Goal: Task Accomplishment & Management: Use online tool/utility

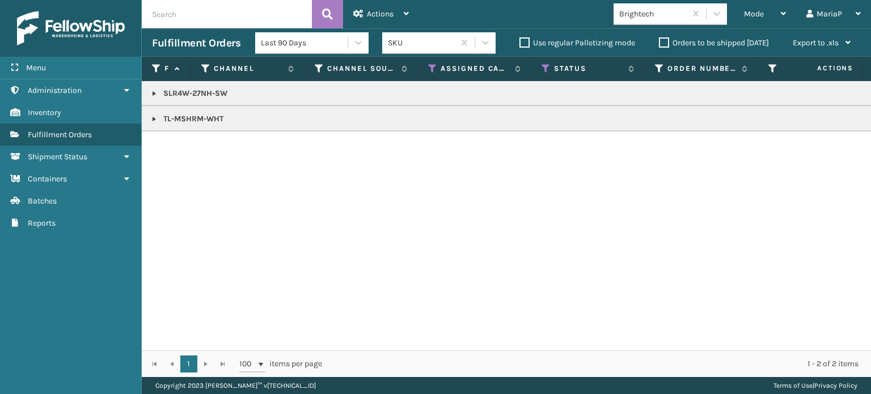
copy p "TL-MSHRM-WHT"
click at [430, 68] on icon at bounding box center [432, 69] width 9 height 10
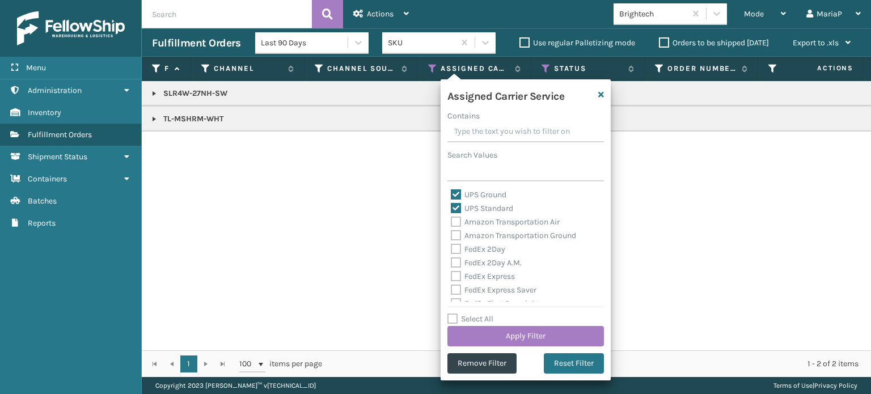
click at [456, 318] on label "Select All" at bounding box center [470, 319] width 46 height 10
click at [456, 314] on input "Select All" at bounding box center [532, 312] width 170 height 1
checkbox input "true"
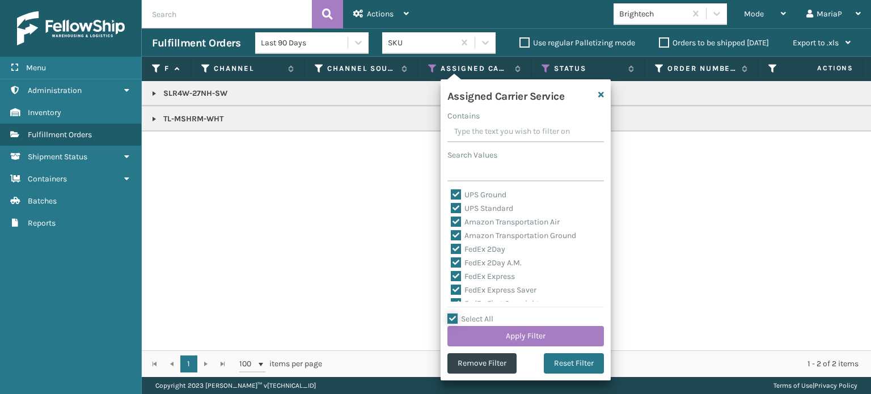
checkbox input "true"
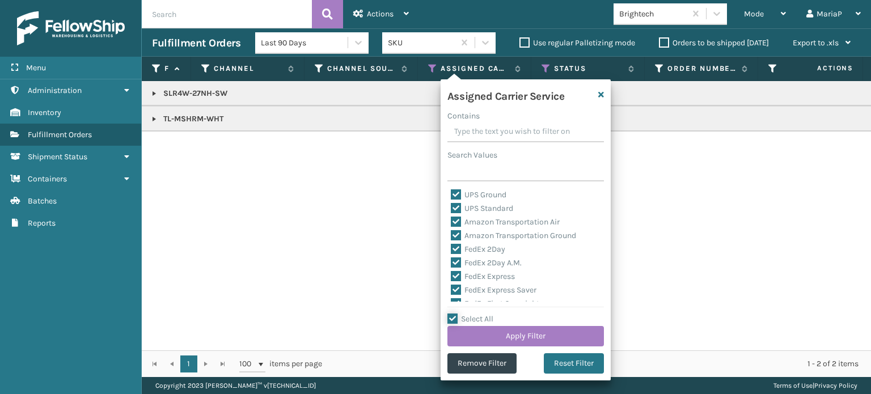
checkbox input "true"
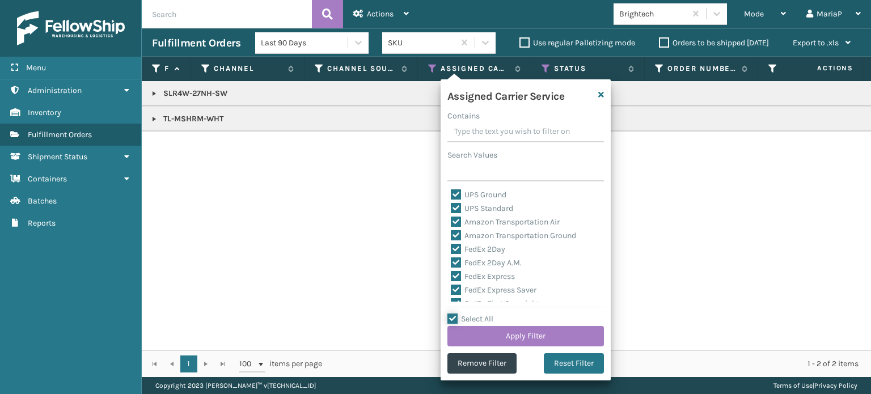
checkbox input "true"
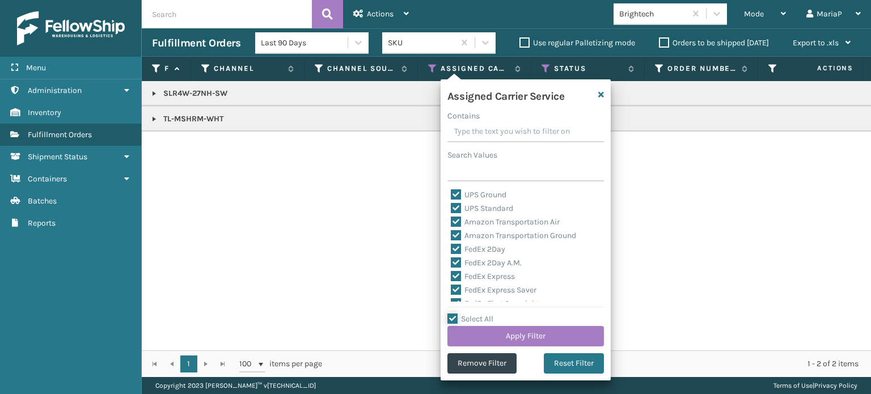
checkbox input "true"
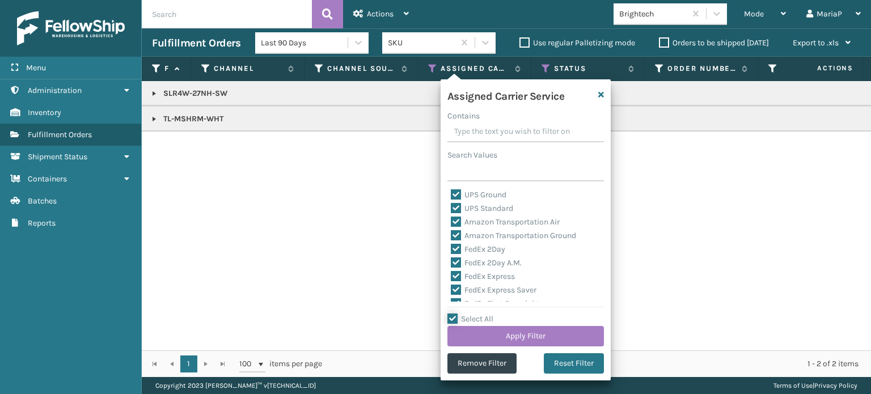
checkbox input "true"
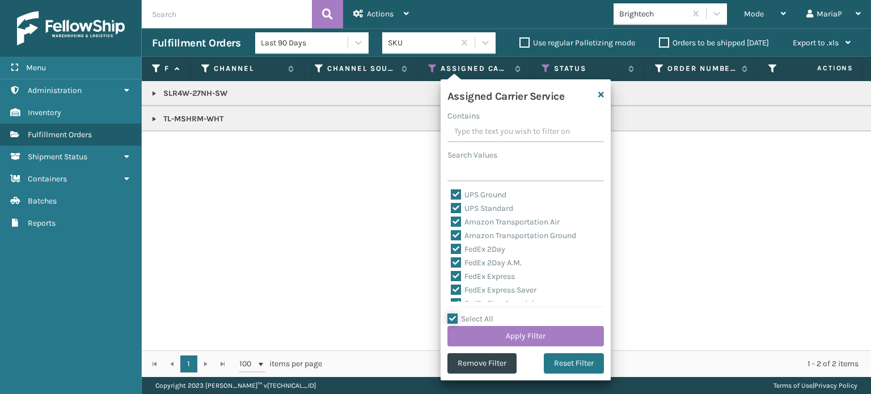
checkbox input "true"
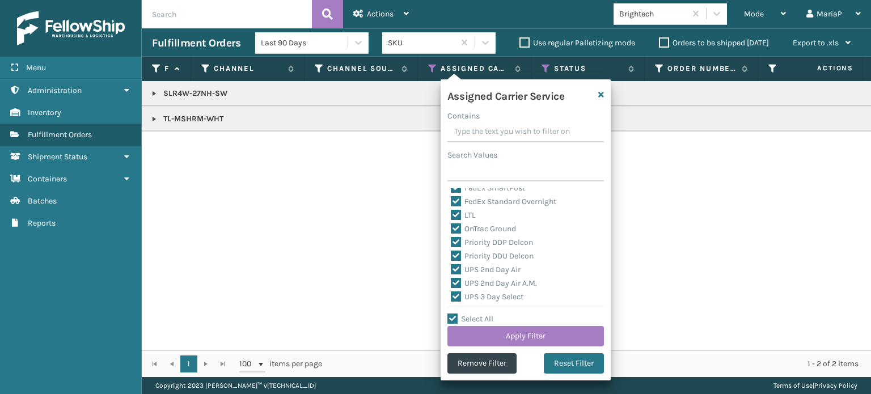
click at [456, 217] on label "LTL" at bounding box center [463, 215] width 25 height 10
click at [451, 216] on input "LTL" at bounding box center [451, 212] width 1 height 7
checkbox input "false"
click at [488, 329] on button "Apply Filter" at bounding box center [525, 336] width 156 height 20
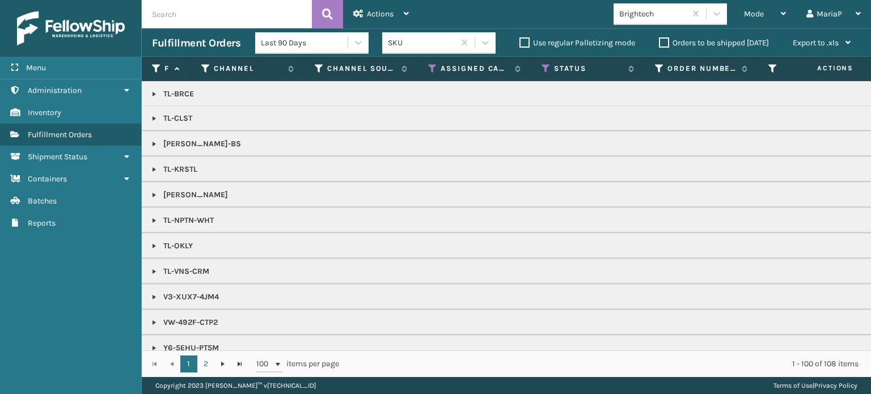
scroll to position [1304, 0]
click at [209, 363] on link "2" at bounding box center [205, 364] width 17 height 17
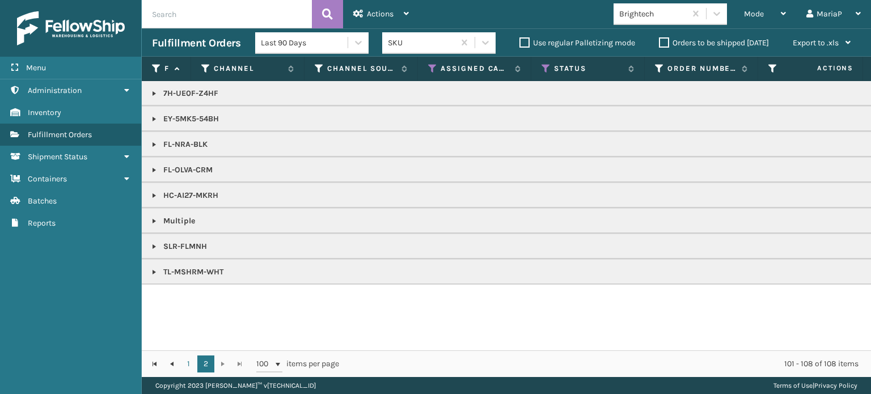
click at [154, 273] on link at bounding box center [154, 272] width 9 height 9
click at [743, 16] on div "Mode Regular Mode Picking Mode Labeling Mode Exit Scan Mode" at bounding box center [765, 14] width 62 height 28
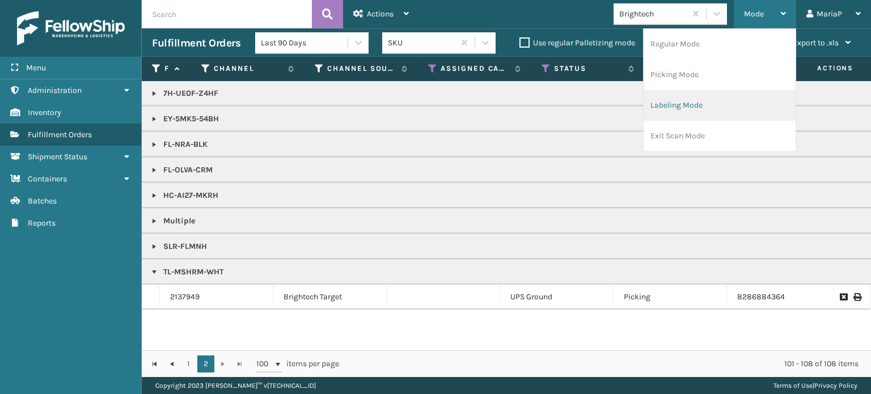
click at [725, 114] on li "Labeling Mode" at bounding box center [720, 105] width 152 height 31
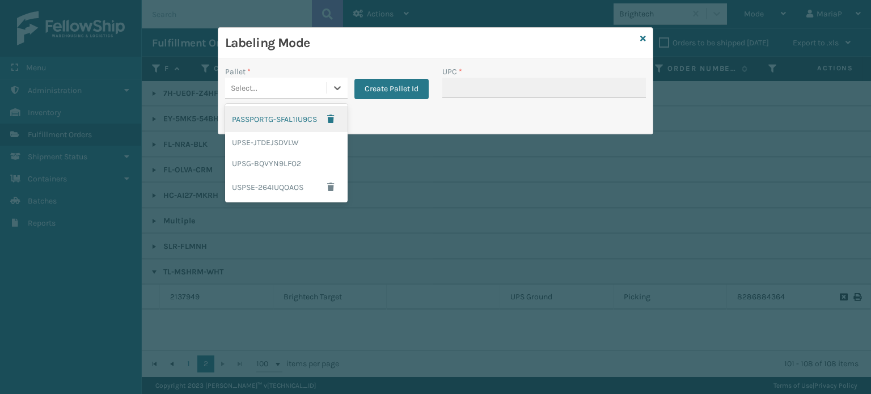
click at [288, 88] on div "Select..." at bounding box center [275, 88] width 101 height 19
click at [266, 162] on div "UPSG-BQVYN9LFO2" at bounding box center [286, 163] width 122 height 21
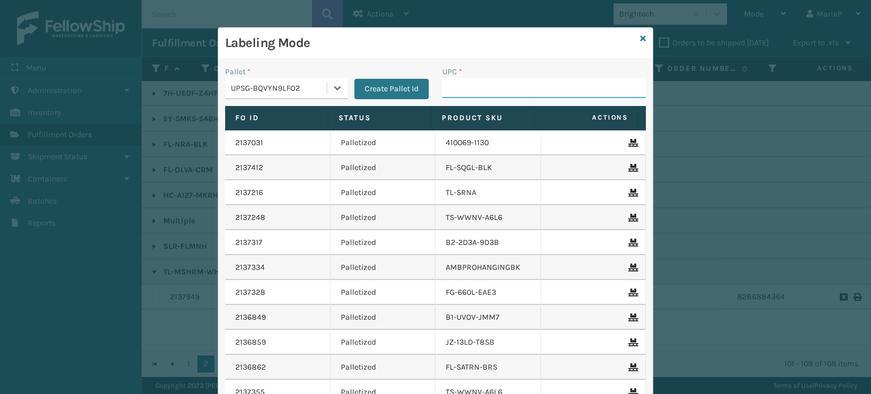
click at [480, 81] on input "UPC *" at bounding box center [544, 88] width 204 height 20
type input "8500406"
type input "8100909"
type input "LP-MSGGUNEXT-BLK"
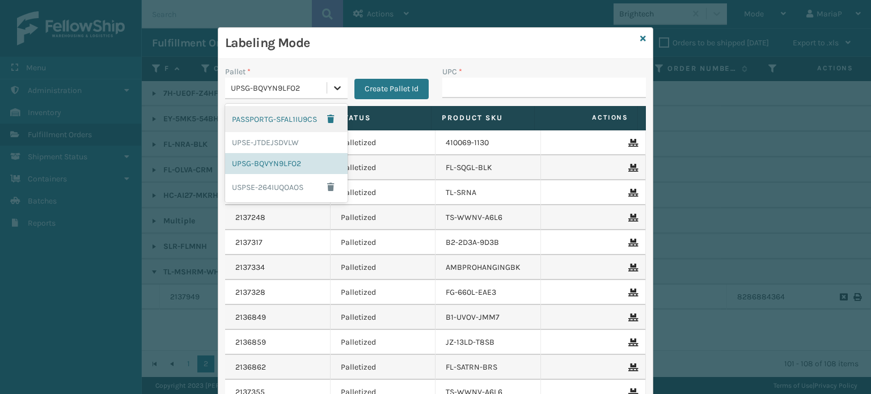
click at [341, 80] on div at bounding box center [337, 88] width 20 height 20
click at [633, 39] on div "Labeling Mode" at bounding box center [435, 43] width 434 height 31
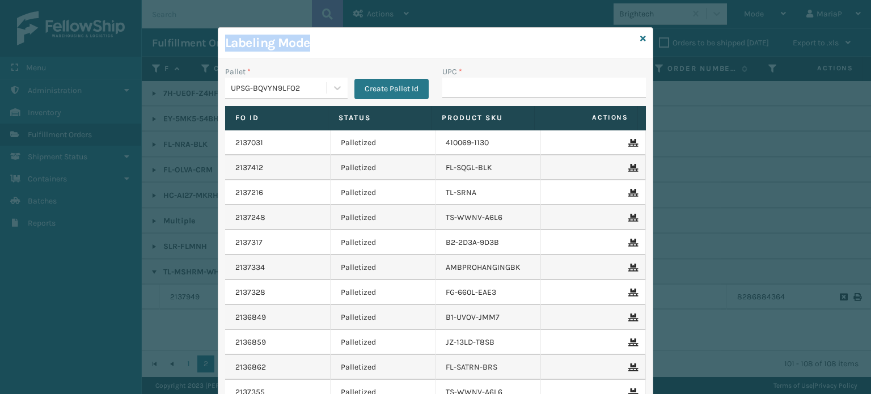
click at [635, 39] on div "Labeling Mode Pallet * UPSG-BQVYN9LFO2 Create Pallet Id UPC * Fo Id Status Prod…" at bounding box center [435, 248] width 435 height 442
click at [640, 38] on icon at bounding box center [643, 39] width 6 height 8
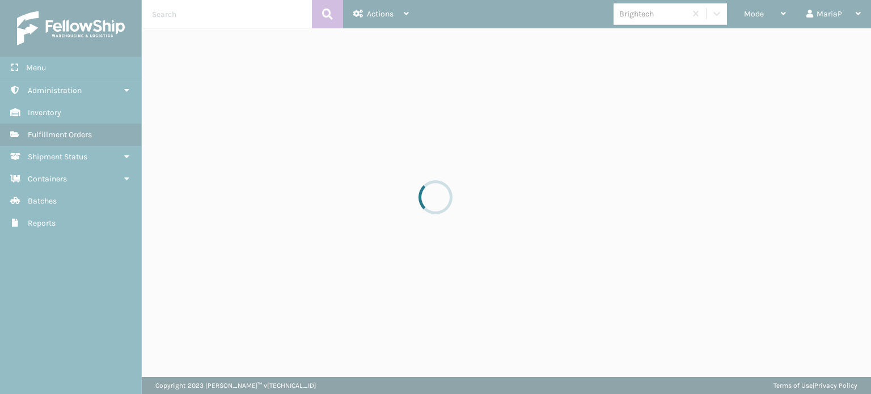
click at [759, 10] on div at bounding box center [435, 197] width 871 height 394
click at [759, 10] on span "Mode" at bounding box center [754, 14] width 20 height 10
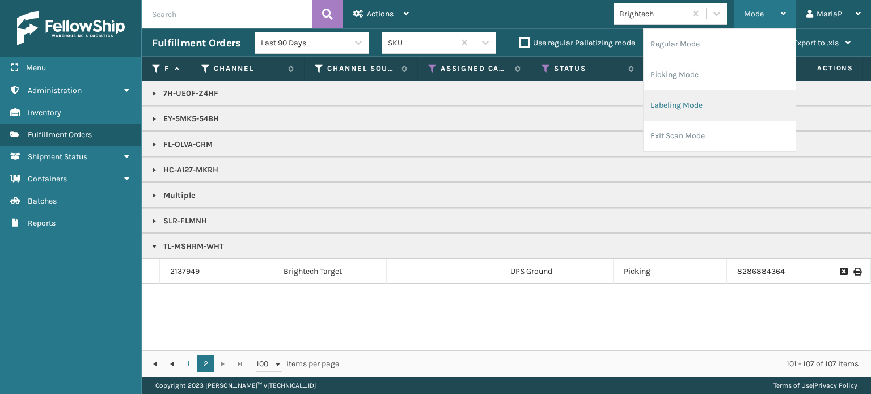
drag, startPoint x: 745, startPoint y: 106, endPoint x: 730, endPoint y: 107, distance: 14.2
click at [730, 107] on li "Labeling Mode" at bounding box center [720, 105] width 152 height 31
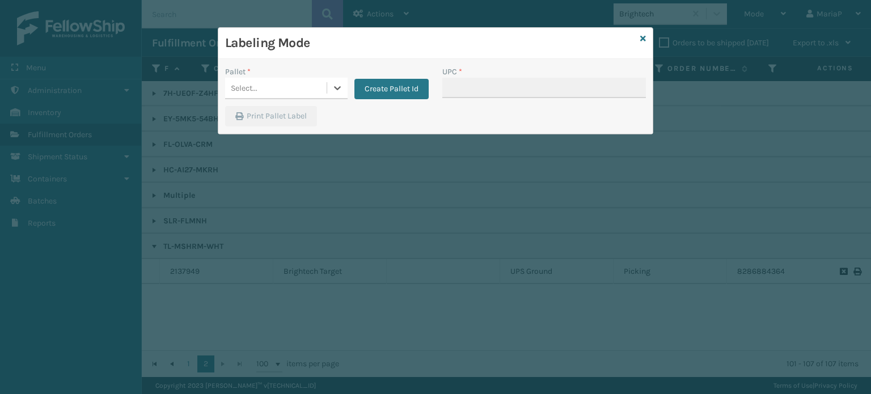
click at [315, 92] on div "Select..." at bounding box center [275, 88] width 101 height 19
click at [412, 90] on button "Create Pallet Id" at bounding box center [391, 89] width 74 height 20
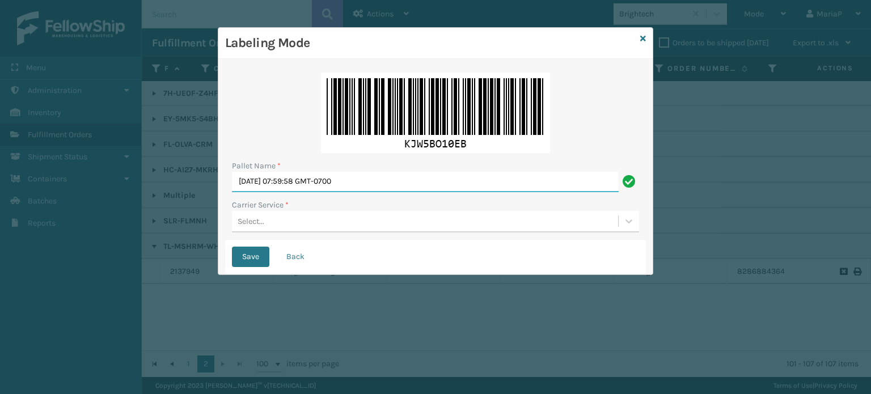
click at [370, 182] on input "[DATE] 07:59:58 GMT-0700" at bounding box center [425, 182] width 387 height 20
click at [372, 180] on input "[DATE] 07:59:58 GMT-0700" at bounding box center [425, 182] width 387 height 20
click at [373, 179] on input "[DATE] 07:59:58 GMT-0700" at bounding box center [425, 182] width 387 height 20
click at [247, 179] on input "[DATE] 07:59:58 GMT-0700" at bounding box center [425, 182] width 387 height 20
click at [249, 179] on input "[DATE] 07:59:58 GMT-0700" at bounding box center [425, 182] width 387 height 20
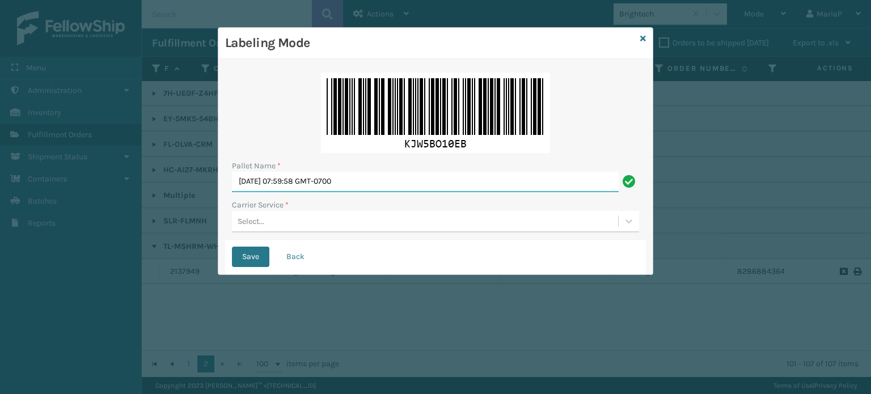
click at [249, 179] on input "[DATE] 07:59:58 GMT-0700" at bounding box center [425, 182] width 387 height 20
click at [250, 179] on input "[DATE] 07:59:58 GMT-0700" at bounding box center [425, 182] width 387 height 20
click at [251, 179] on input "[DATE] 07:59:58 GMT-0700" at bounding box center [425, 182] width 387 height 20
click at [270, 176] on input "[DATE] 07:59:58 GMT-0700" at bounding box center [425, 182] width 387 height 20
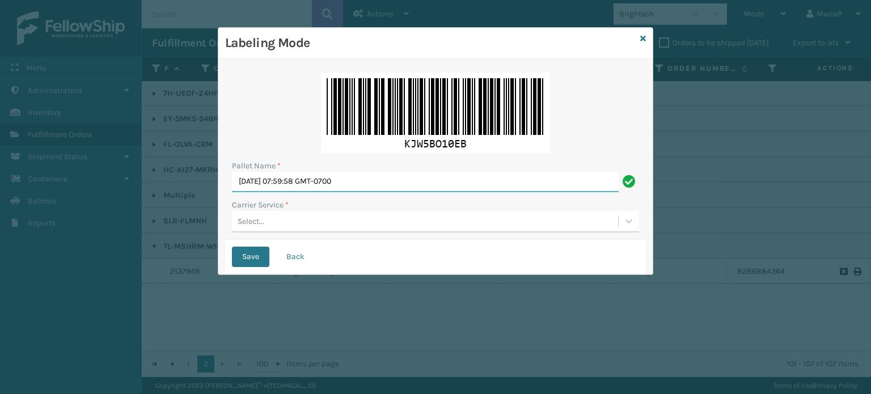
click at [272, 176] on input "[DATE] 07:59:58 GMT-0700" at bounding box center [425, 182] width 387 height 20
click at [273, 176] on input "[DATE] 07:59:58 GMT-0700" at bounding box center [425, 182] width 387 height 20
click at [274, 178] on input "[DATE] 07:59:58 GMT-0700" at bounding box center [425, 182] width 387 height 20
click at [280, 179] on input "[DATE] 07:59:58 GMT-0700" at bounding box center [425, 182] width 387 height 20
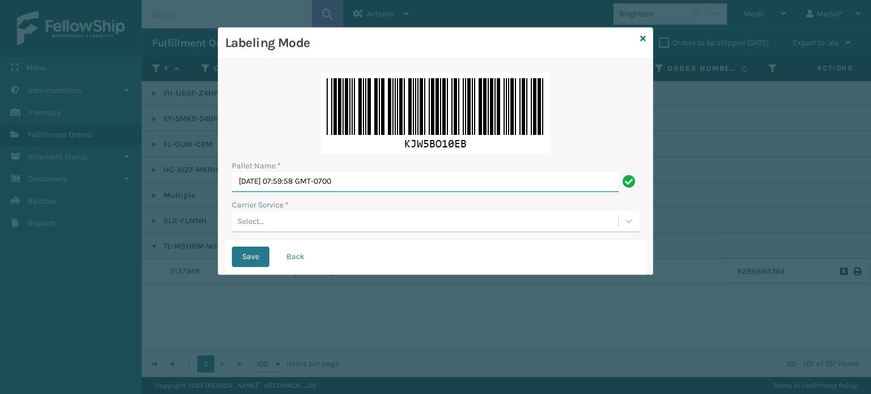
click at [282, 179] on input "[DATE] 07:59:58 GMT-0700" at bounding box center [425, 182] width 387 height 20
click at [284, 179] on input "[DATE] 07:59:58 GMT-0700" at bounding box center [425, 182] width 387 height 20
click at [282, 179] on input "[DATE] 07:59:58 GMT-0700" at bounding box center [425, 182] width 387 height 20
click at [276, 179] on input "[DATE] 07:59:58 GMT-0700" at bounding box center [425, 182] width 387 height 20
click at [272, 179] on input "[DATE] 07:59:58 GMT-0700" at bounding box center [425, 182] width 387 height 20
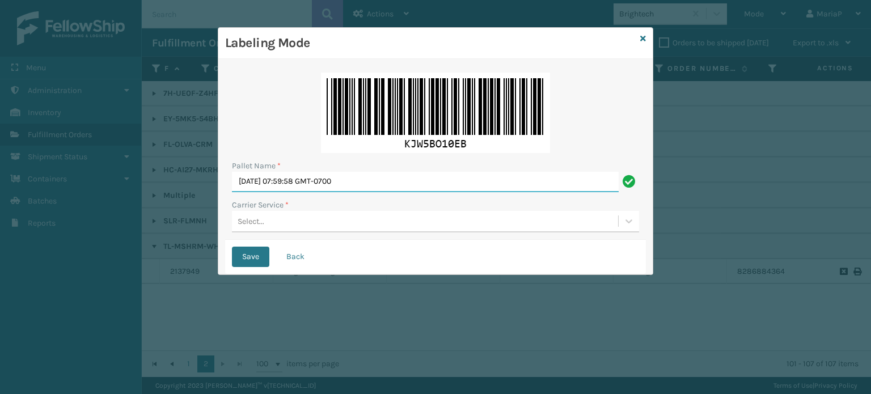
click at [285, 176] on input "[DATE] 07:59:58 GMT-0700" at bounding box center [425, 182] width 387 height 20
drag, startPoint x: 255, startPoint y: 184, endPoint x: 191, endPoint y: 192, distance: 64.6
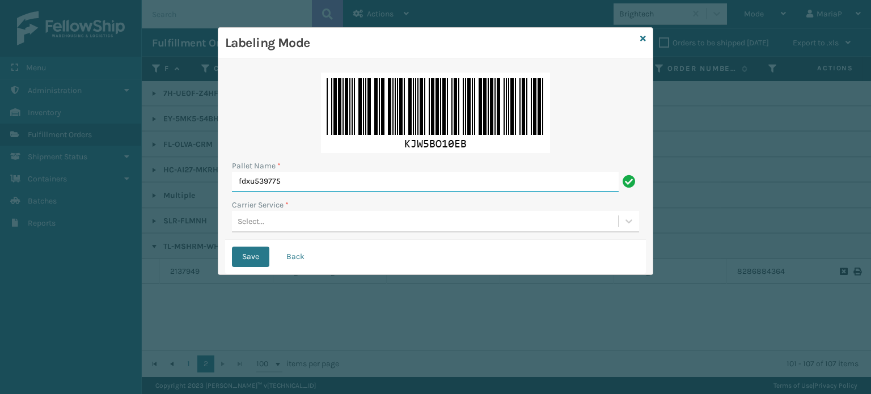
click at [191, 192] on div "Labeling Mode Pallet Name * fdxu539775 Carrier Service * Select... Save Back" at bounding box center [435, 197] width 871 height 394
click at [263, 184] on input "FDXU539775" at bounding box center [425, 182] width 387 height 20
type input "FDXU539775"
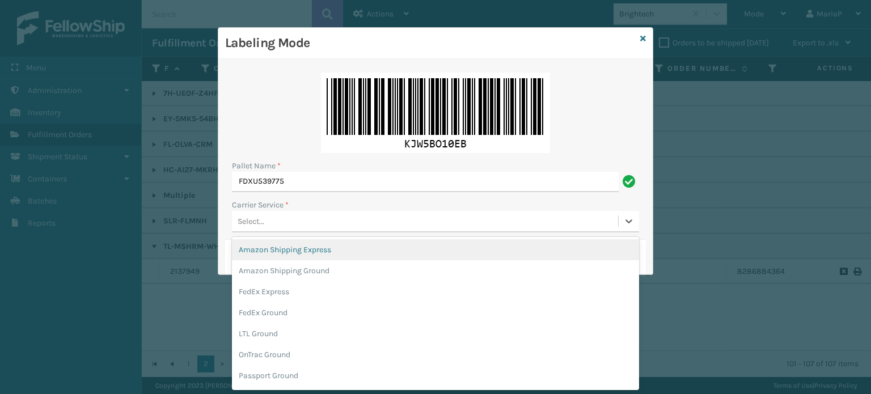
click at [311, 219] on div "Select..." at bounding box center [425, 221] width 386 height 19
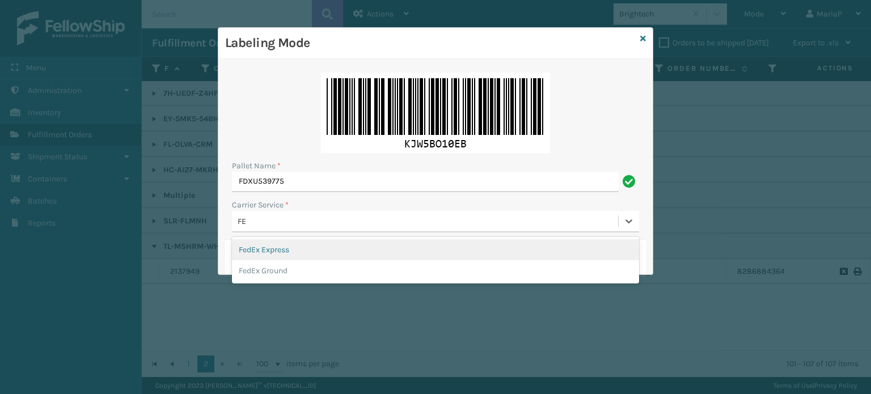
type input "FED"
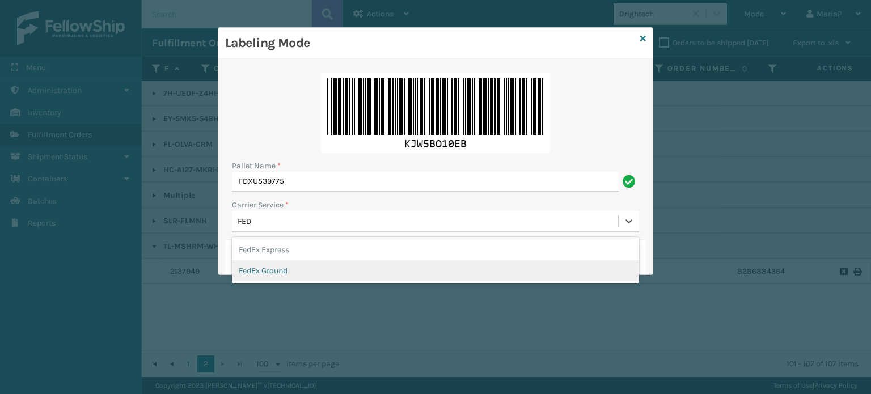
click at [286, 269] on div "FedEx Ground" at bounding box center [435, 270] width 407 height 21
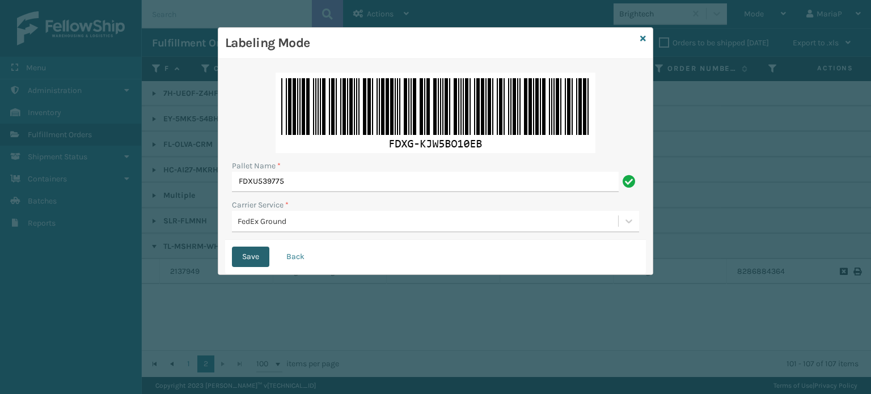
click at [255, 255] on button "Save" at bounding box center [250, 257] width 37 height 20
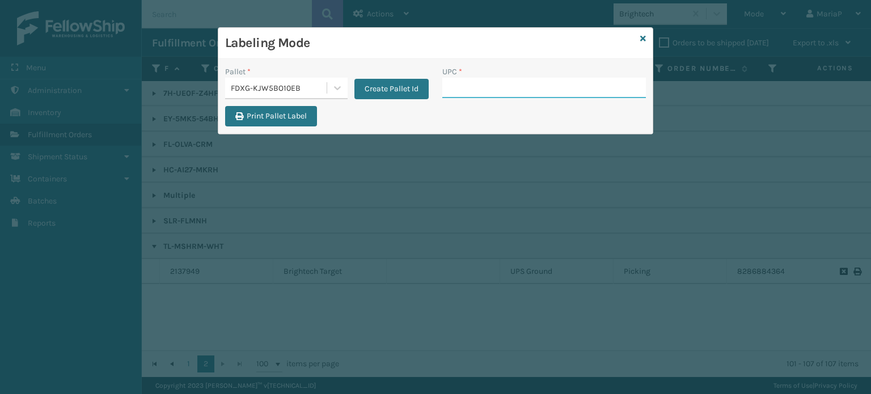
click at [481, 91] on input "UPC *" at bounding box center [544, 88] width 204 height 20
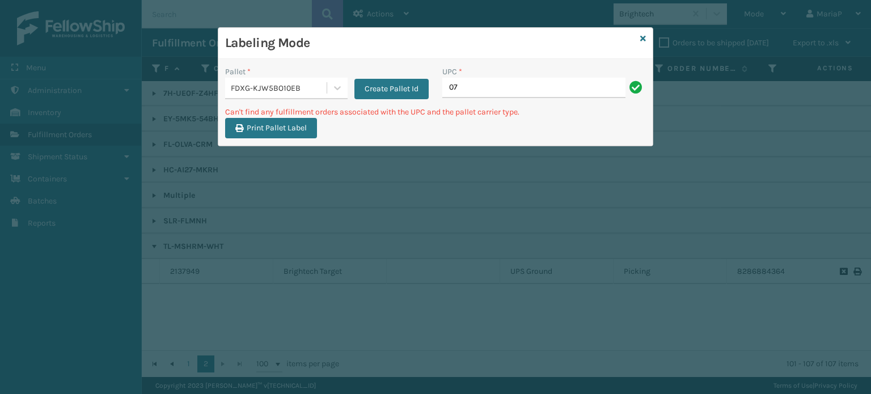
type input "0"
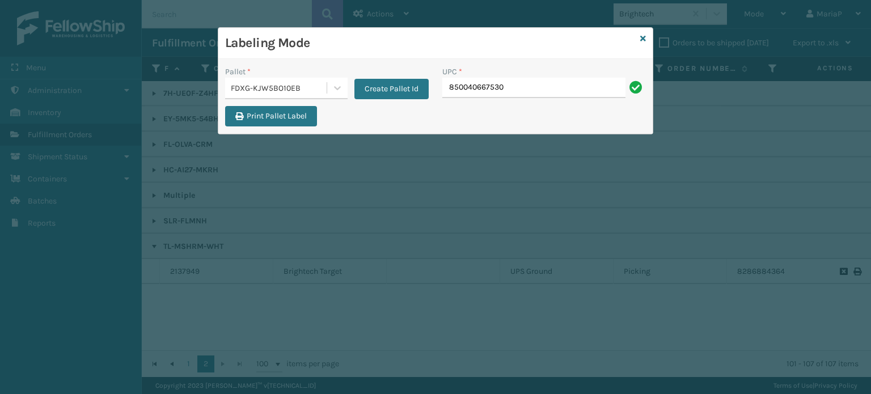
type input "850040667530"
type input "850040667745"
type input "854403007438"
type input "8500683"
type input "8500406"
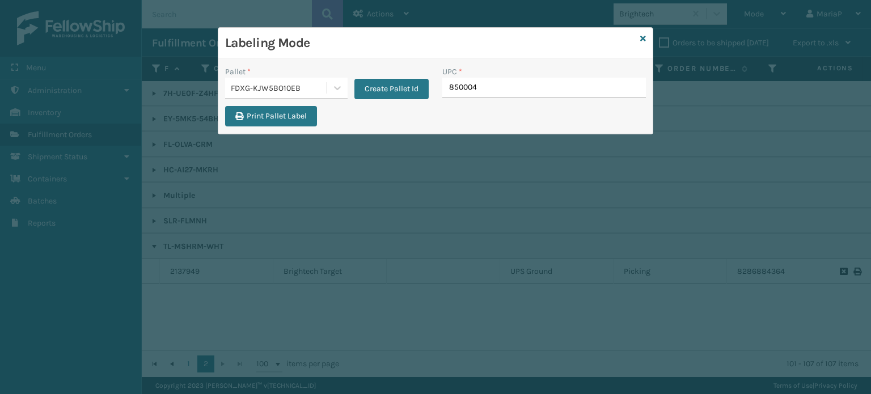
type input "8500044"
type input "8500406"
type input "8544030"
type input "85"
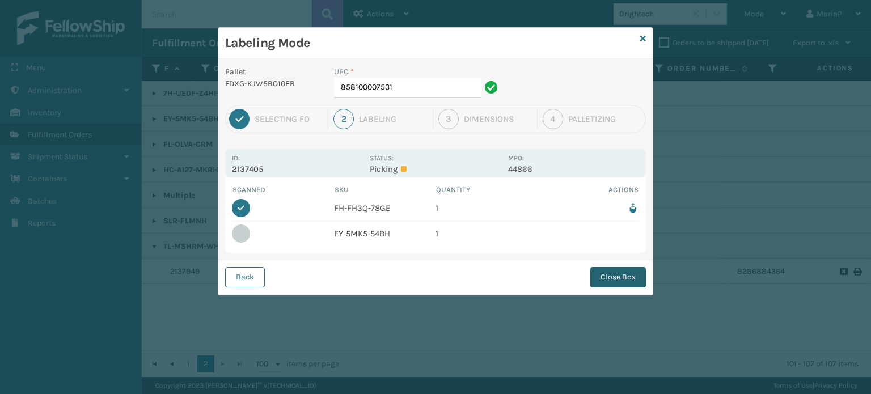
click at [617, 270] on button "Close Box" at bounding box center [618, 277] width 56 height 20
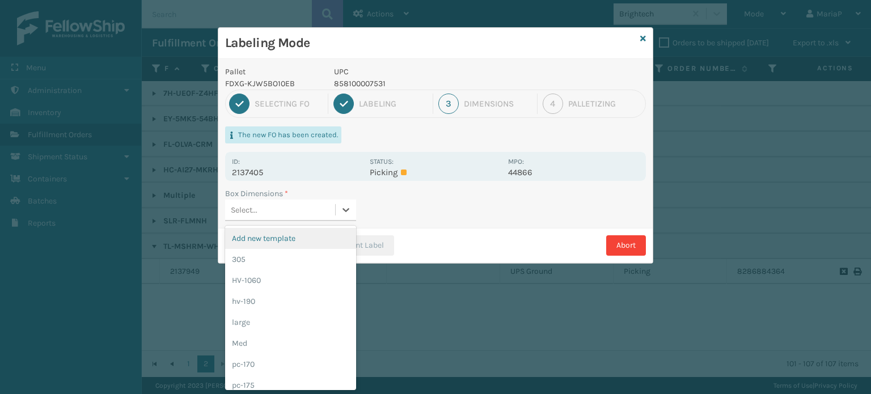
click at [274, 205] on div "Select..." at bounding box center [280, 210] width 110 height 19
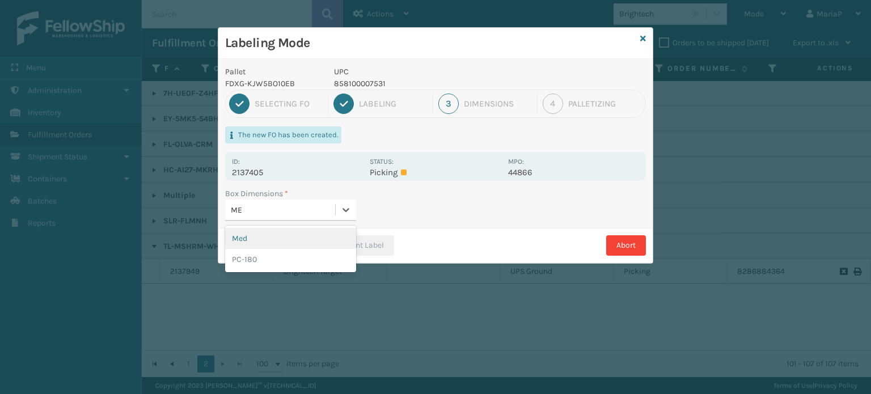
type input "MED"
drag, startPoint x: 280, startPoint y: 233, endPoint x: 309, endPoint y: 238, distance: 29.3
click at [281, 233] on div "Med" at bounding box center [290, 238] width 131 height 21
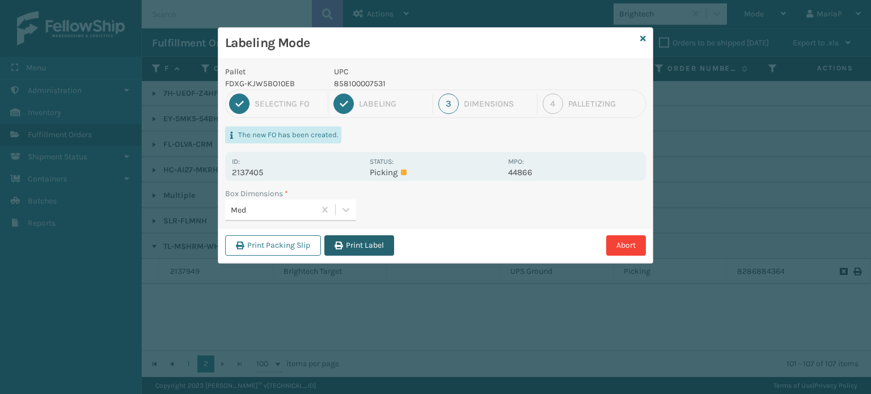
click at [367, 246] on button "Print Label" at bounding box center [359, 245] width 70 height 20
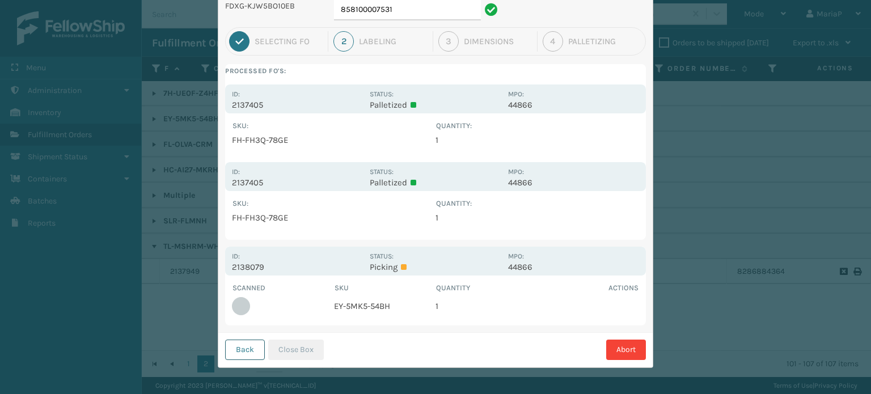
click at [243, 352] on button "Back" at bounding box center [245, 350] width 40 height 20
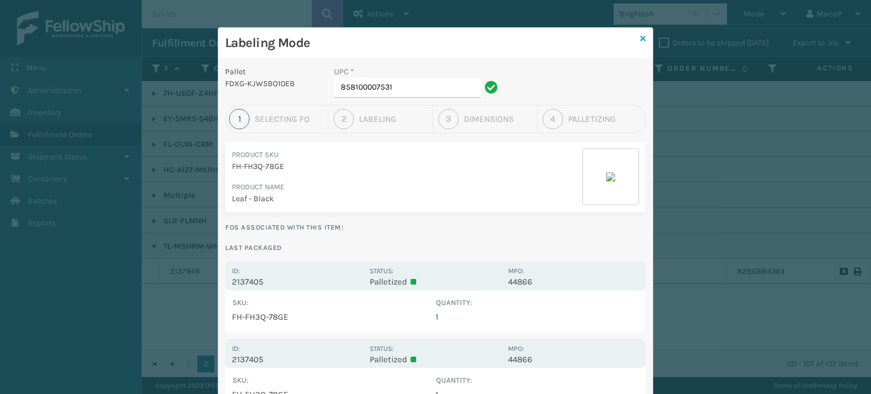
click at [641, 36] on icon at bounding box center [643, 39] width 6 height 8
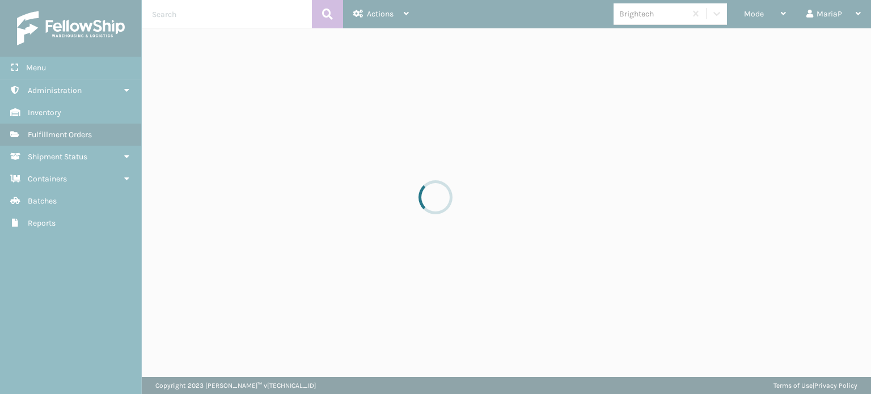
click at [759, 13] on div at bounding box center [435, 197] width 871 height 394
click at [762, 14] on div at bounding box center [435, 197] width 871 height 394
click at [762, 15] on div at bounding box center [435, 197] width 871 height 394
click at [760, 15] on div at bounding box center [435, 197] width 871 height 394
click at [759, 15] on div at bounding box center [435, 197] width 871 height 394
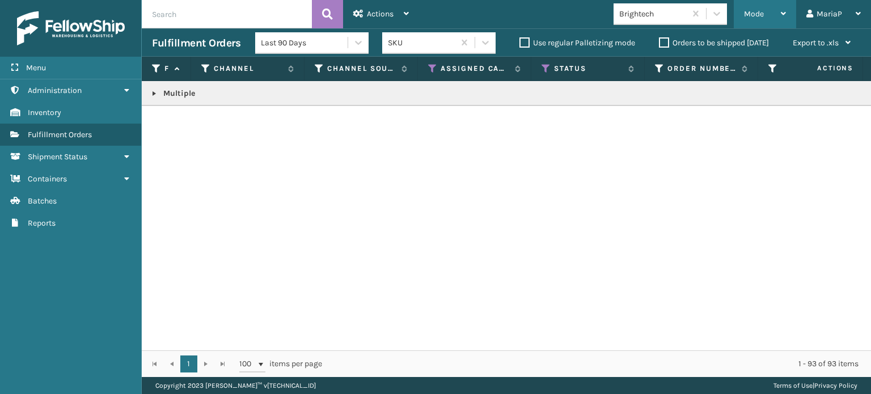
click at [756, 18] on span "Mode" at bounding box center [754, 14] width 20 height 10
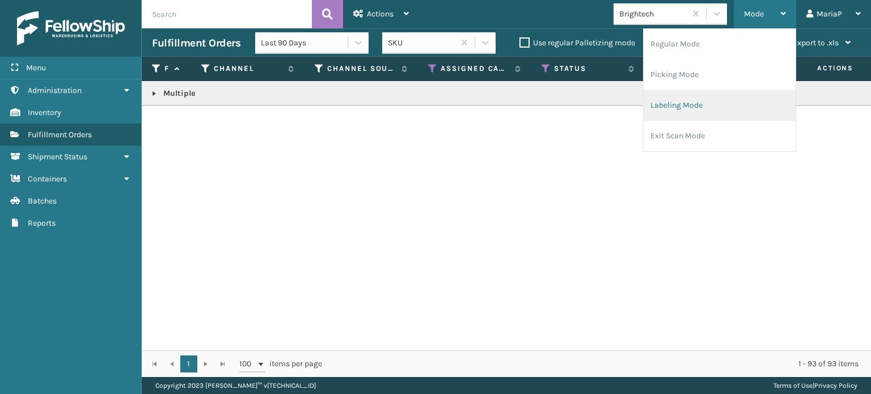
click at [679, 110] on li "Labeling Mode" at bounding box center [720, 105] width 152 height 31
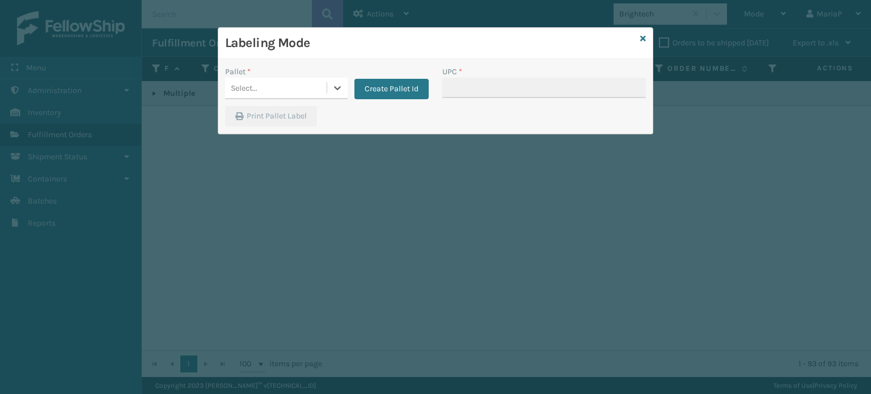
click at [279, 90] on div "Select..." at bounding box center [275, 88] width 101 height 19
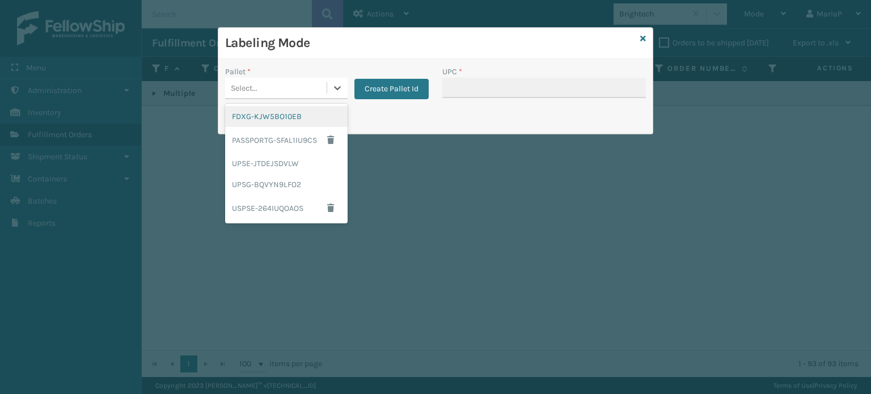
drag, startPoint x: 287, startPoint y: 99, endPoint x: 356, endPoint y: 113, distance: 69.9
click at [288, 99] on div "Pallet * option FDXG-KJW5BO10EB focused, 1 of 5. 5 results available. Use Up an…" at bounding box center [326, 86] width 217 height 40
drag, startPoint x: 280, startPoint y: 87, endPoint x: 351, endPoint y: 113, distance: 75.5
click at [281, 87] on div "Select..." at bounding box center [275, 88] width 101 height 19
click at [313, 120] on div "FDXG-KJW5BO10EB" at bounding box center [286, 116] width 122 height 21
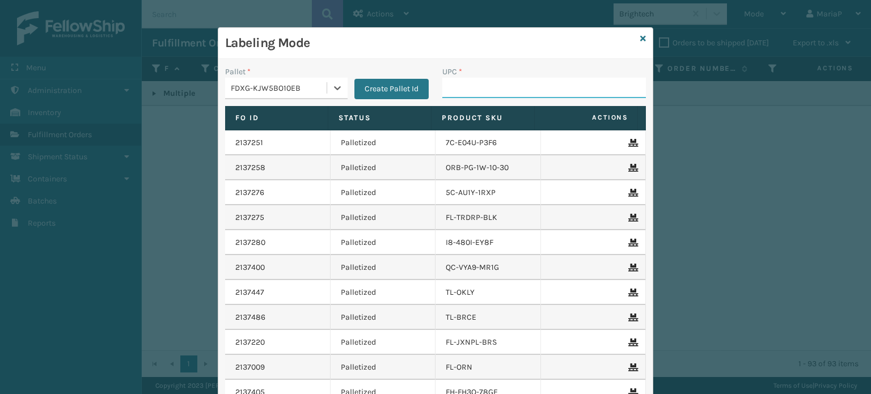
click at [490, 88] on input "UPC *" at bounding box center [544, 88] width 204 height 20
type input "858100007"
type input "853913008997"
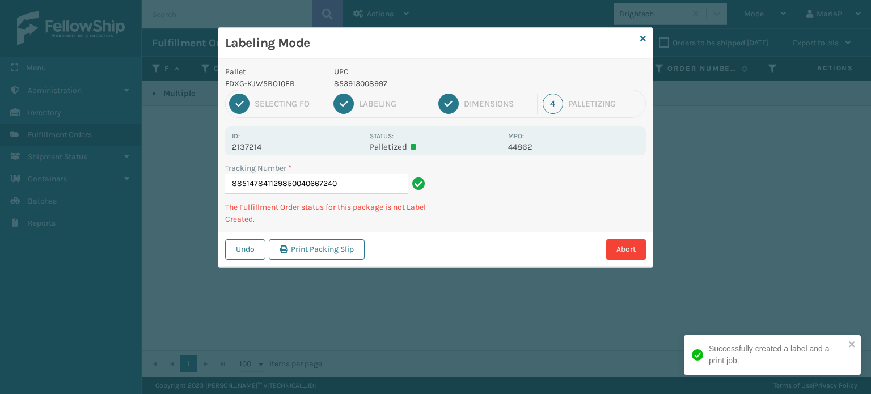
type input "885147841129850040667240"
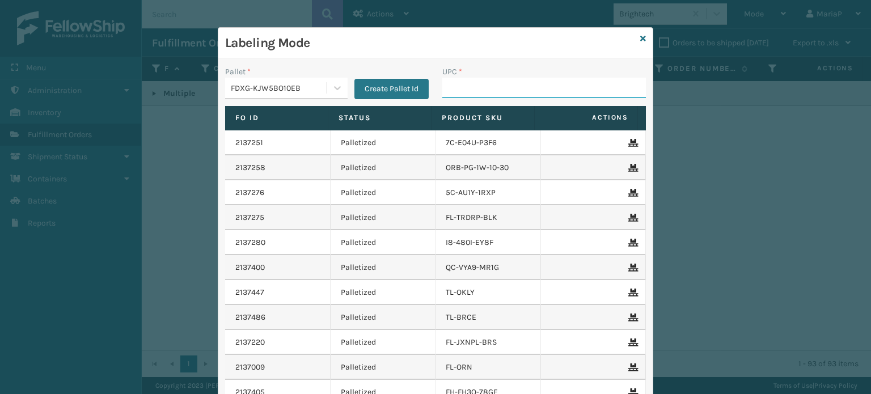
drag, startPoint x: 447, startPoint y: 92, endPoint x: 432, endPoint y: 83, distance: 17.5
click at [447, 92] on input "UPC *" at bounding box center [544, 88] width 204 height 20
type input "8500044"
type input "850012486312"
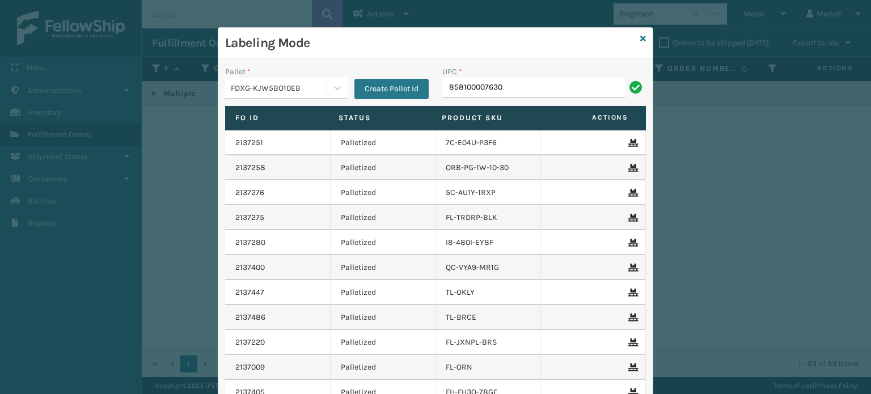
type input "858100007630"
type input "850004456170"
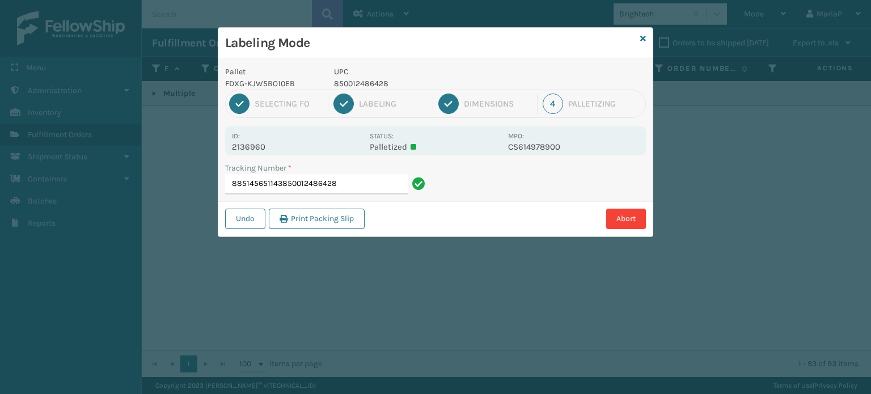
type input "885145651143850012486428"
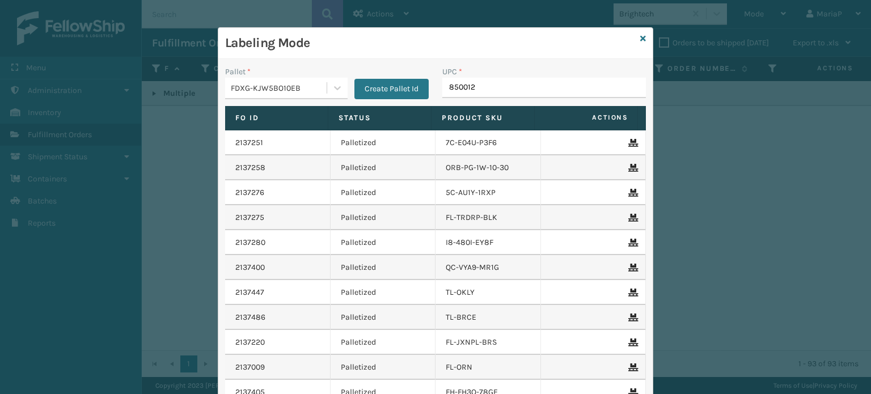
type input "8500124"
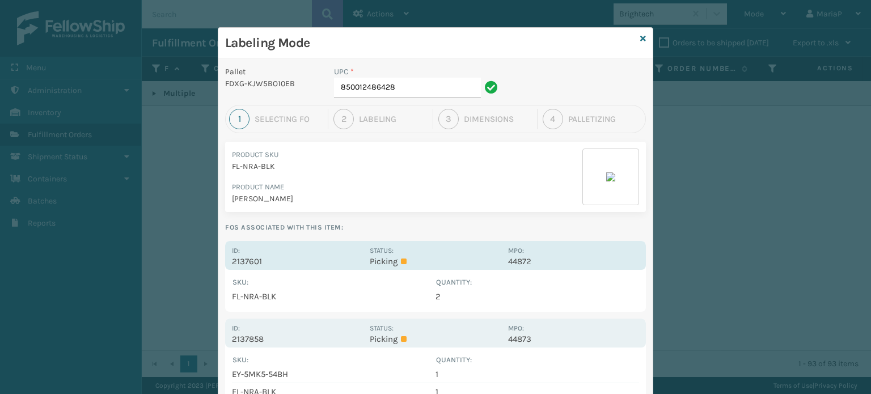
click at [247, 265] on p "2137601" at bounding box center [297, 261] width 131 height 10
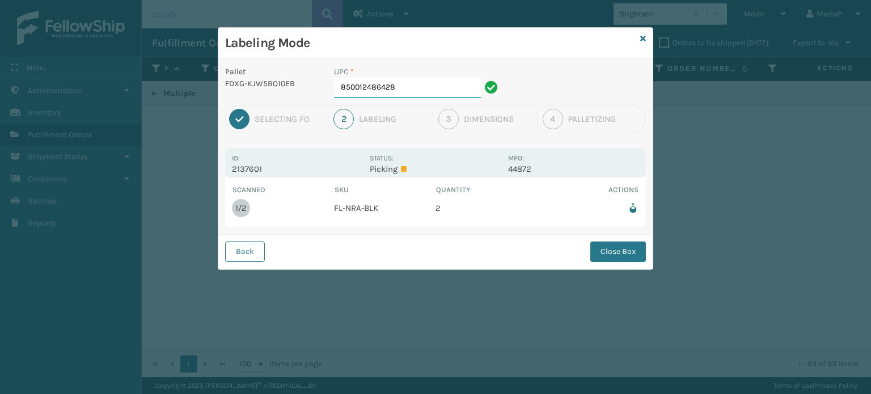
click at [408, 83] on input "850012486428" at bounding box center [407, 88] width 147 height 20
click at [632, 250] on button "Close Box" at bounding box center [618, 252] width 56 height 20
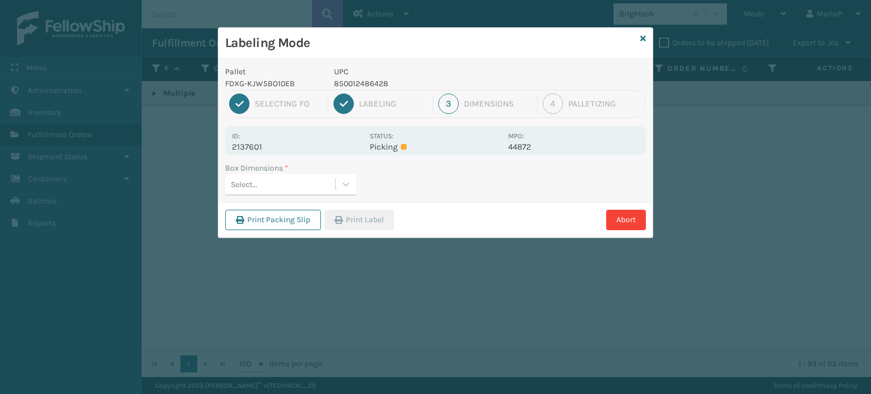
click at [307, 180] on div "Select..." at bounding box center [280, 184] width 110 height 19
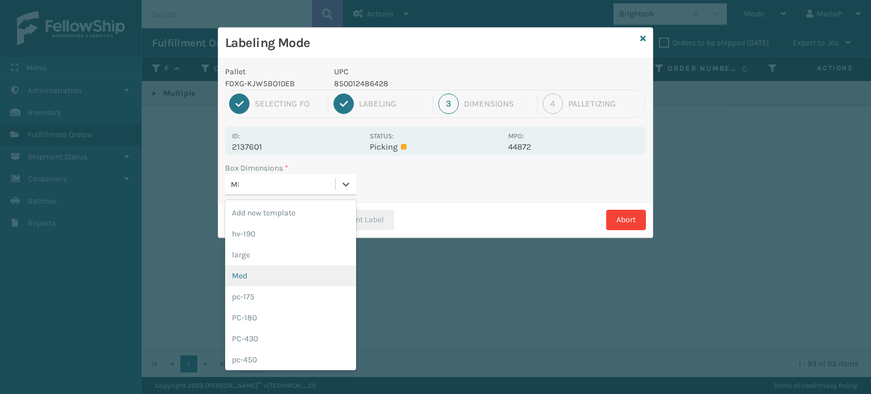
type input "MED"
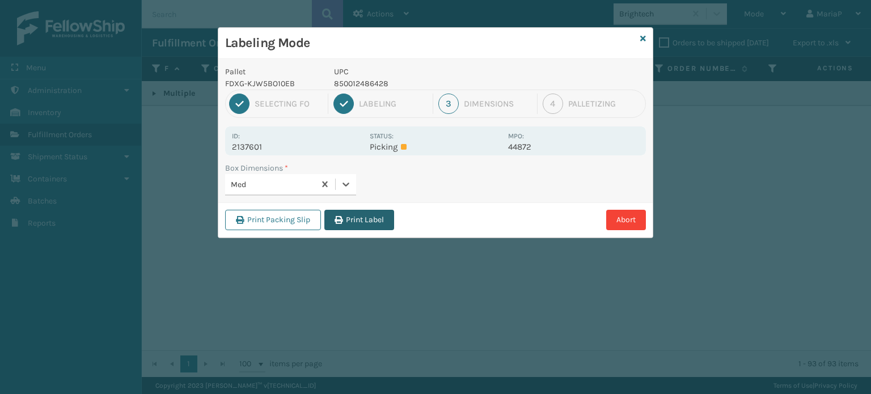
click at [374, 219] on button "Print Label" at bounding box center [359, 220] width 70 height 20
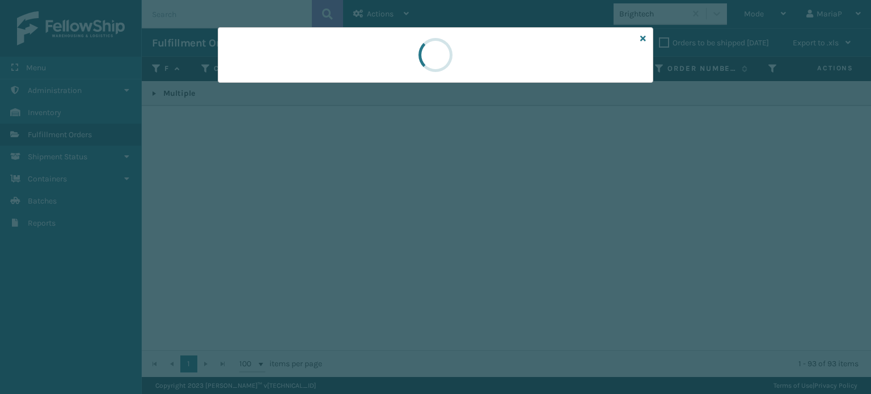
click at [377, 219] on div at bounding box center [435, 197] width 871 height 394
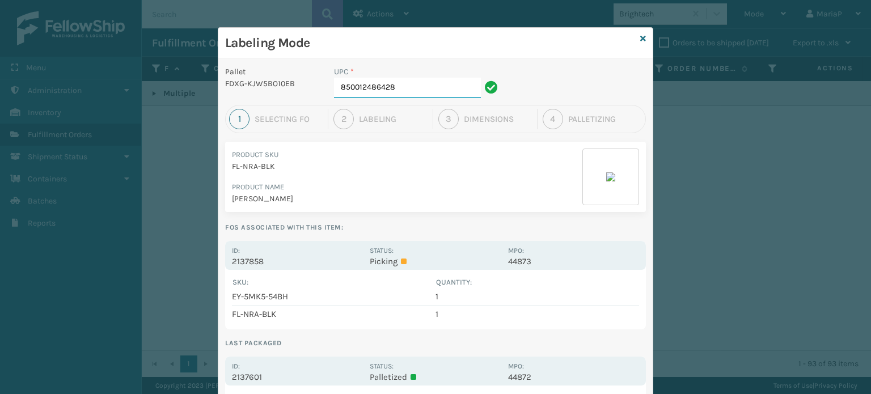
click at [417, 87] on input "850012486428" at bounding box center [407, 88] width 147 height 20
click at [417, 93] on input "850012486428" at bounding box center [407, 88] width 147 height 20
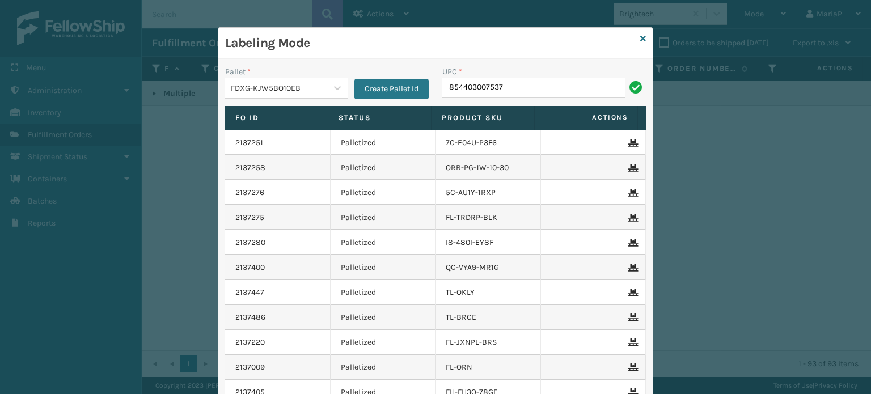
type input "854403007537"
type input "850012486589"
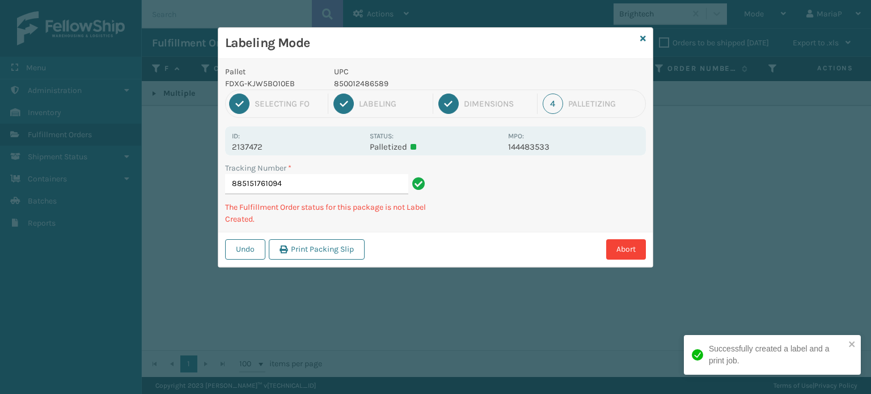
click at [352, 82] on p "850012486589" at bounding box center [417, 84] width 167 height 12
click at [353, 83] on p "850012486589" at bounding box center [417, 84] width 167 height 12
copy p "850012486589"
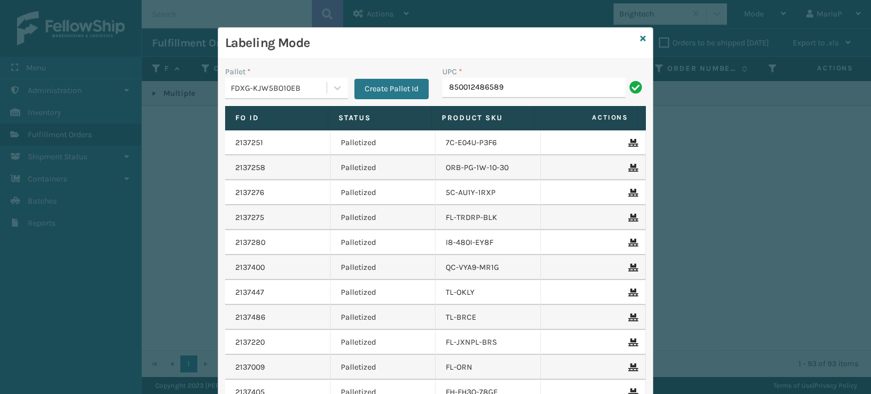
type input "850012486589"
type input "8500124"
type input "858100007920"
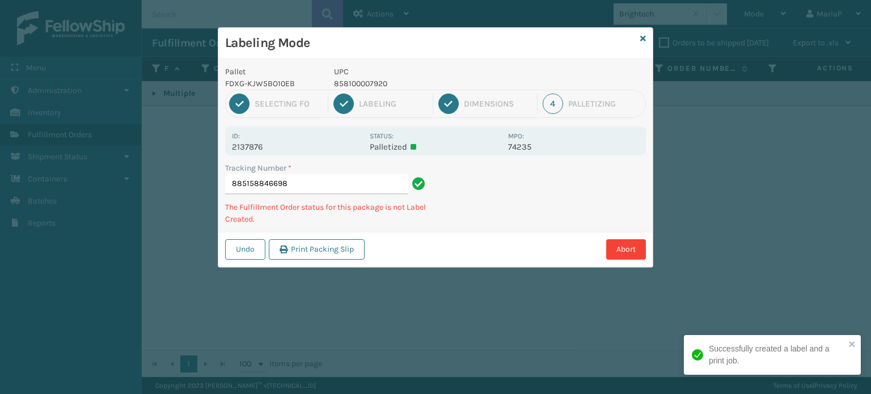
click at [354, 80] on p "858100007920" at bounding box center [417, 84] width 167 height 12
copy p "858100007920"
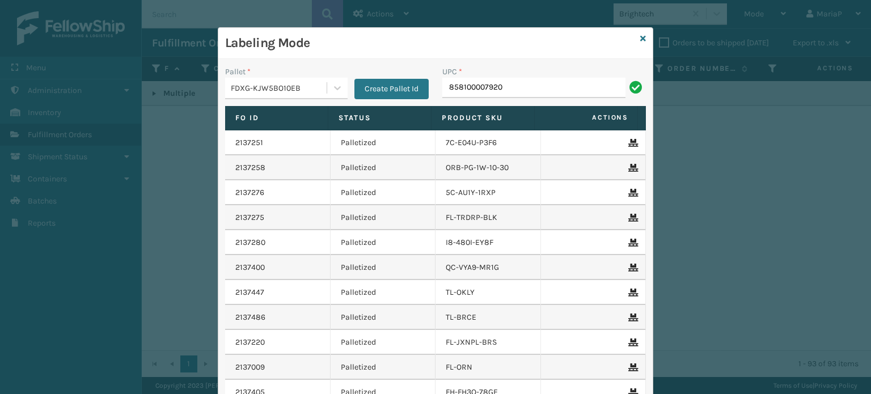
type input "858100007920"
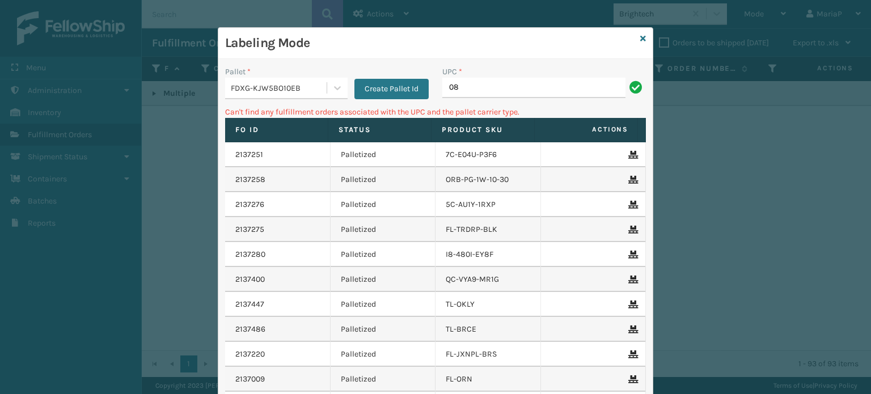
type input "0"
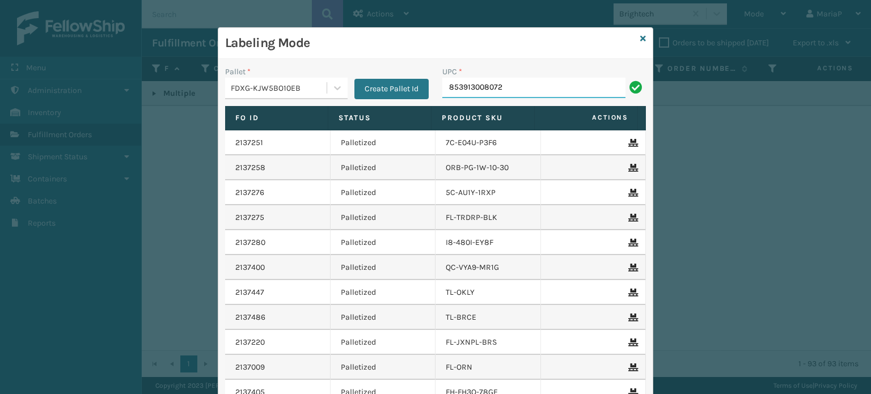
type input "853913008072"
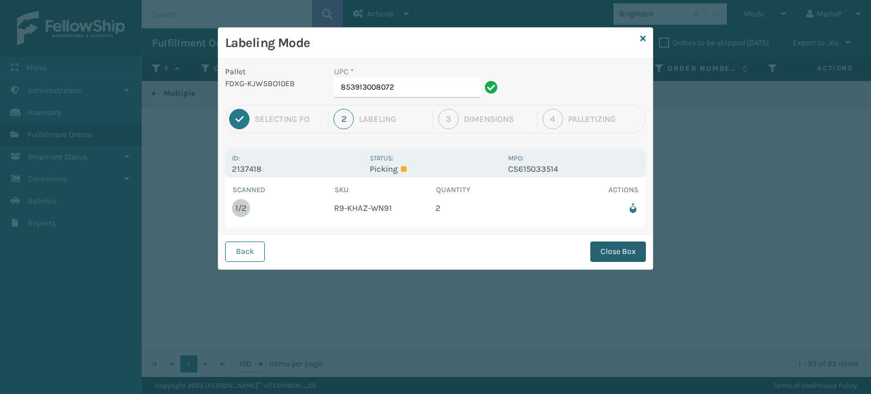
click at [600, 248] on button "Close Box" at bounding box center [618, 252] width 56 height 20
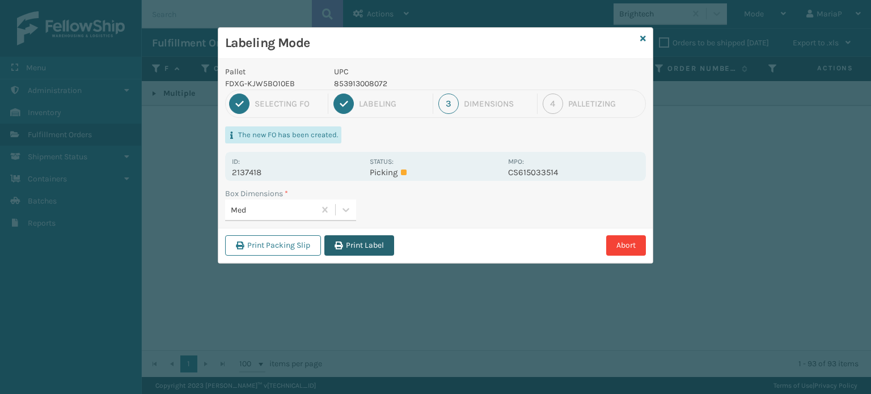
click at [370, 251] on button "Print Label" at bounding box center [359, 245] width 70 height 20
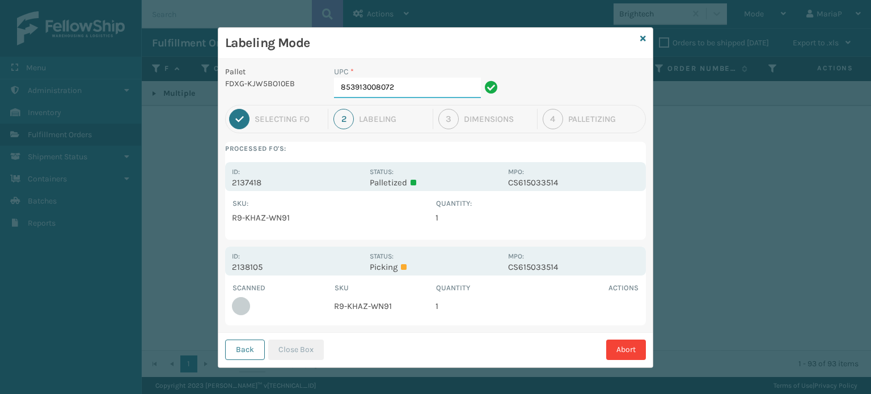
click at [395, 87] on input "853913008072" at bounding box center [407, 88] width 147 height 20
click at [327, 351] on div "Abort" at bounding box center [486, 350] width 319 height 20
drag, startPoint x: 295, startPoint y: 345, endPoint x: 287, endPoint y: 342, distance: 8.4
click at [287, 342] on button "Close Box" at bounding box center [296, 350] width 56 height 20
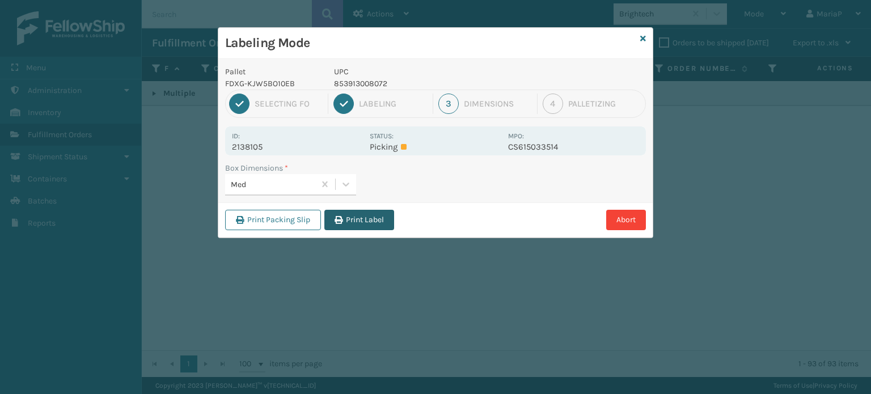
click at [390, 221] on button "Print Label" at bounding box center [359, 220] width 70 height 20
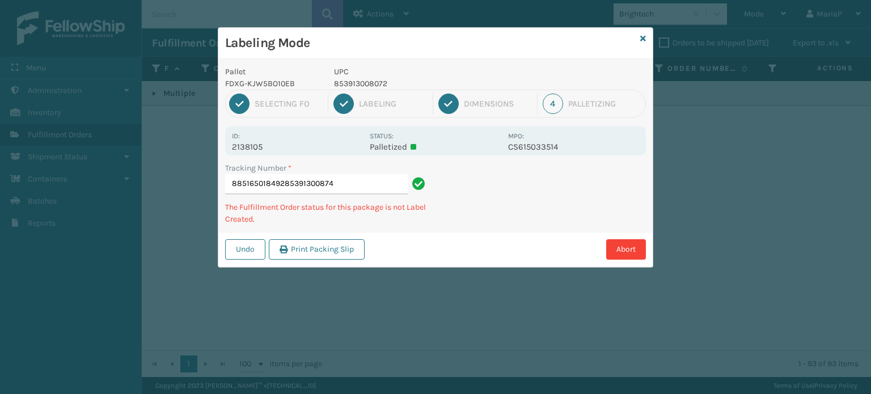
type input "885165018492853913008744"
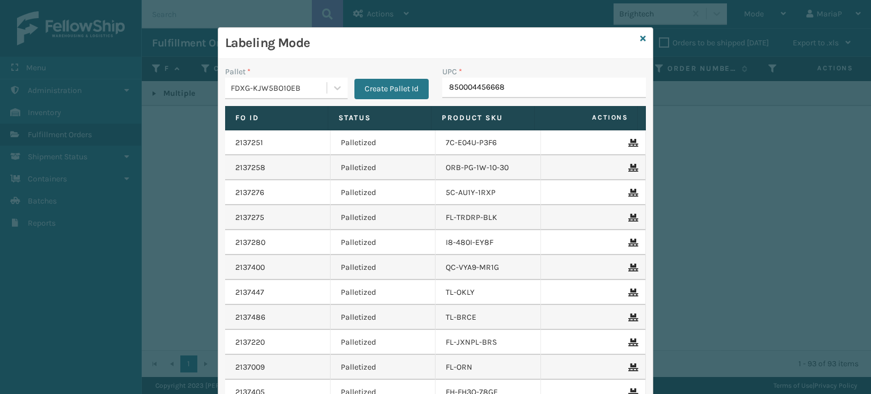
type input "850004456668"
type input "8585100007906"
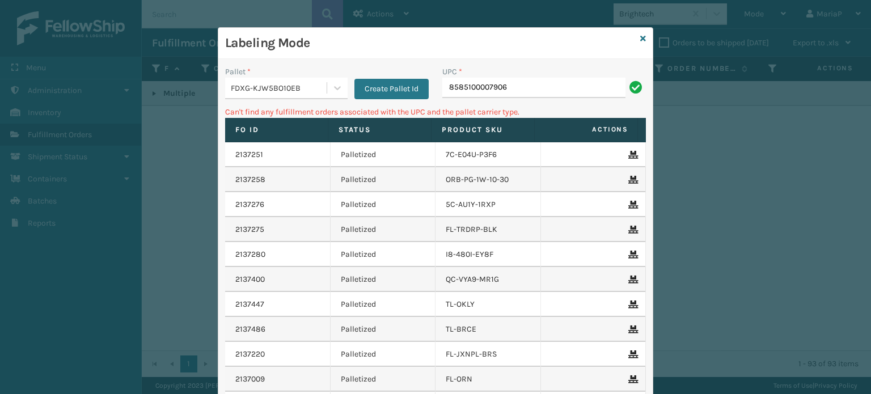
click at [506, 98] on div "UPC * 8585100007906" at bounding box center [543, 86] width 217 height 40
click at [523, 97] on input "8585100007906" at bounding box center [533, 88] width 183 height 20
click at [523, 96] on input "8585100007906" at bounding box center [533, 88] width 183 height 20
type input "850040667936"
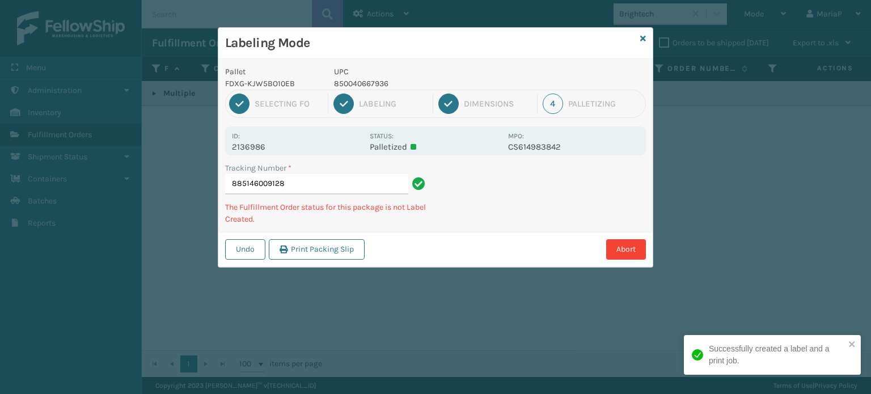
click at [376, 88] on p "850040667936" at bounding box center [417, 84] width 167 height 12
click at [375, 88] on p "850040667936" at bounding box center [417, 84] width 167 height 12
copy p "850040667936"
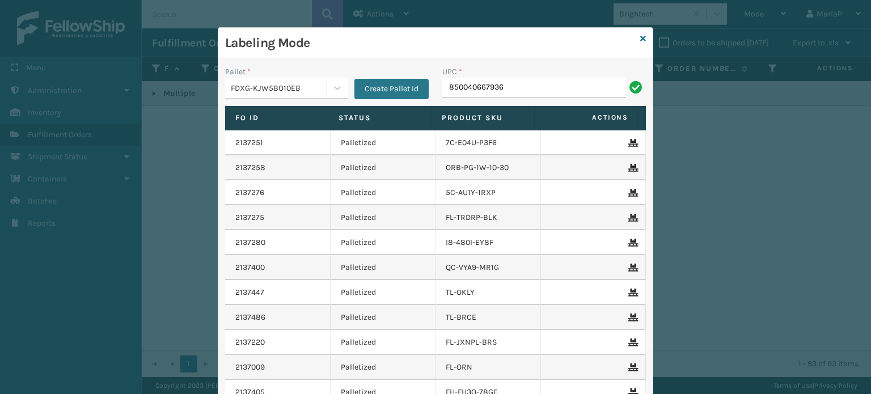
type input "850040667936"
type input "850040667738"
click at [487, 90] on input "UPC *" at bounding box center [544, 88] width 204 height 20
type input "8500683"
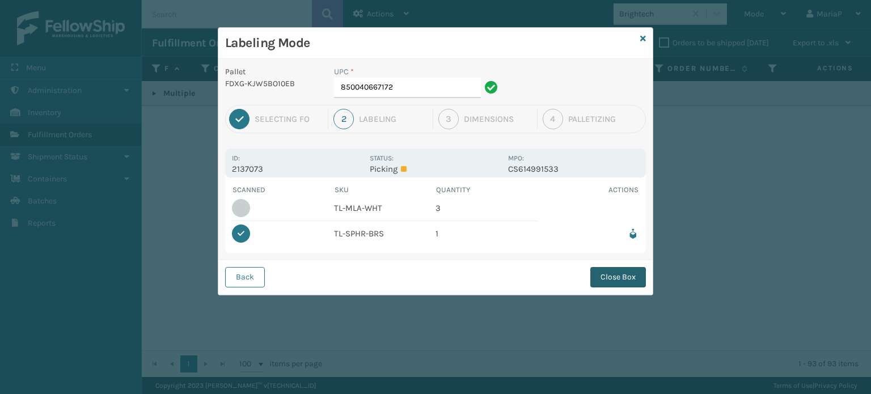
click at [627, 278] on button "Close Box" at bounding box center [618, 277] width 56 height 20
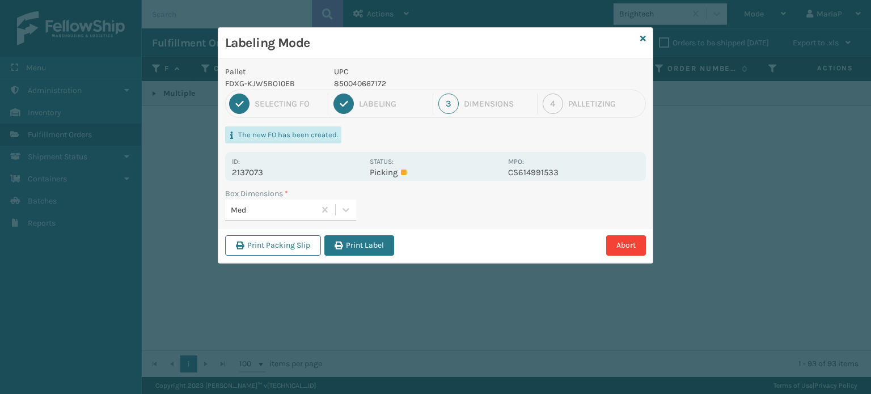
drag, startPoint x: 350, startPoint y: 243, endPoint x: 370, endPoint y: 223, distance: 28.9
click at [351, 242] on button "Print Label" at bounding box center [359, 245] width 70 height 20
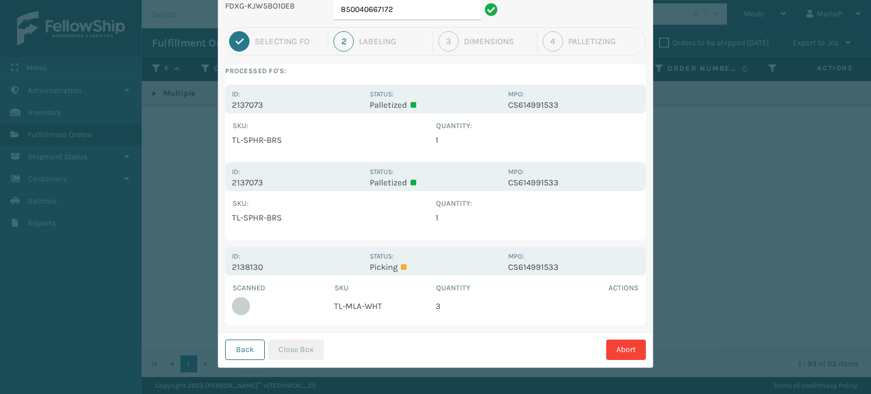
click at [248, 349] on button "Back" at bounding box center [245, 350] width 40 height 20
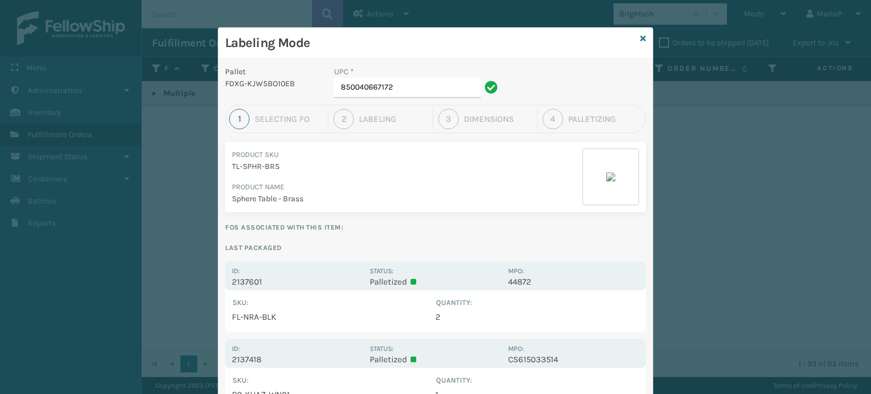
click at [644, 36] on div "Labeling Mode" at bounding box center [435, 43] width 434 height 31
click at [640, 36] on icon at bounding box center [643, 39] width 6 height 8
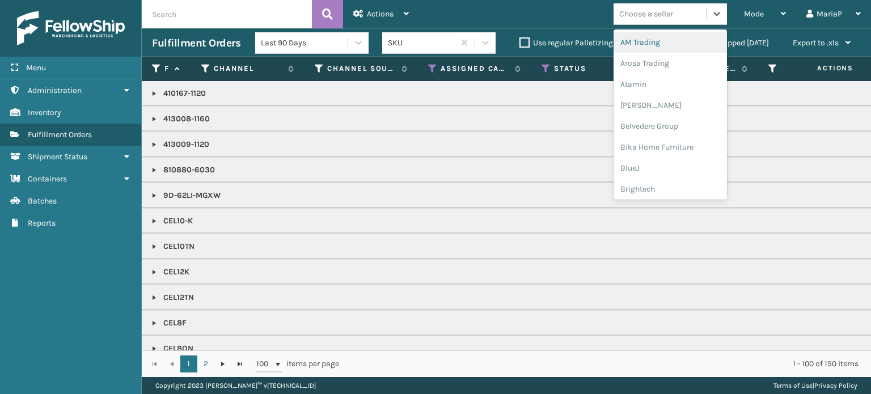
click at [644, 9] on div "Choose a seller" at bounding box center [646, 14] width 54 height 12
type input "MI"
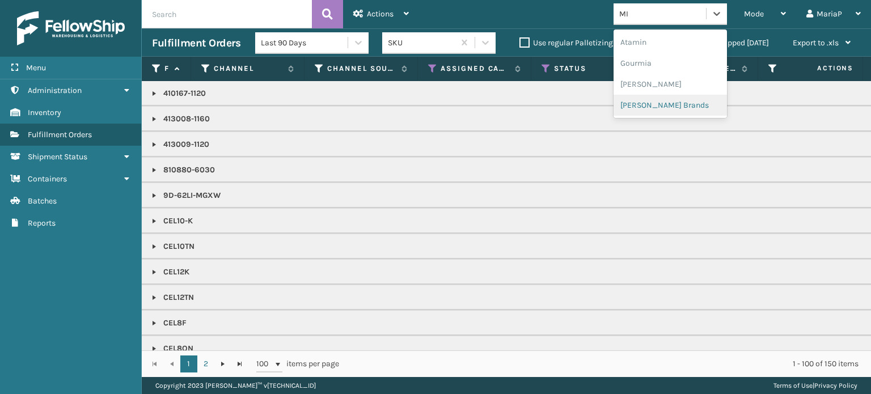
click at [705, 103] on div "[PERSON_NAME] Brands" at bounding box center [670, 105] width 113 height 21
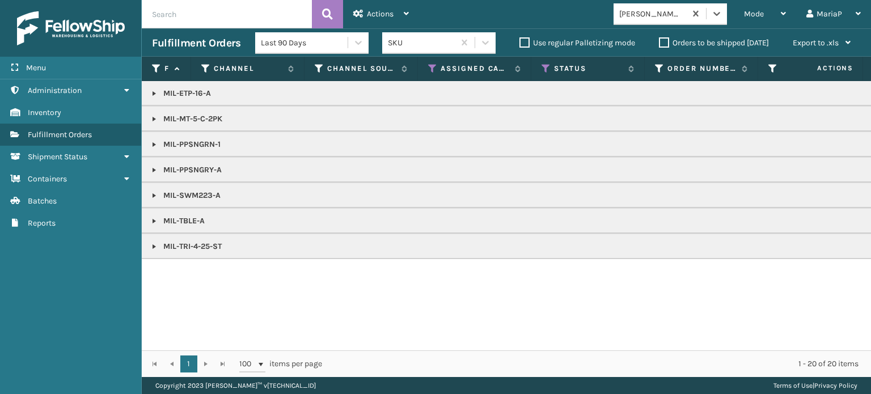
click at [625, 301] on div "MIL-ETP-16-A MIL-MT-5-C-2PK MIL-PPSNGRN-1 MIL-PPSNGRY-A MIL-SWM223-A MIL-TBLE-A…" at bounding box center [506, 215] width 729 height 269
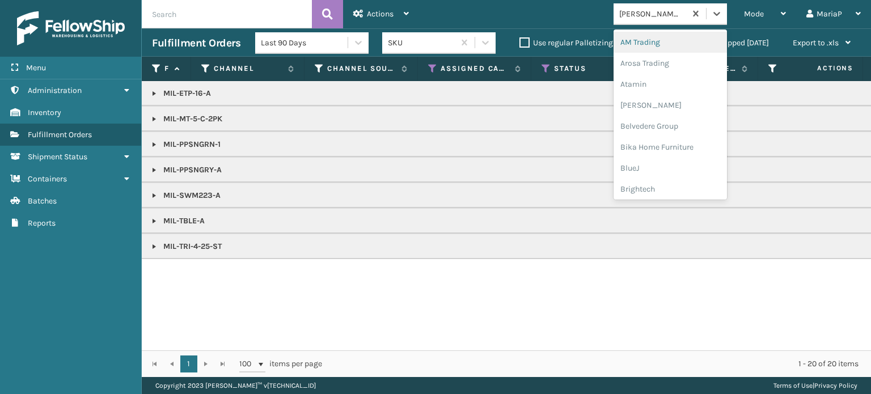
click at [639, 8] on div "[PERSON_NAME] Brands" at bounding box center [652, 14] width 67 height 12
type input "[PERSON_NAME]"
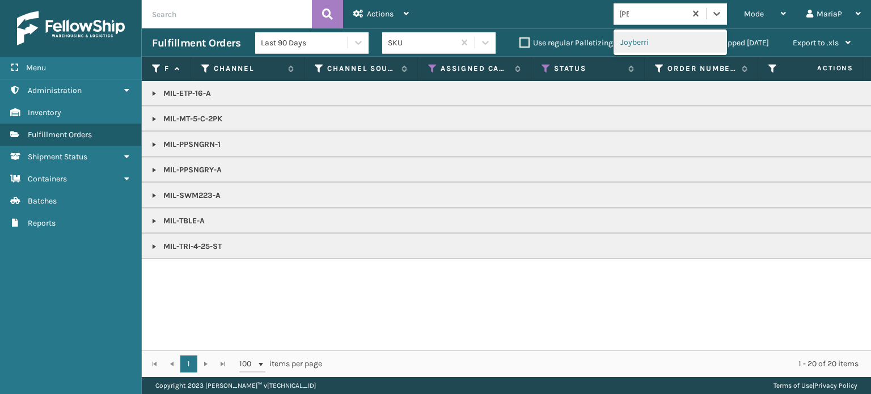
click at [655, 43] on div "Joyberri" at bounding box center [670, 42] width 113 height 21
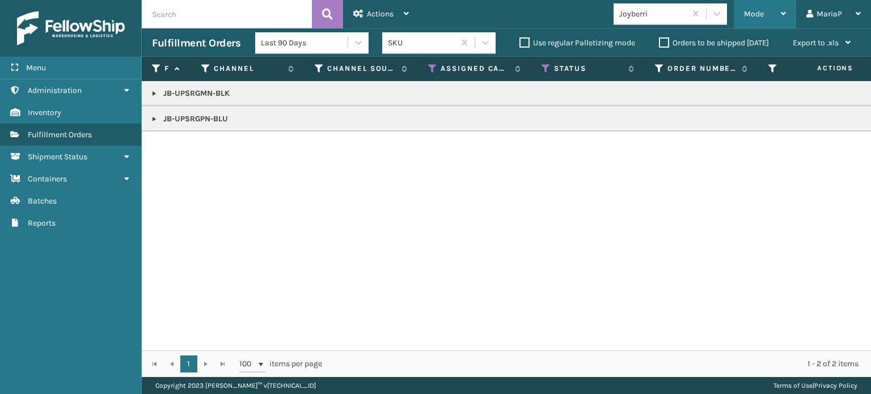
click at [748, 20] on div "Mode" at bounding box center [765, 14] width 42 height 28
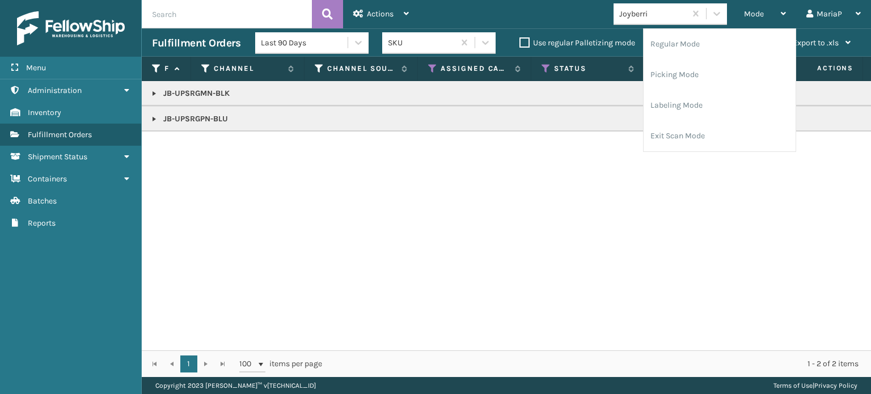
click at [153, 116] on link at bounding box center [154, 119] width 9 height 9
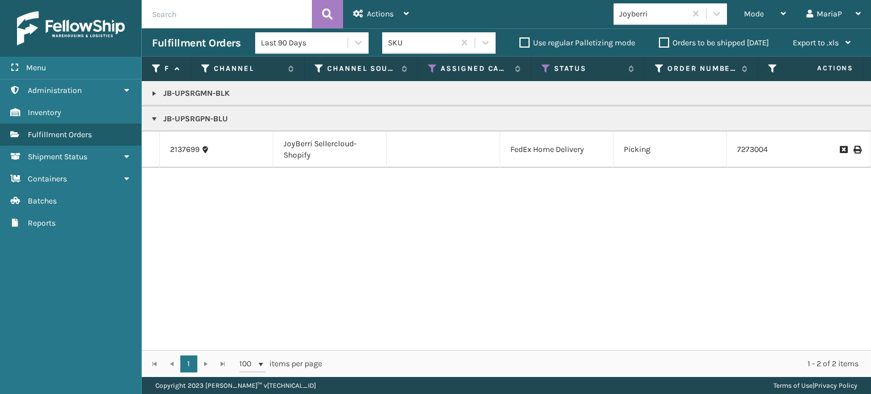
drag, startPoint x: 747, startPoint y: 10, endPoint x: 784, endPoint y: 36, distance: 45.0
click at [747, 10] on span "Mode" at bounding box center [754, 14] width 20 height 10
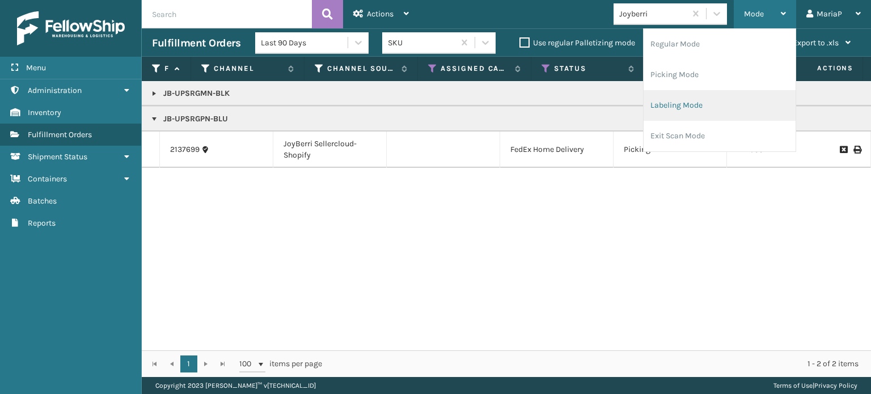
click at [741, 98] on li "Labeling Mode" at bounding box center [720, 105] width 152 height 31
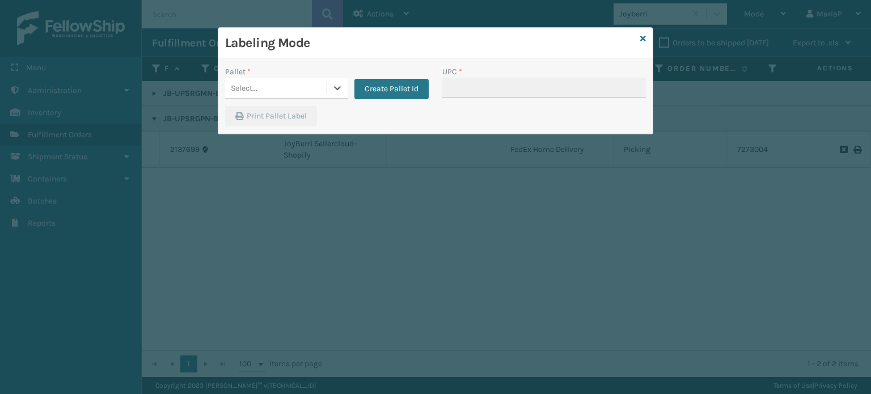
drag, startPoint x: 272, startPoint y: 86, endPoint x: 277, endPoint y: 90, distance: 6.5
click at [273, 86] on div "Select..." at bounding box center [275, 88] width 101 height 19
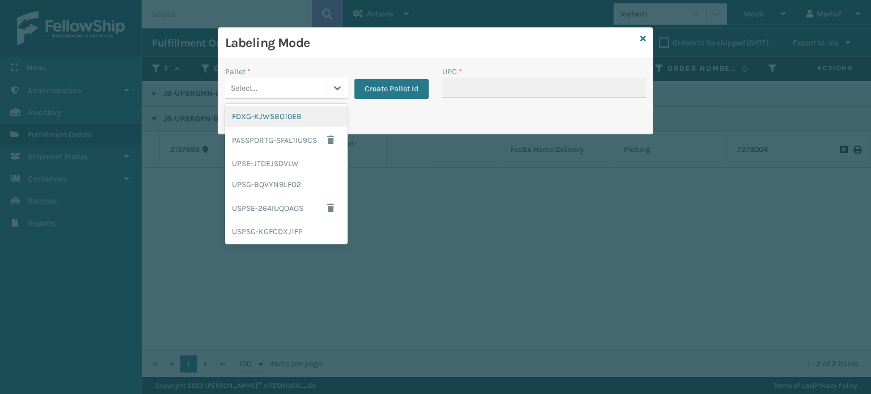
click at [277, 113] on div "FDXG-KJW5BO10EB" at bounding box center [286, 116] width 122 height 21
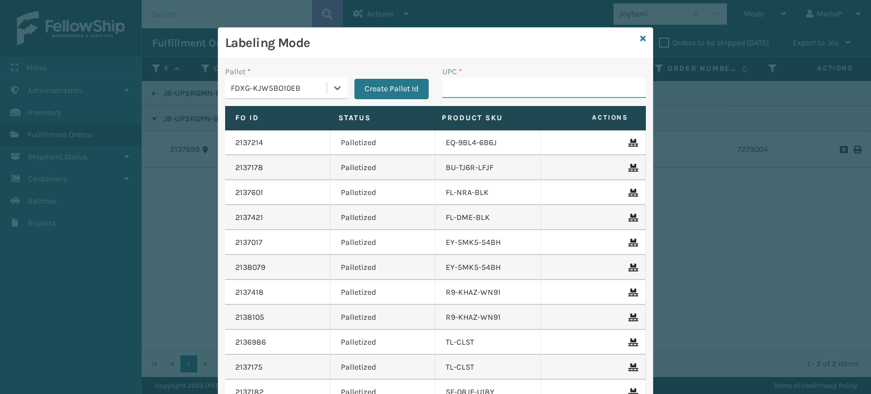
click at [458, 87] on input "UPC *" at bounding box center [544, 88] width 204 height 20
type input "850040381443"
click at [487, 87] on input "UPC *" at bounding box center [544, 88] width 204 height 20
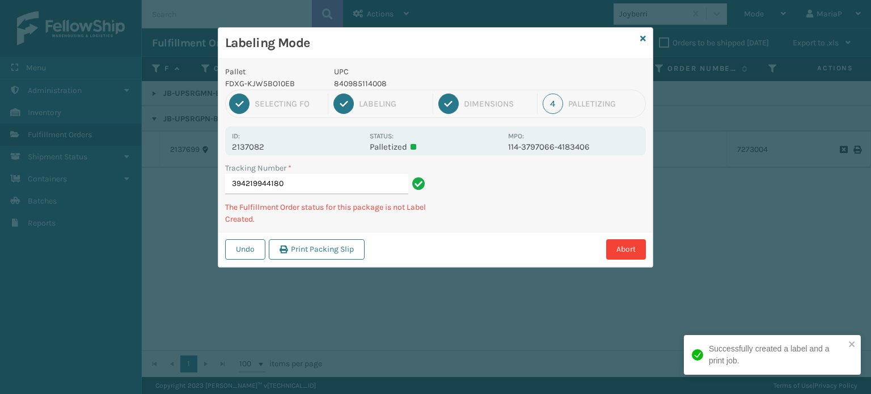
click at [384, 84] on p "840985114008" at bounding box center [417, 84] width 167 height 12
copy p "840985114008"
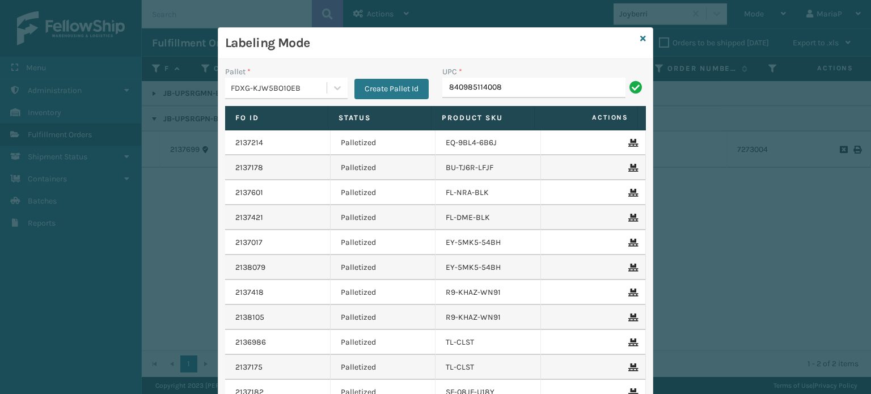
type input "840985114008"
type input "840985114008840985114008"
type input "840985114008"
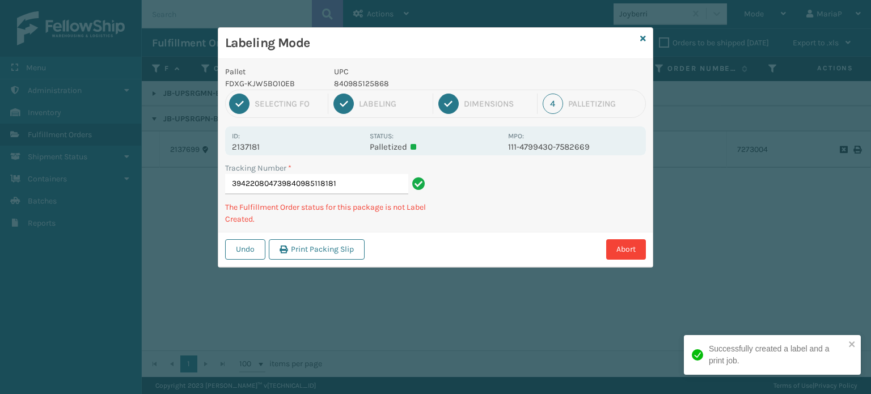
type input "394220804739840985118181"
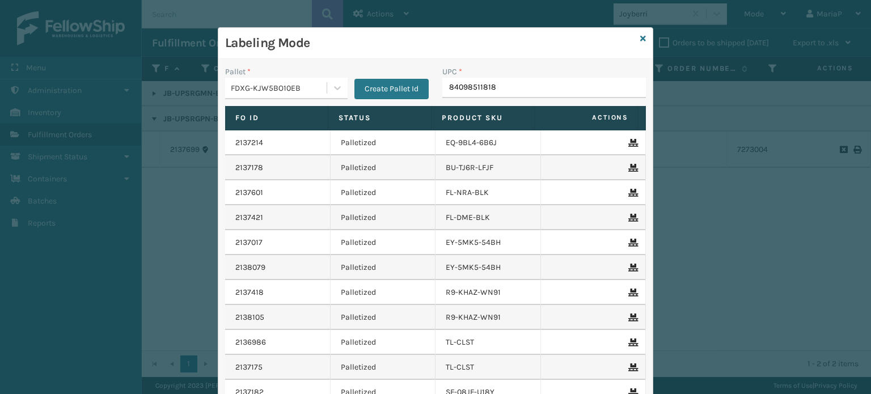
type input "840985118181"
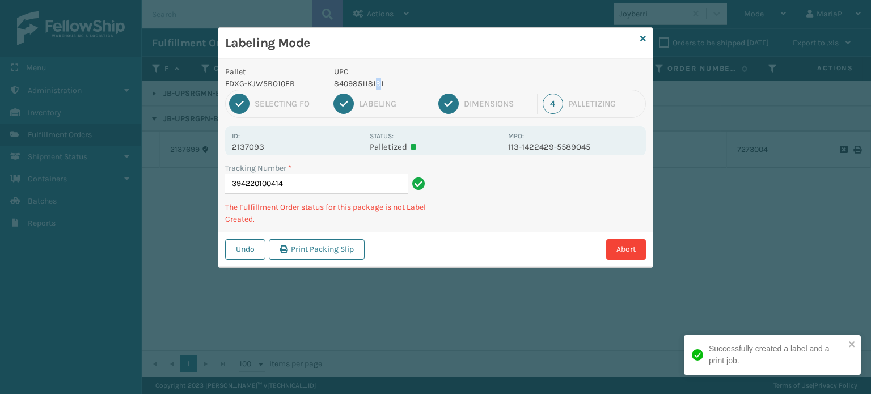
click at [377, 81] on p "840985118181" at bounding box center [417, 84] width 167 height 12
click at [379, 78] on p "840985118181" at bounding box center [417, 84] width 167 height 12
click at [377, 78] on p "840985118181" at bounding box center [417, 84] width 167 height 12
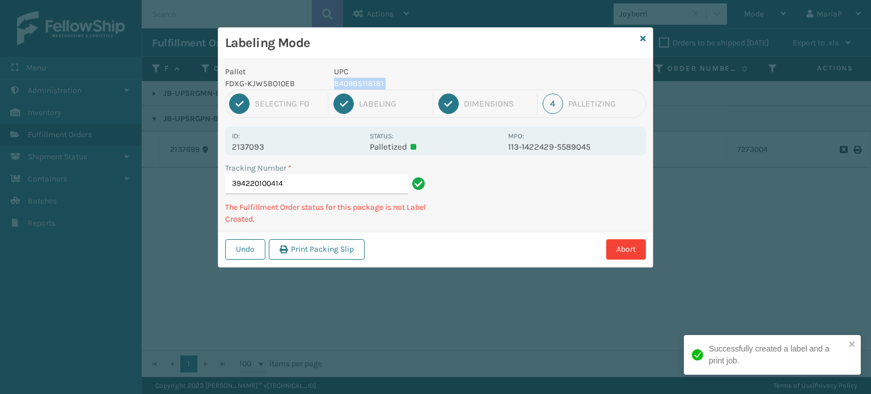
click at [379, 78] on p "840985118181" at bounding box center [417, 84] width 167 height 12
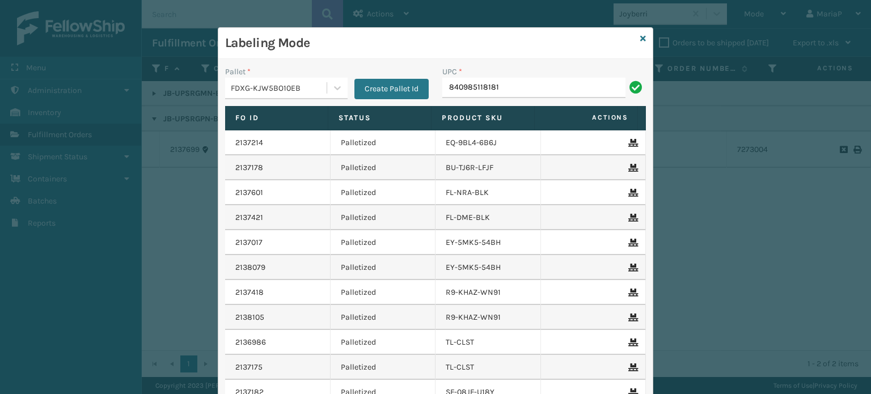
type input "840985118181"
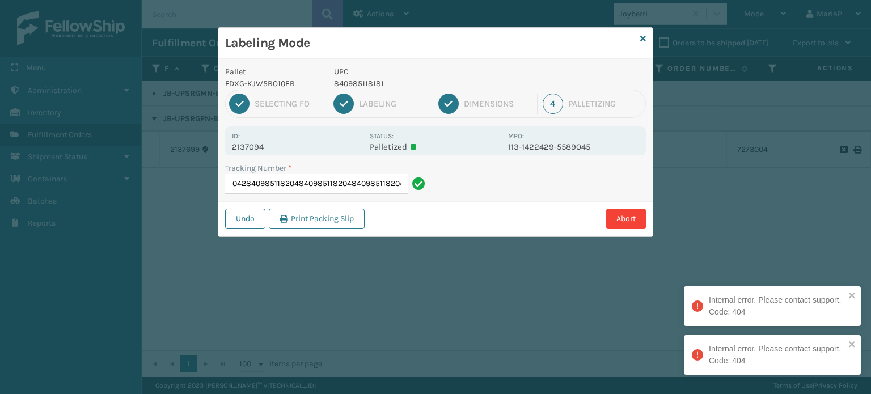
type input "394220101042840985118204840985118204840985118204840985118204"
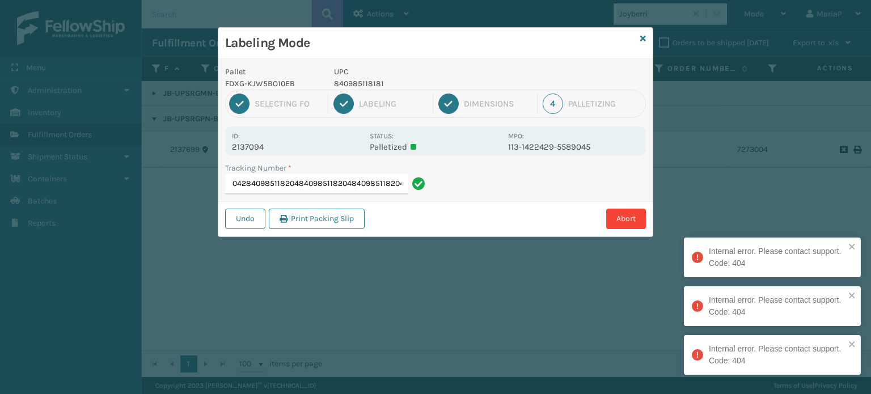
scroll to position [0, 88]
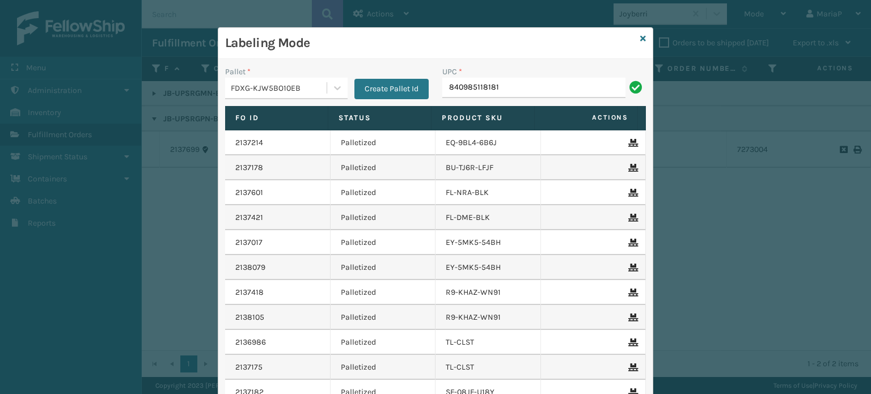
type input "840985118181"
type input "8409851"
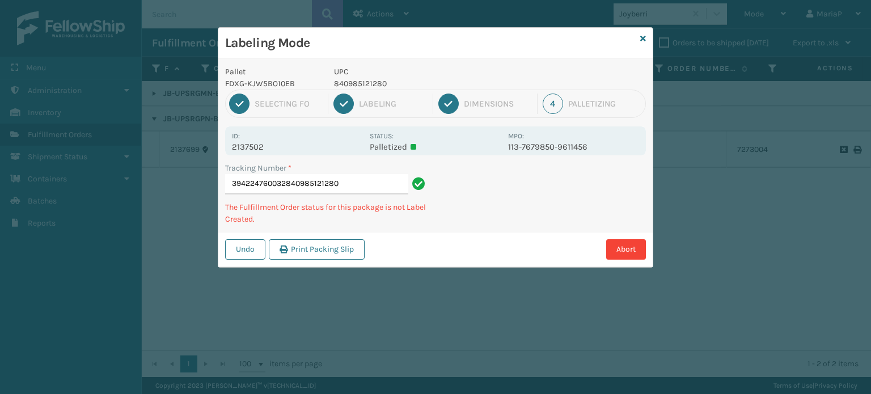
type input "394224760032840985121280"
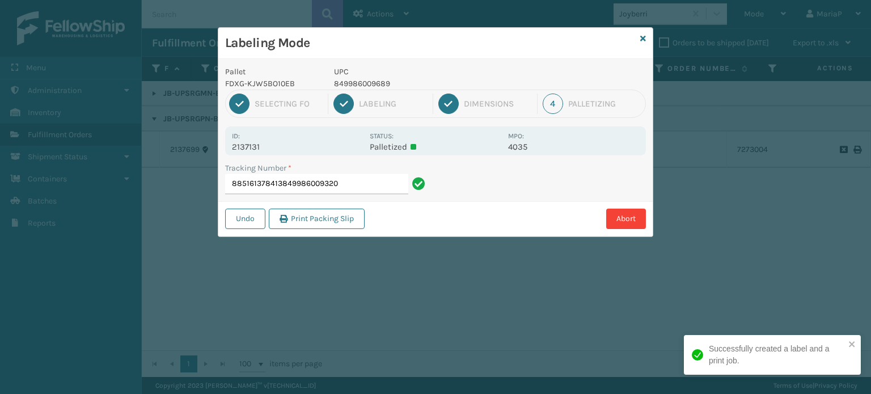
type input "885161378413849986009320"
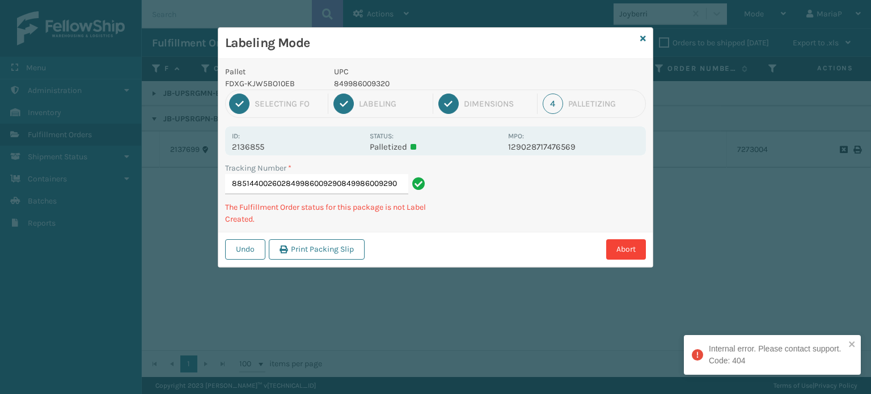
type input "885144002602849986009290849986009290"
type input "885146017777849986009320"
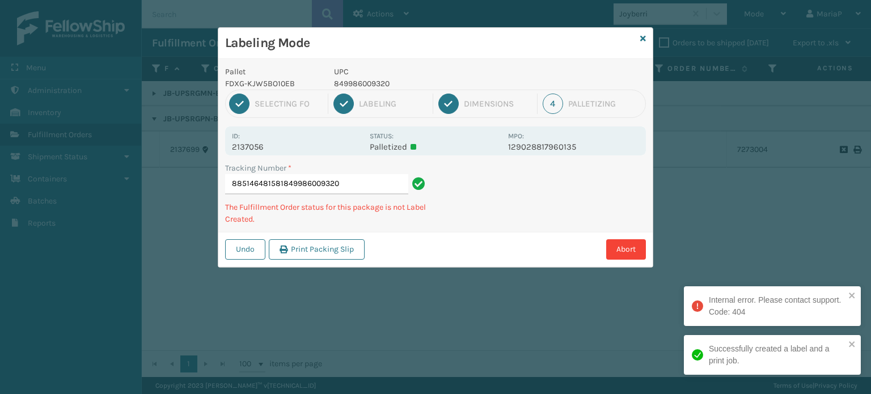
type input "885146481581849986009320"
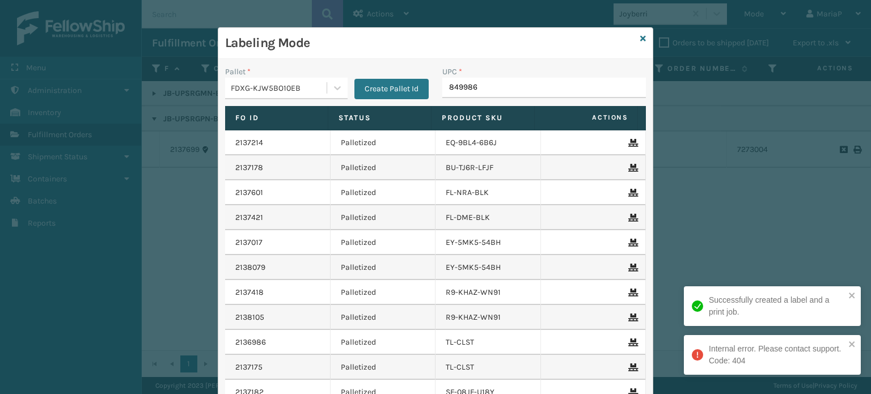
type input "8499860"
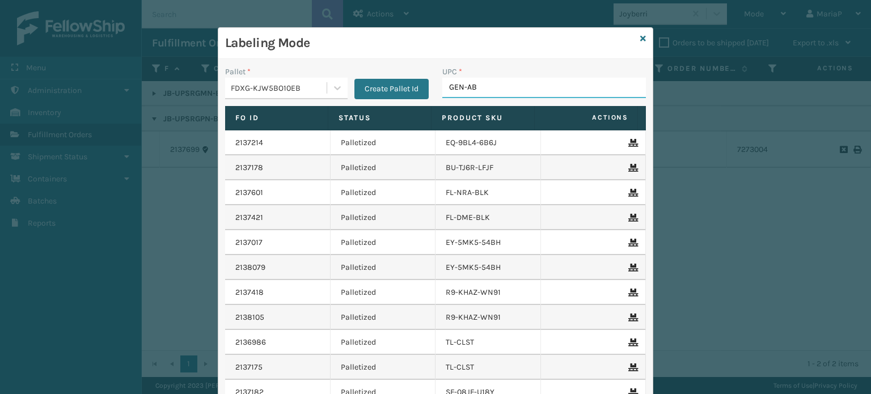
type input "GEN-AB-"
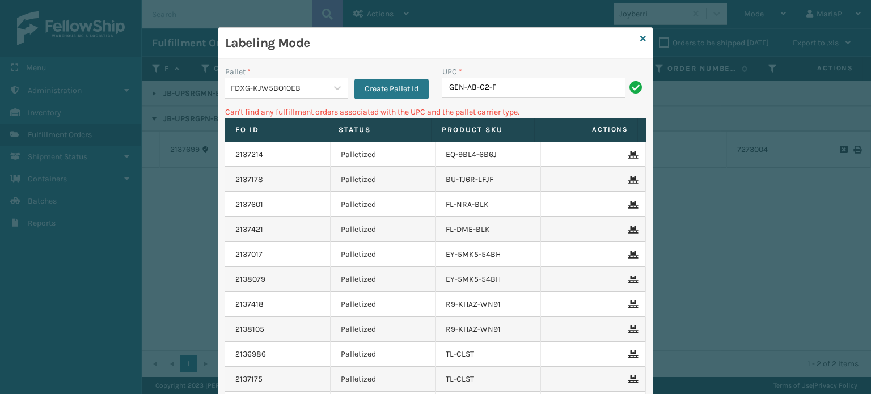
click at [484, 86] on input "GEN-AB-C2-F" at bounding box center [533, 88] width 183 height 20
type input "GEN-AB-F"
click at [473, 92] on input "GEN-AB-F" at bounding box center [533, 88] width 183 height 20
type input "GEN-AB-C-F"
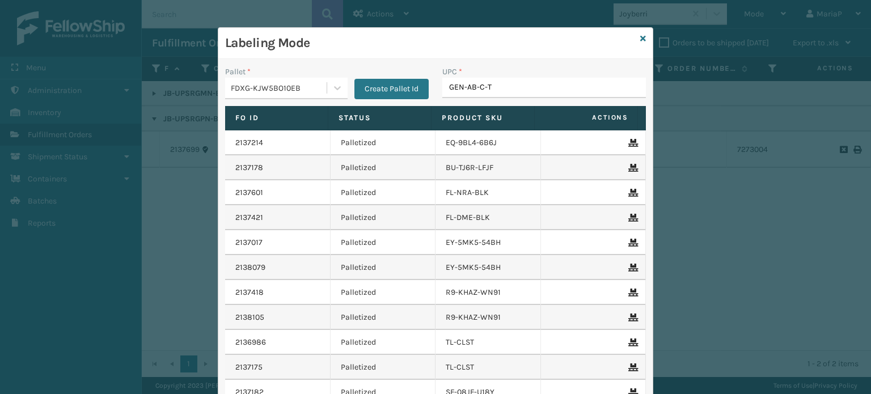
type input "GEN-AB-C-[GEOGRAPHIC_DATA]"
type input "GEN-AB-C-TXL"
type input "GEN-AB-A-"
click at [640, 38] on icon at bounding box center [643, 39] width 6 height 8
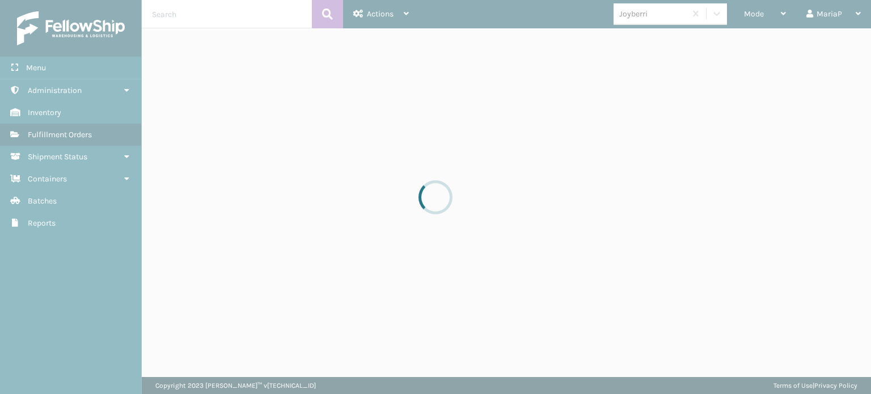
click at [641, 20] on div "Joyberri" at bounding box center [650, 14] width 72 height 19
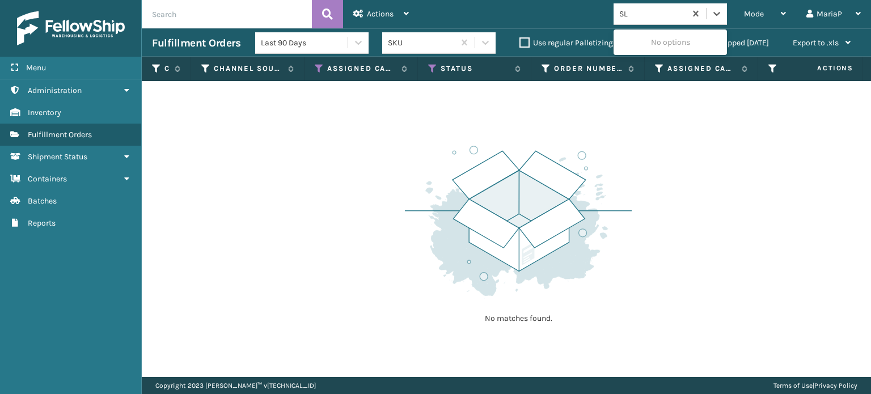
type input "SLE"
click at [644, 45] on div "SleepGeekz" at bounding box center [670, 42] width 113 height 21
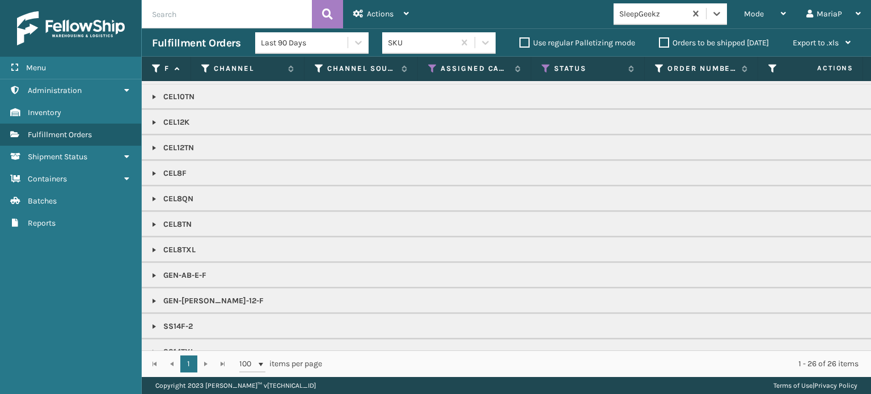
scroll to position [43, 0]
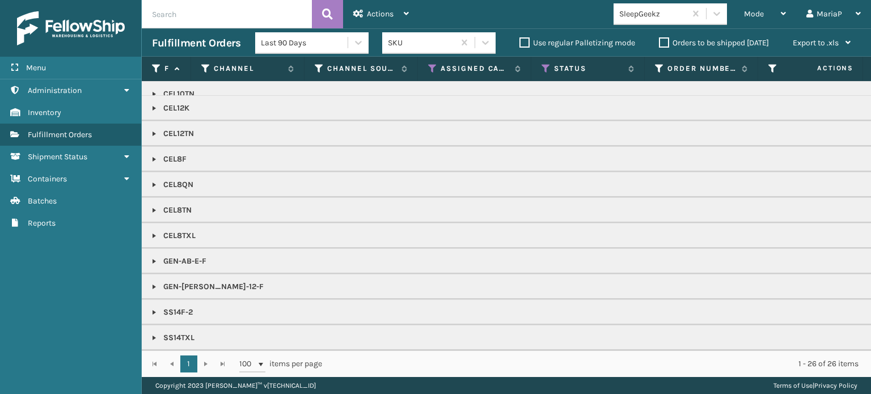
copy p "GEN-AB-E-F"
click at [748, 11] on span "Mode" at bounding box center [754, 14] width 20 height 10
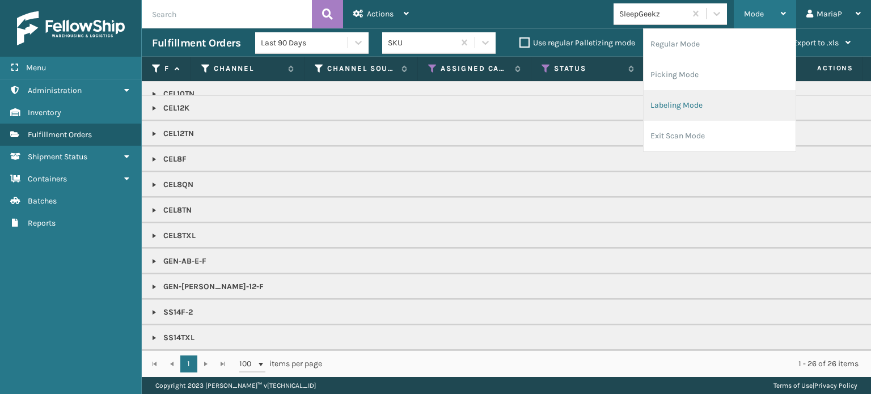
click at [726, 103] on li "Labeling Mode" at bounding box center [720, 105] width 152 height 31
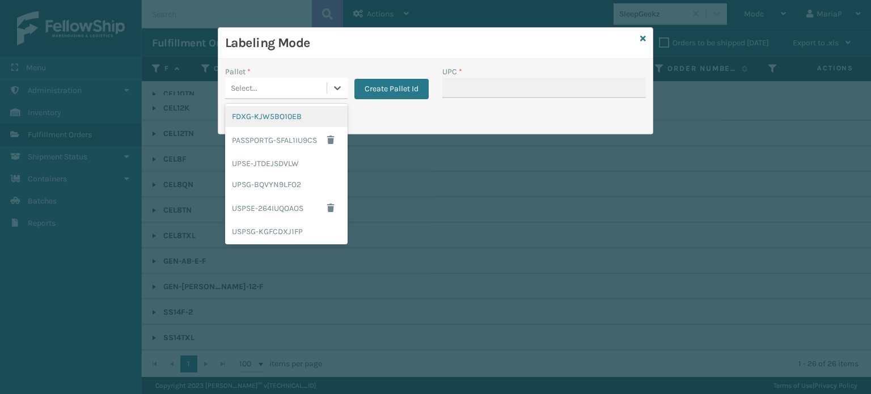
click at [270, 87] on div "Select..." at bounding box center [275, 88] width 101 height 19
click at [268, 120] on div "FDXG-KJW5BO10EB" at bounding box center [286, 116] width 122 height 21
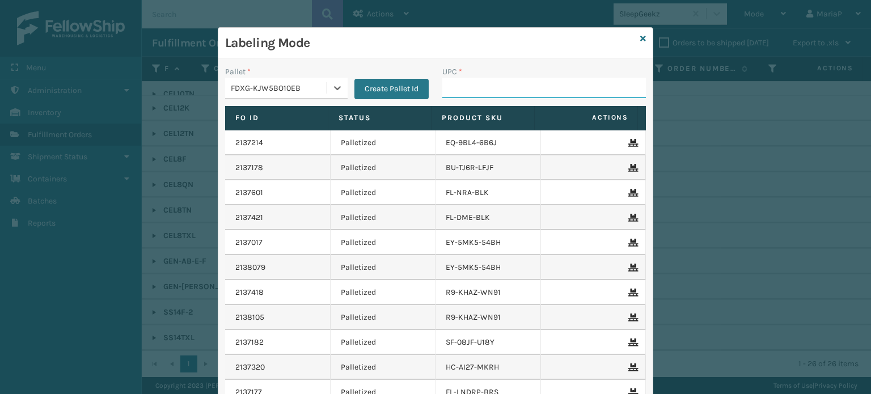
click at [465, 90] on input "UPC *" at bounding box center [544, 88] width 204 height 20
paste input "GEN-AB-E-F"
type input "GEN-AB-E-F"
click at [640, 40] on icon at bounding box center [643, 39] width 6 height 8
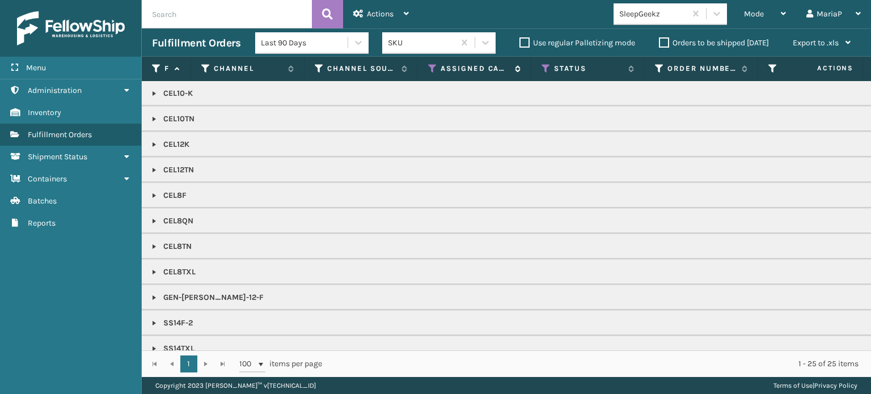
click at [439, 67] on div "Assigned Carrier Service" at bounding box center [474, 69] width 92 height 10
click at [432, 70] on icon at bounding box center [432, 69] width 9 height 10
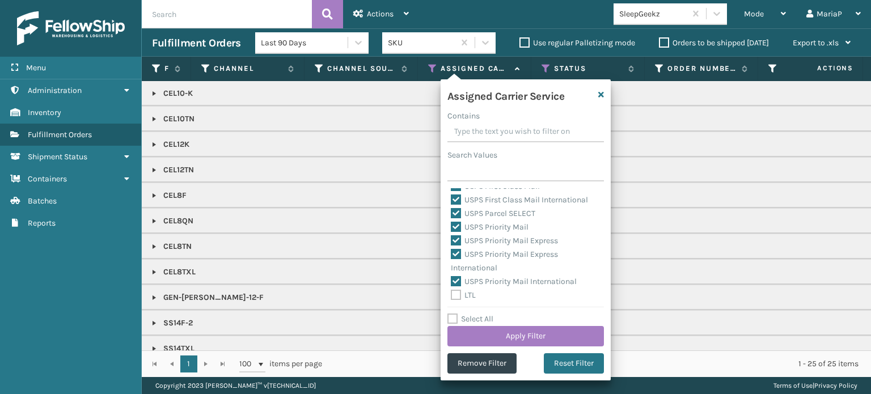
scroll to position [349, 0]
click at [567, 339] on button "Apply Filter" at bounding box center [525, 336] width 156 height 20
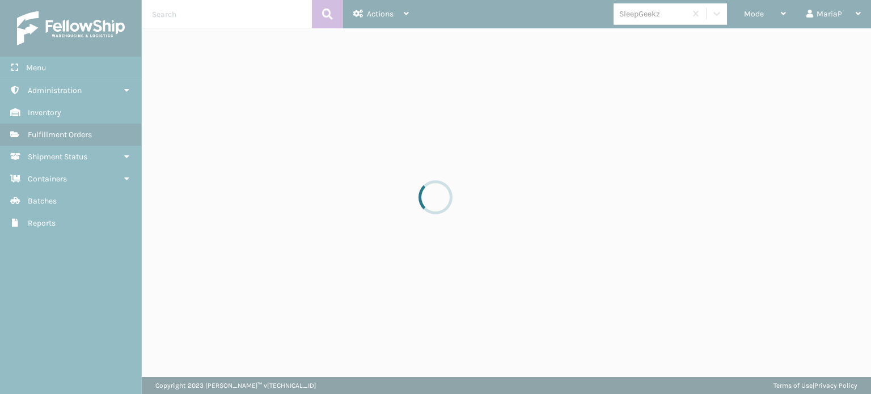
click at [672, 8] on div at bounding box center [435, 197] width 871 height 394
click at [672, 10] on div at bounding box center [435, 197] width 871 height 394
click at [672, 11] on div "SleepGeekz" at bounding box center [652, 14] width 67 height 12
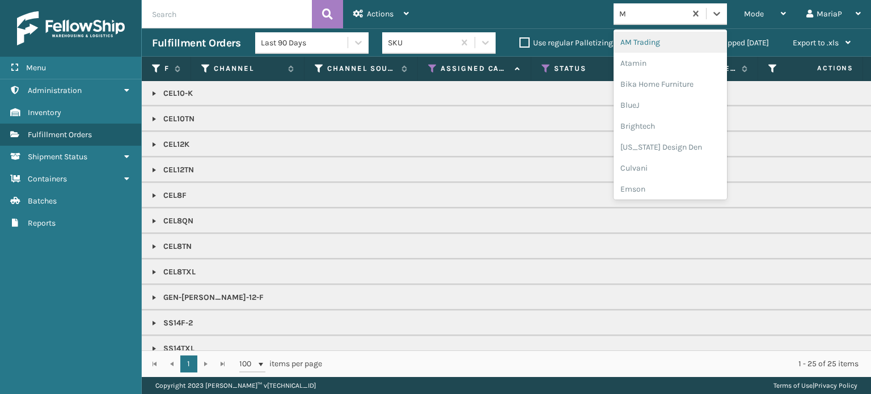
type input "MI"
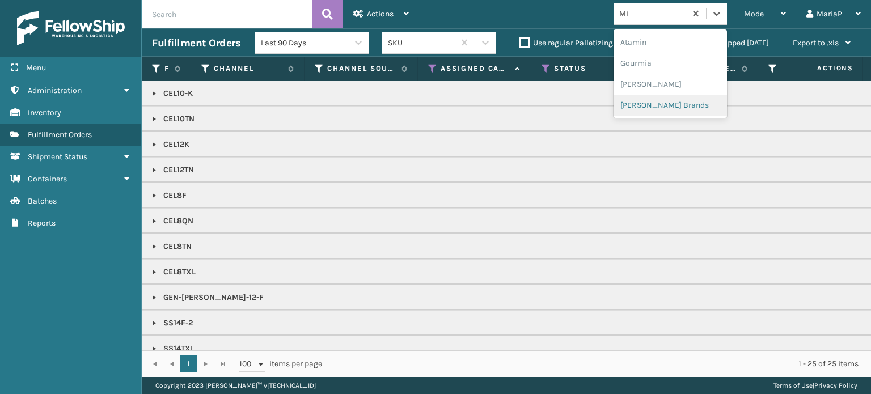
click at [674, 100] on div "[PERSON_NAME] Brands" at bounding box center [670, 105] width 113 height 21
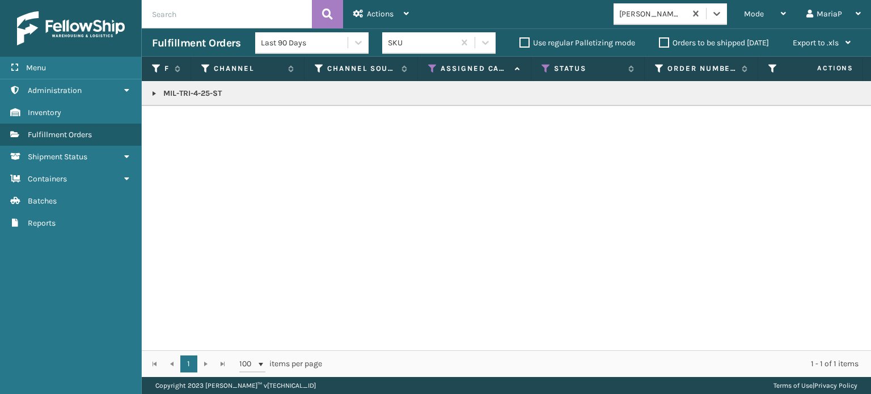
click at [153, 91] on link at bounding box center [154, 93] width 9 height 9
drag, startPoint x: 772, startPoint y: 16, endPoint x: 760, endPoint y: 43, distance: 29.4
click at [771, 15] on div "Mode" at bounding box center [765, 14] width 42 height 28
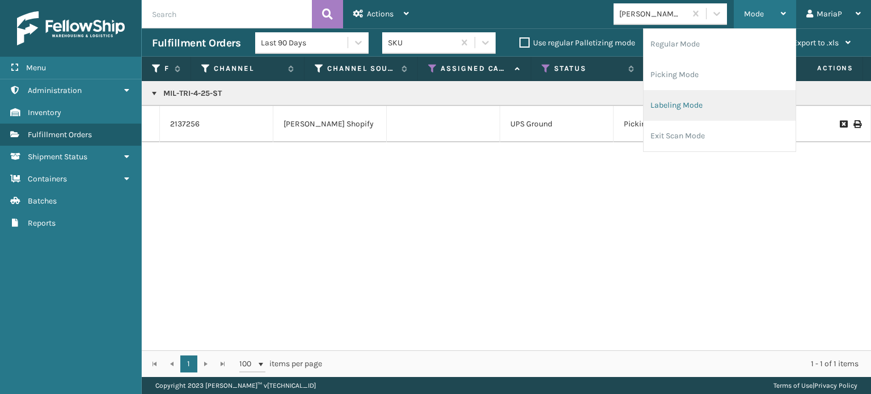
click at [711, 108] on li "Labeling Mode" at bounding box center [720, 105] width 152 height 31
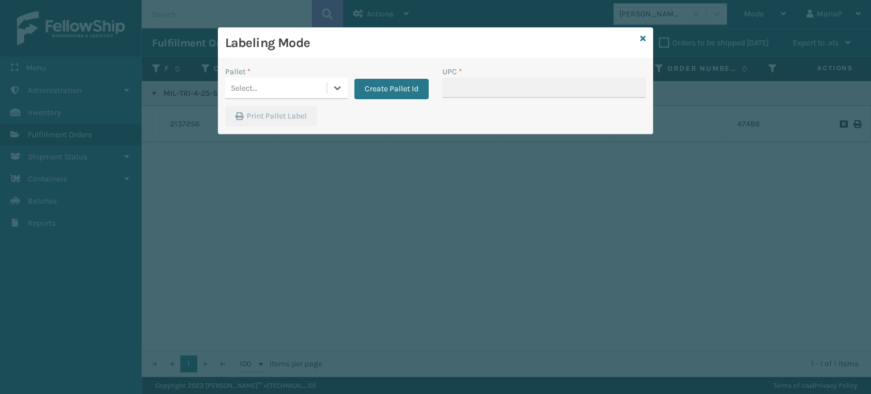
click at [276, 83] on div "Select..." at bounding box center [275, 88] width 101 height 19
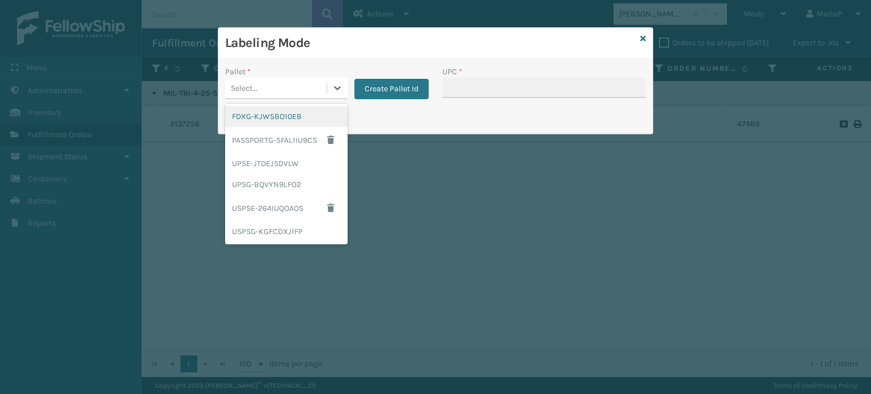
click at [282, 118] on div "FDXG-KJW5BO10EB" at bounding box center [286, 116] width 122 height 21
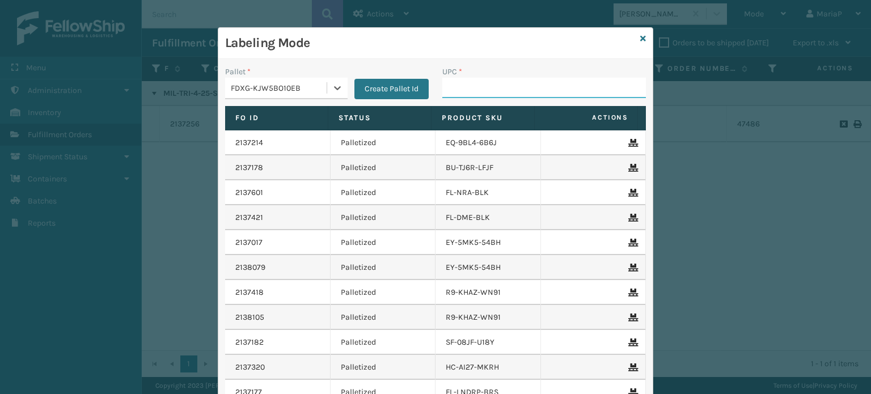
click at [473, 95] on input "UPC *" at bounding box center [544, 88] width 204 height 20
type input "858100007906"
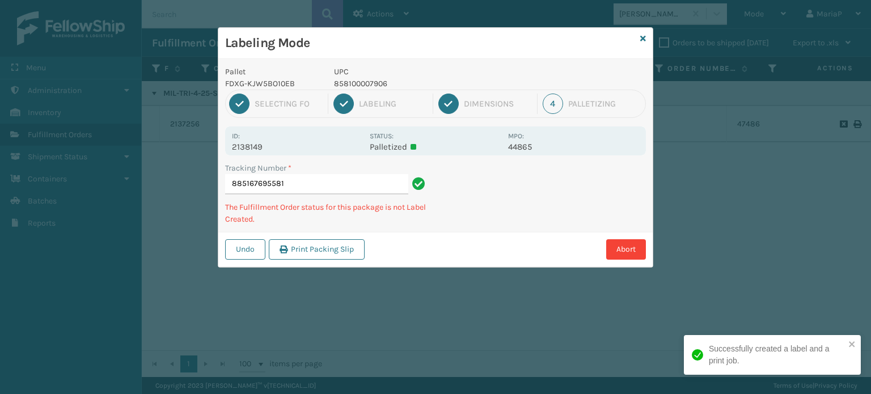
click at [347, 82] on p "858100007906" at bounding box center [417, 84] width 167 height 12
click at [348, 82] on p "858100007906" at bounding box center [417, 84] width 167 height 12
copy p "858100007906"
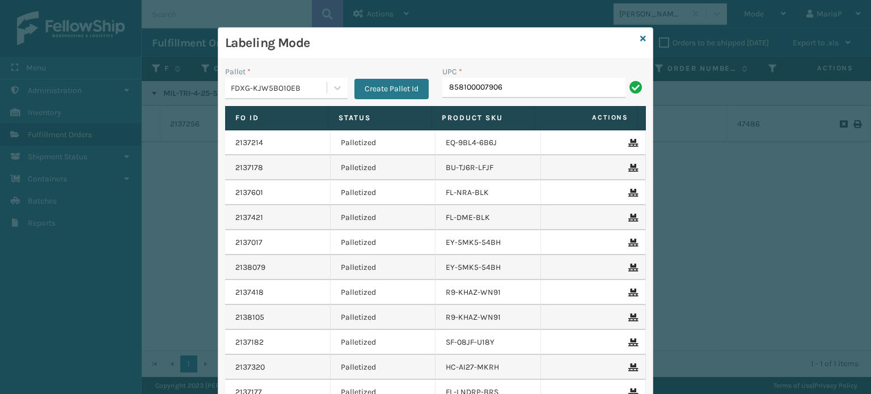
type input "858100007906"
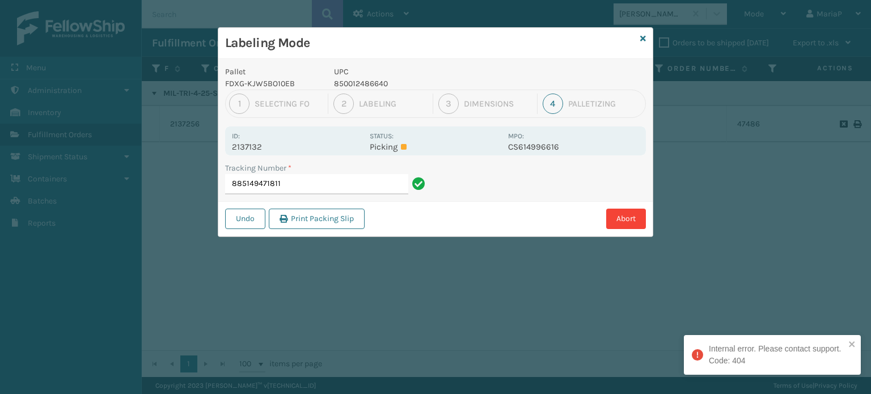
click at [357, 183] on input "885149471811" at bounding box center [316, 184] width 183 height 20
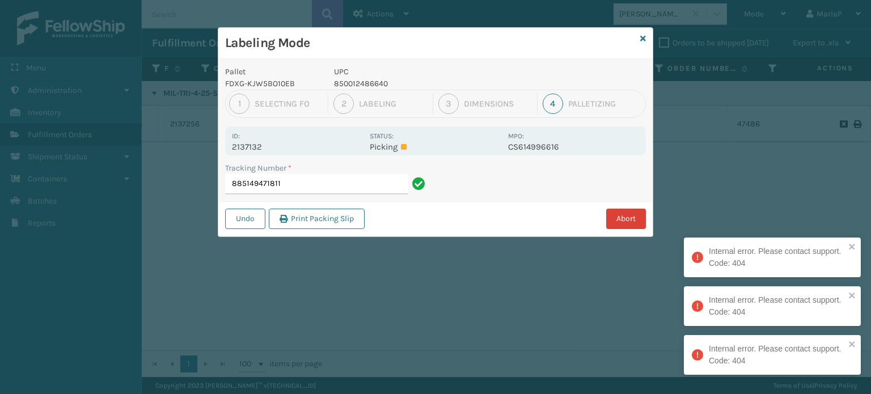
click at [637, 222] on button "Abort" at bounding box center [626, 219] width 40 height 20
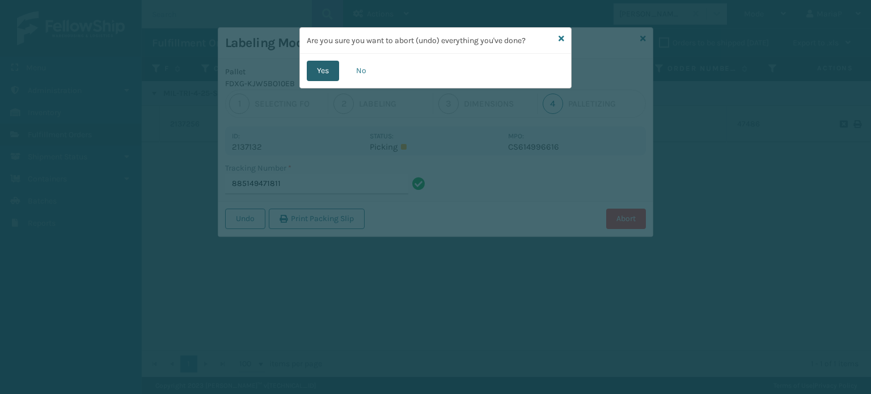
click at [327, 75] on button "Yes" at bounding box center [323, 71] width 32 height 20
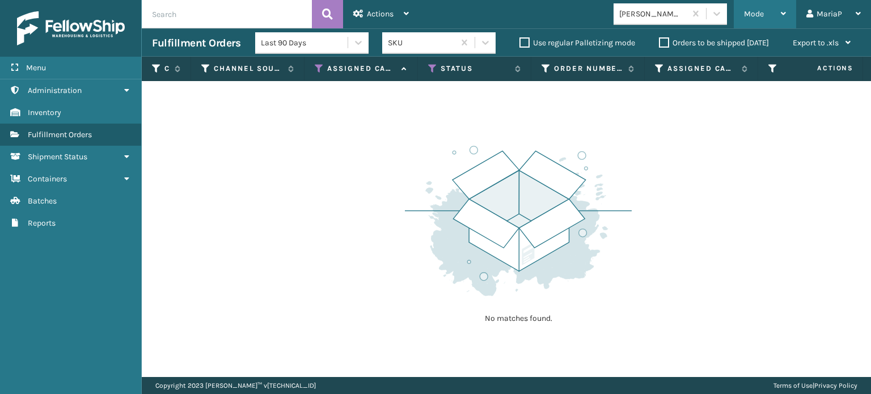
click at [760, 14] on span "Mode" at bounding box center [754, 14] width 20 height 10
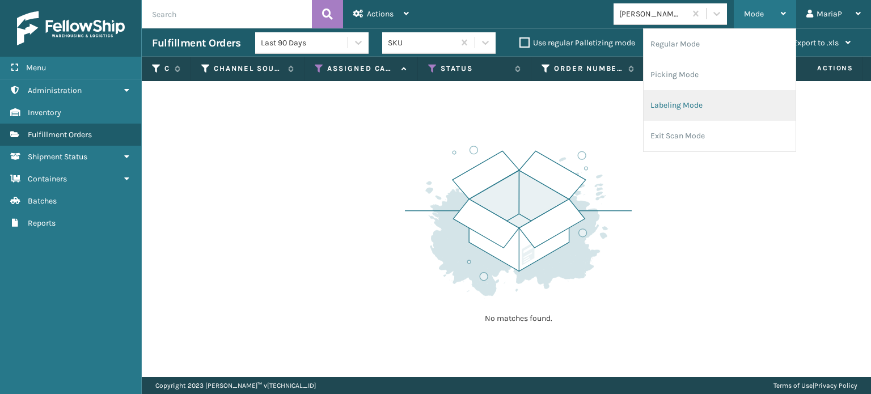
click at [712, 90] on li "Labeling Mode" at bounding box center [720, 105] width 152 height 31
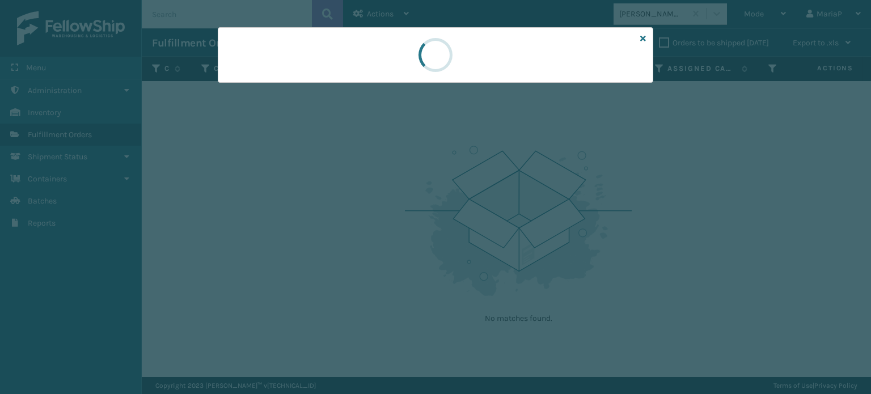
click at [293, 83] on div at bounding box center [435, 197] width 871 height 394
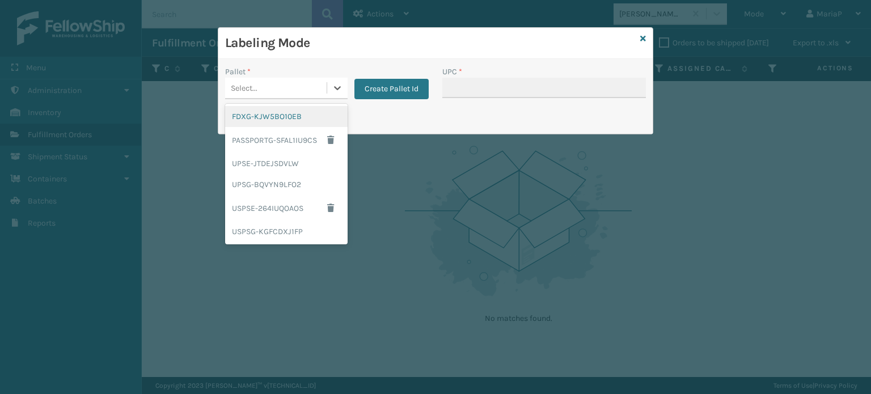
click at [293, 83] on div "Select..." at bounding box center [275, 88] width 101 height 19
click at [302, 182] on div "UPSG-BQVYN9LFO2" at bounding box center [286, 184] width 122 height 21
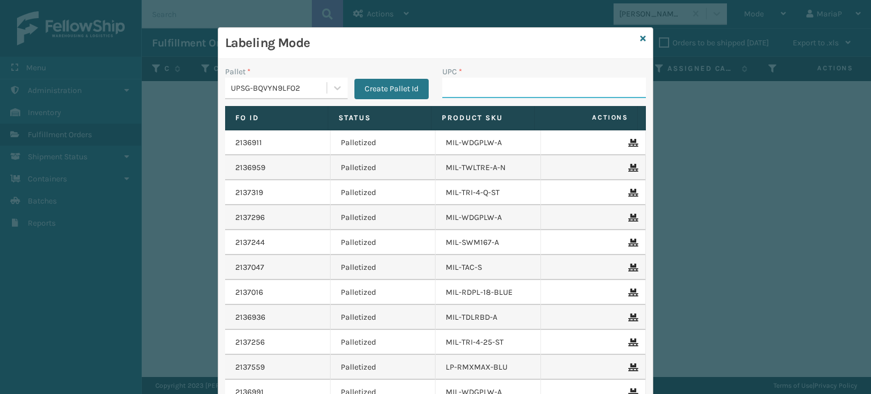
click at [505, 83] on input "UPC *" at bounding box center [544, 88] width 204 height 20
type input "8539130"
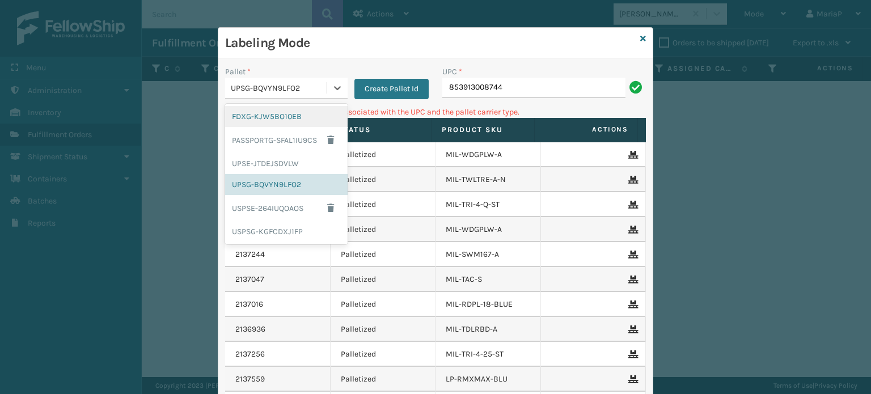
drag, startPoint x: 257, startPoint y: 87, endPoint x: 257, endPoint y: 106, distance: 18.7
click at [257, 87] on div "UPSG-BQVYN9LFO2" at bounding box center [279, 88] width 97 height 12
click at [263, 121] on div "FDXG-KJW5BO10EB" at bounding box center [286, 116] width 122 height 21
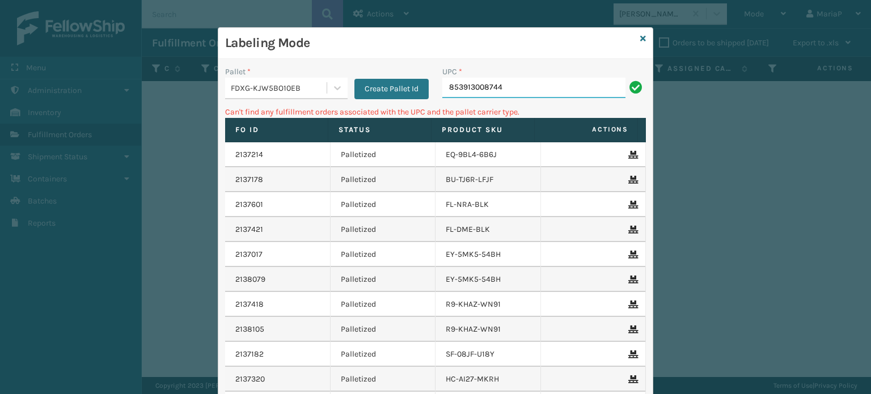
click at [509, 81] on input "853913008744" at bounding box center [533, 88] width 183 height 20
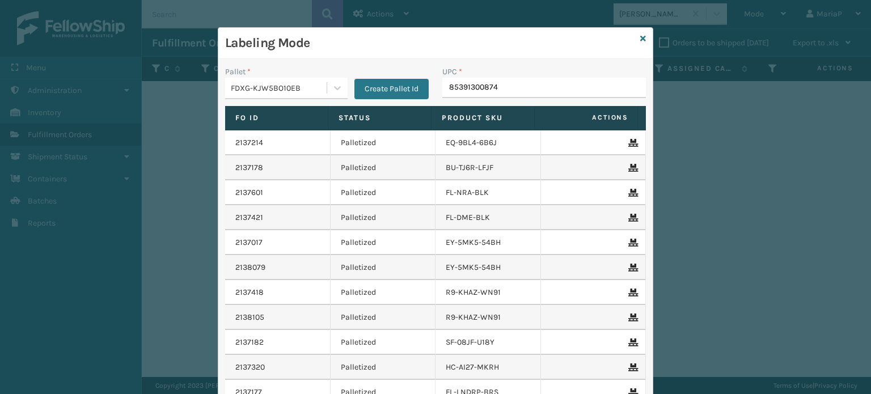
type input "853913008744"
type input "853913008119"
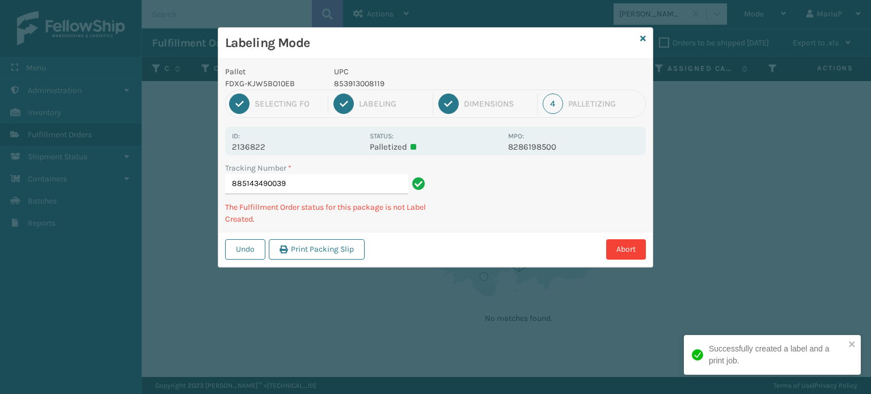
type input "8851434900398"
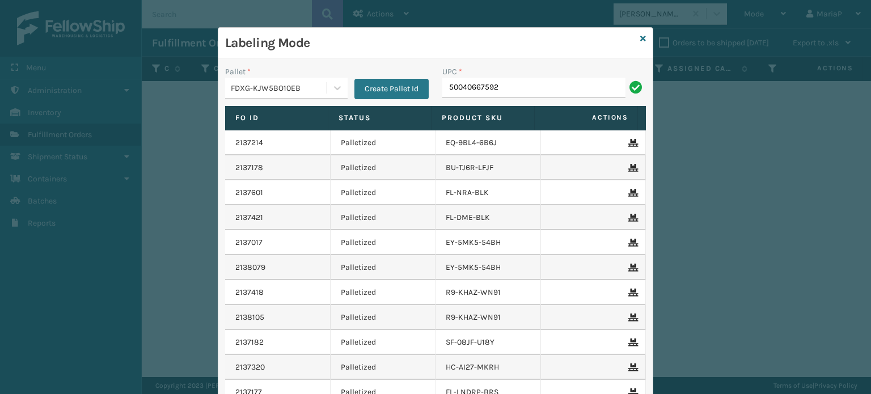
type input "50040667592"
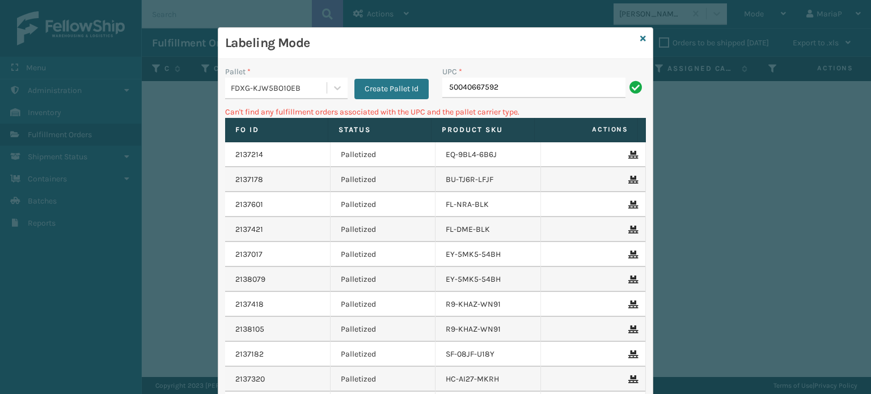
click at [445, 90] on input "50040667592" at bounding box center [533, 88] width 183 height 20
type input "850040667592"
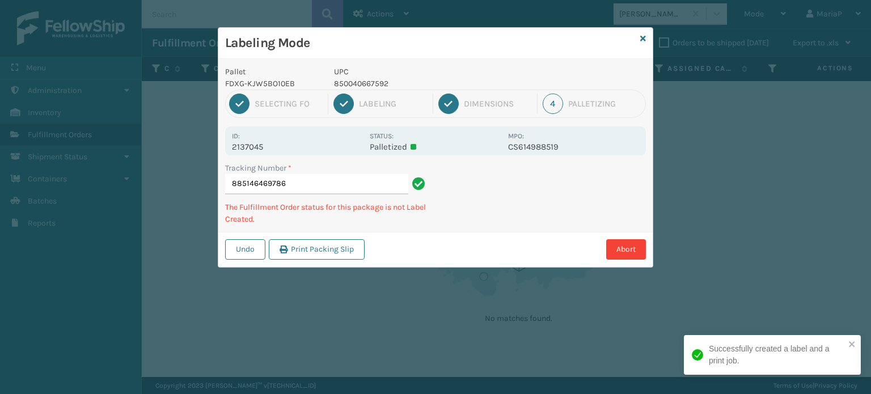
click at [359, 86] on p "850040667592" at bounding box center [417, 84] width 167 height 12
copy p "850040667592"
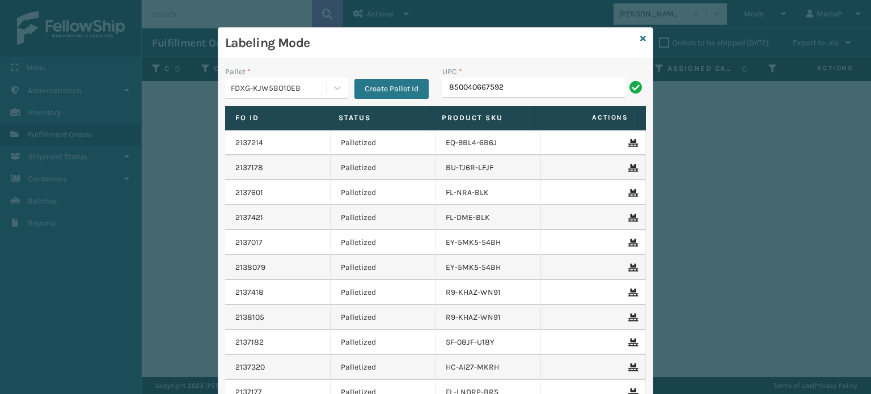
type input "850040667592"
type input "850012486640"
click at [640, 41] on icon at bounding box center [643, 39] width 6 height 8
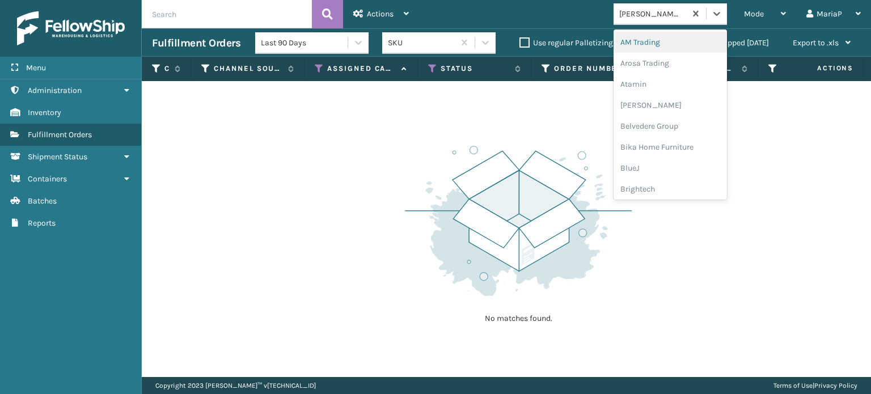
click at [640, 22] on div "[PERSON_NAME] Brands" at bounding box center [650, 14] width 72 height 19
type input "BR"
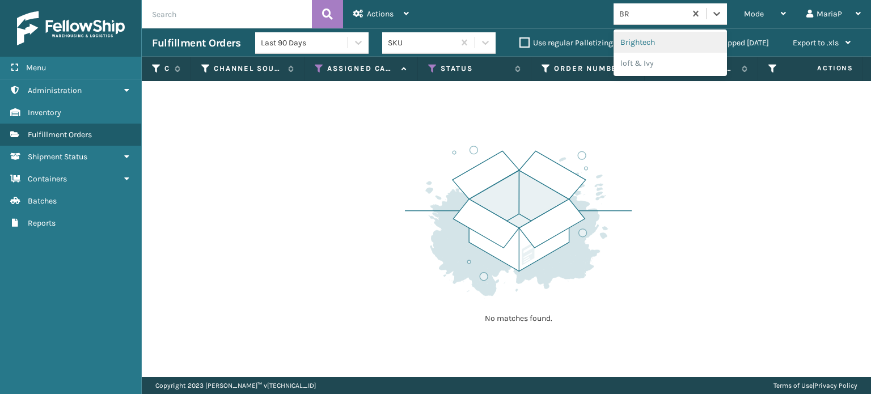
click at [644, 43] on div "Brightech" at bounding box center [670, 42] width 113 height 21
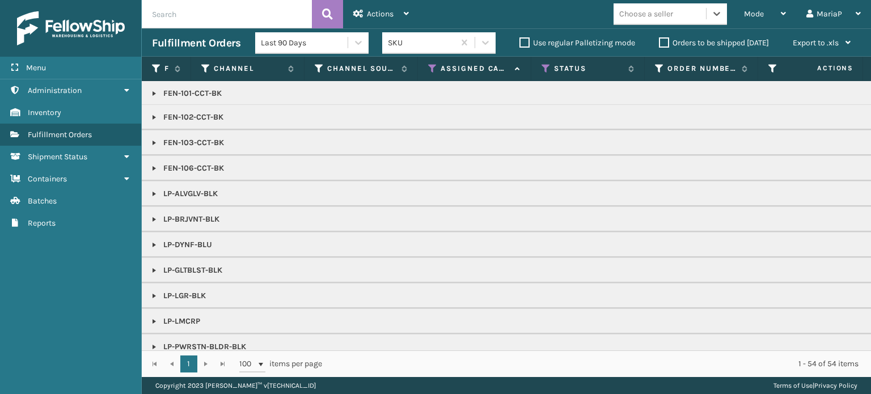
scroll to position [0, 0]
click at [661, 13] on div "Choose a seller" at bounding box center [646, 14] width 54 height 12
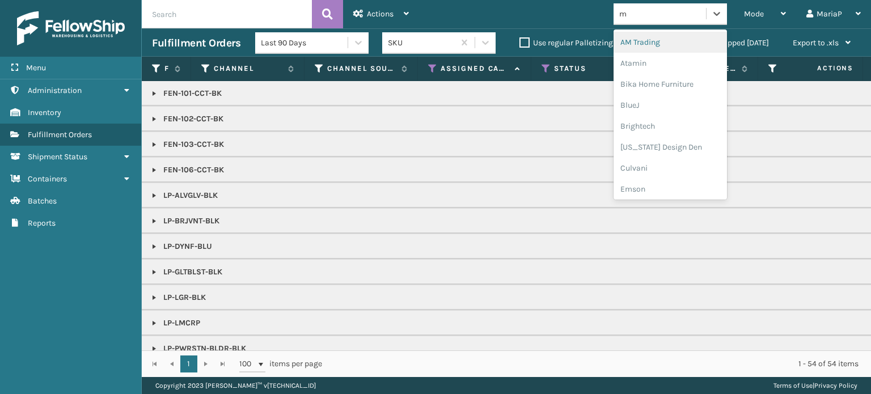
type input "mi"
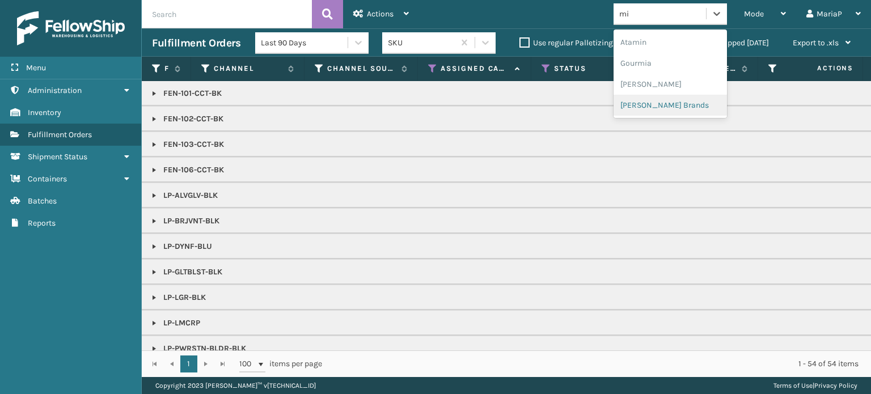
click at [648, 104] on div "[PERSON_NAME] Brands" at bounding box center [670, 105] width 113 height 21
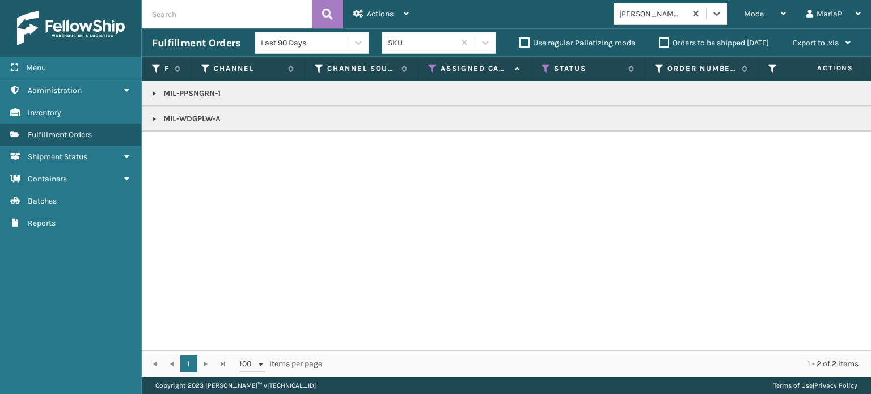
click at [655, 11] on div "[PERSON_NAME] Brands" at bounding box center [652, 14] width 67 height 12
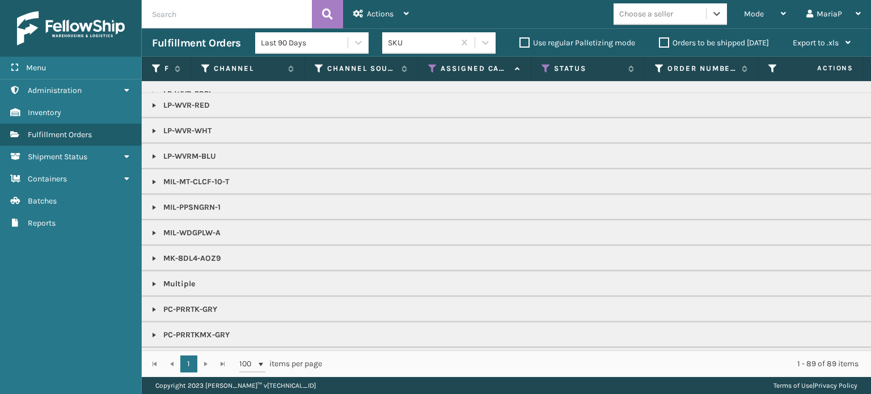
scroll to position [907, 0]
click at [151, 177] on link at bounding box center [154, 181] width 9 height 9
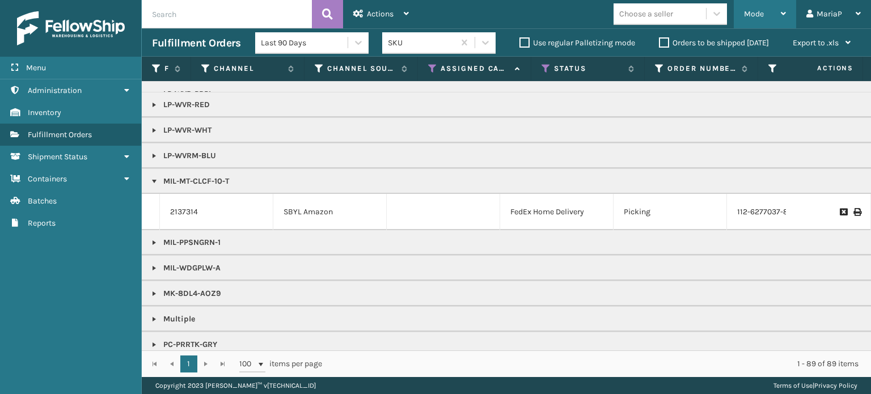
click at [760, 13] on span "Mode" at bounding box center [754, 14] width 20 height 10
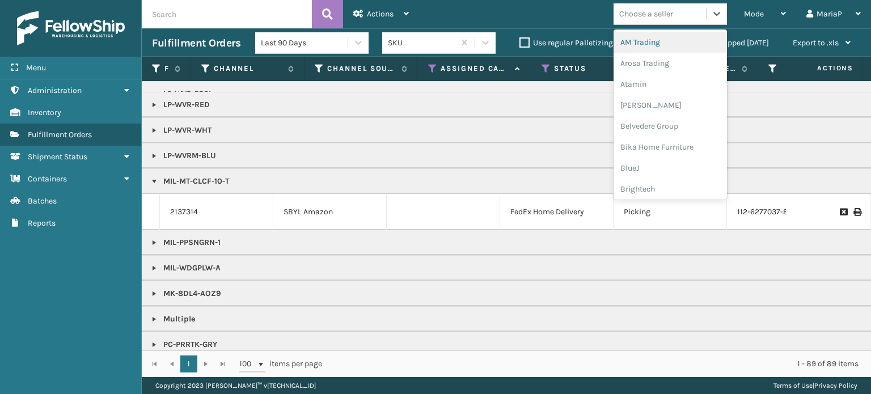
click at [658, 8] on div "Choose a seller" at bounding box center [646, 14] width 54 height 12
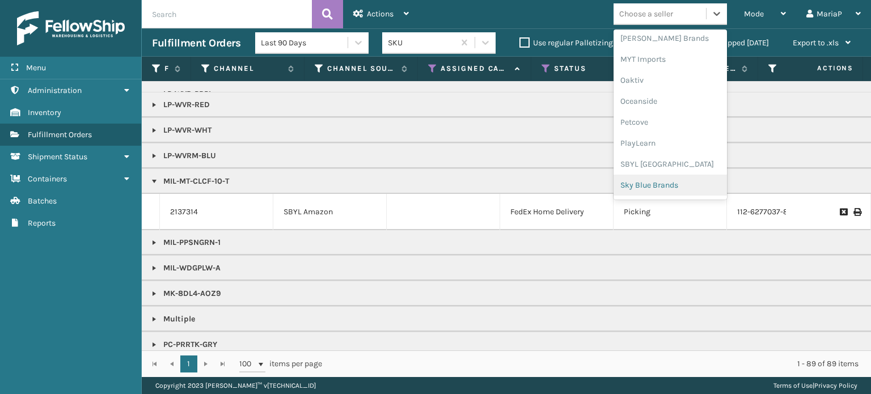
scroll to position [569, 0]
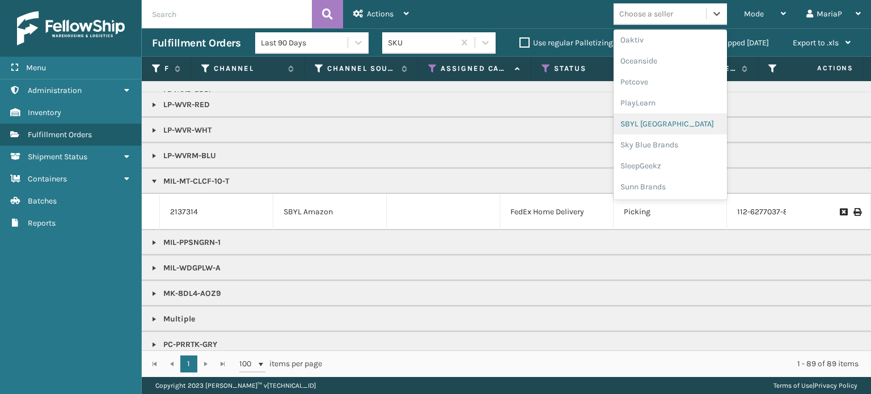
click at [651, 119] on div "SBYL [GEOGRAPHIC_DATA]" at bounding box center [670, 123] width 113 height 21
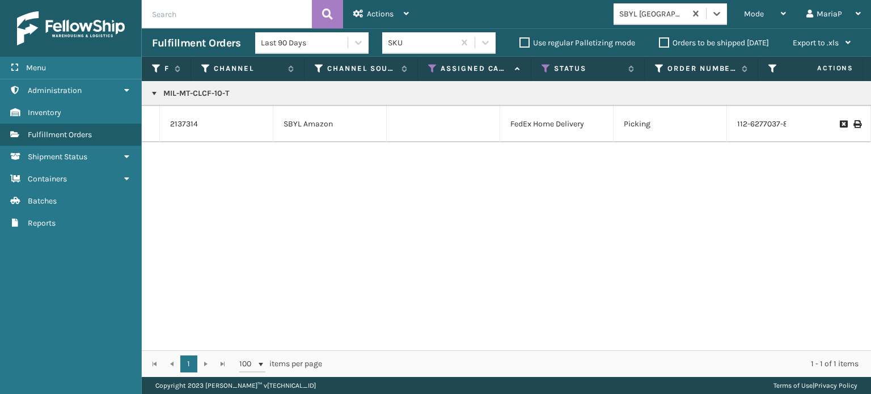
click at [282, 120] on td "SBYL Amazon" at bounding box center [329, 124] width 113 height 36
click at [755, 17] on span "Mode" at bounding box center [754, 14] width 20 height 10
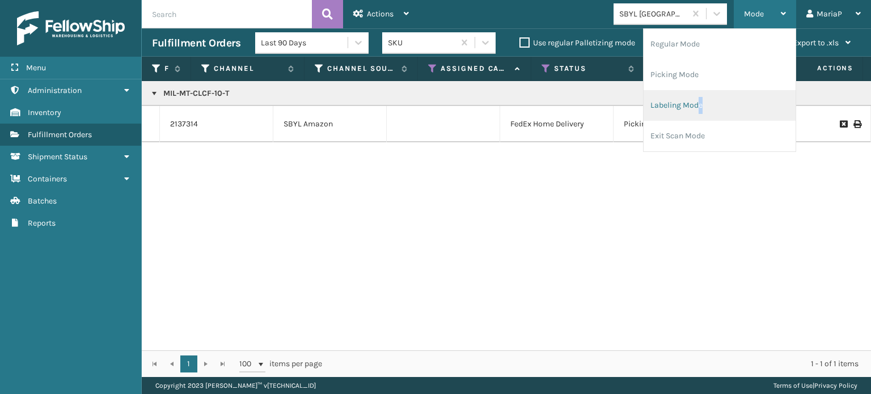
click at [692, 114] on li "Labeling Mode" at bounding box center [720, 105] width 152 height 31
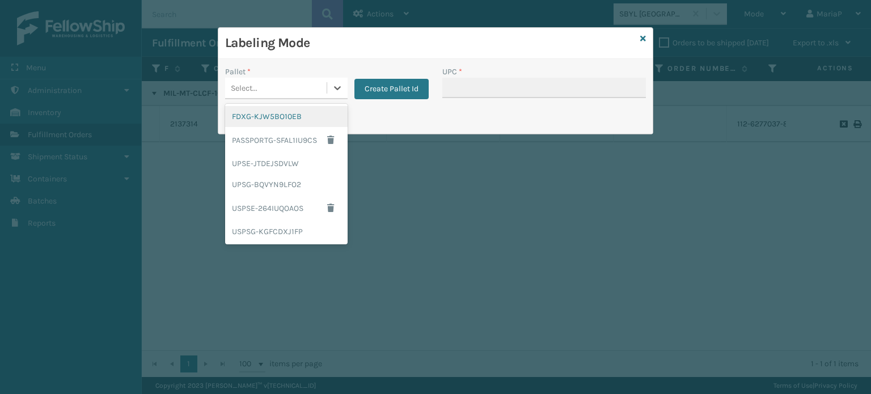
click at [272, 81] on div "Select..." at bounding box center [275, 88] width 101 height 19
click at [289, 180] on div "UPSG-BQVYN9LFO2" at bounding box center [286, 184] width 122 height 21
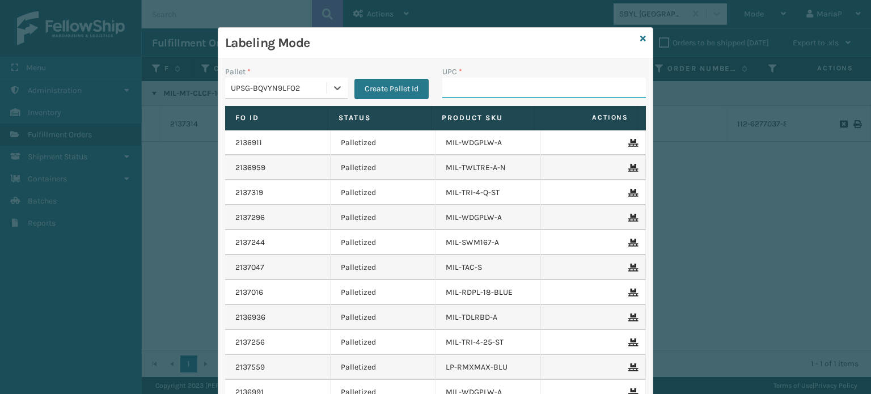
click at [500, 83] on input "UPC *" at bounding box center [544, 88] width 204 height 20
type input "8100909"
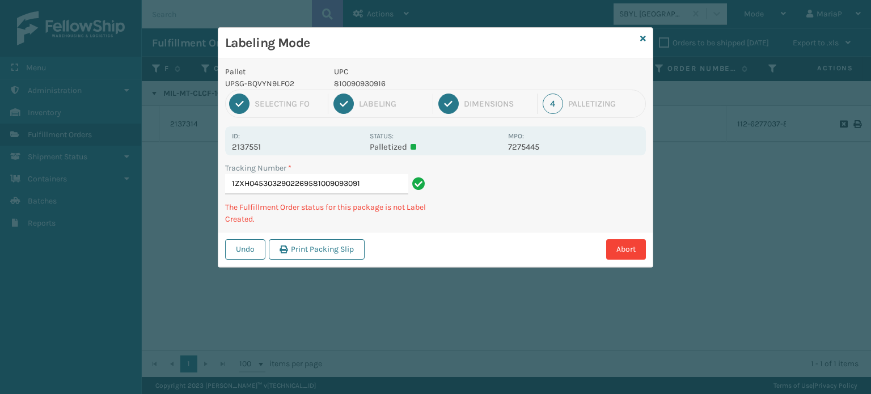
type input "1ZXH04530329022695810090930916"
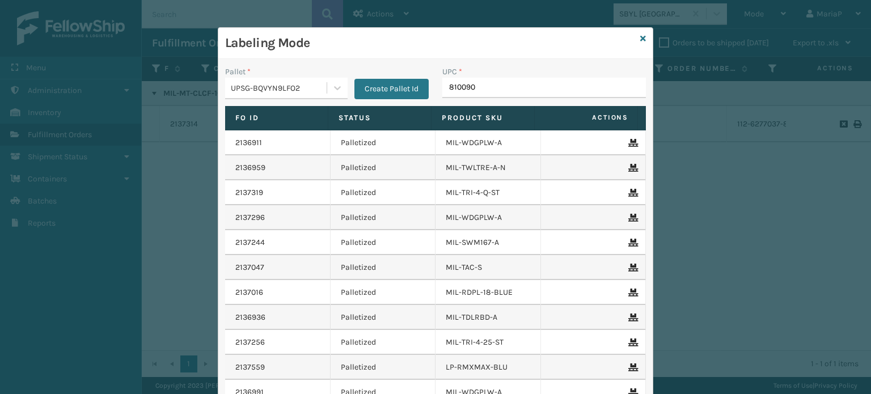
type input "8100909"
type input "810090930"
type input "8100909"
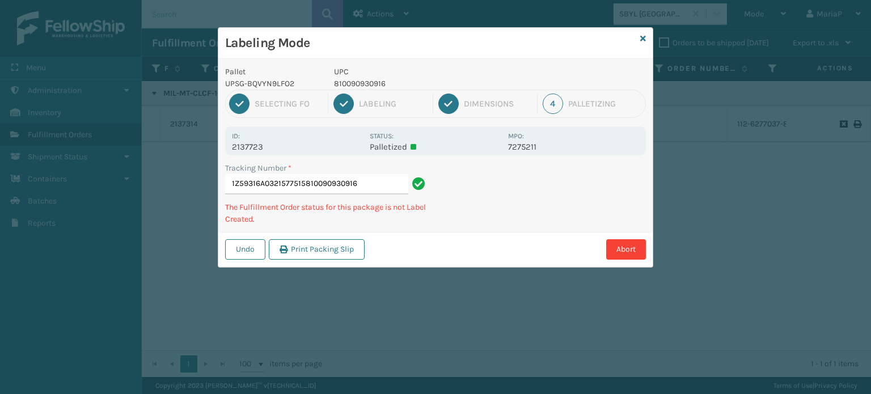
type input "1Z59316A0321577515810090930916"
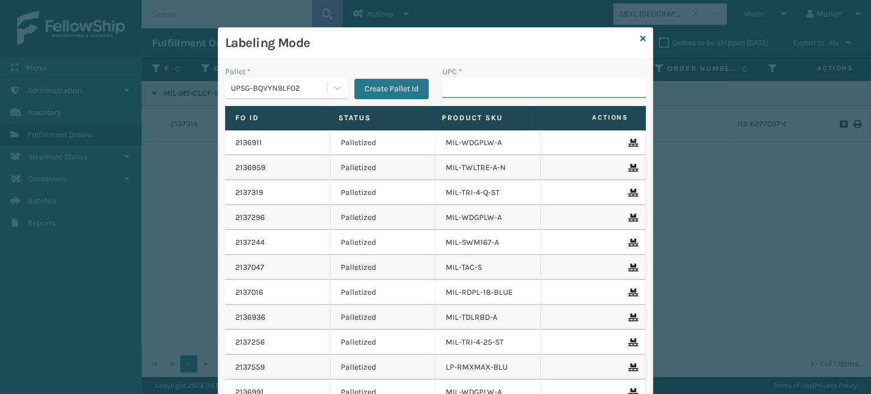
paste input "850040667592"
type input "850040667592"
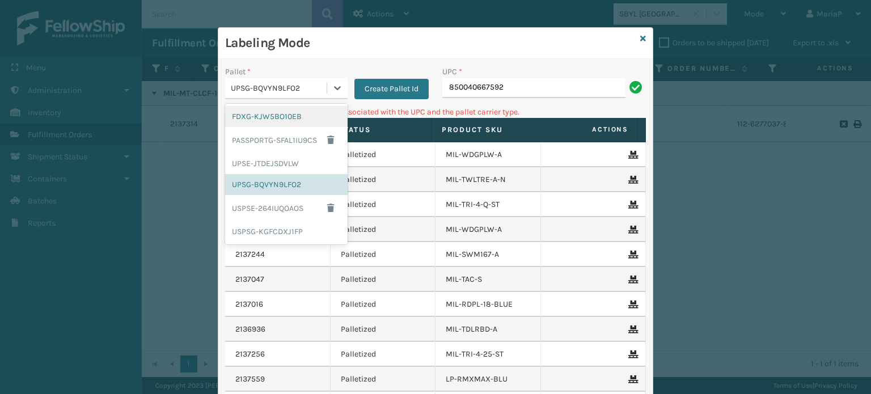
click at [270, 90] on div "UPSG-BQVYN9LFO2" at bounding box center [279, 88] width 97 height 12
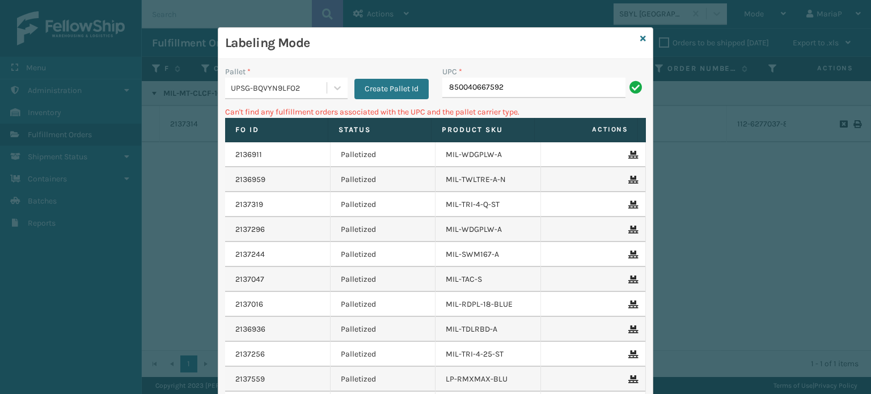
click at [548, 98] on div "UPC * 850040667592" at bounding box center [543, 86] width 217 height 40
click at [542, 90] on input "850040667592" at bounding box center [533, 88] width 183 height 20
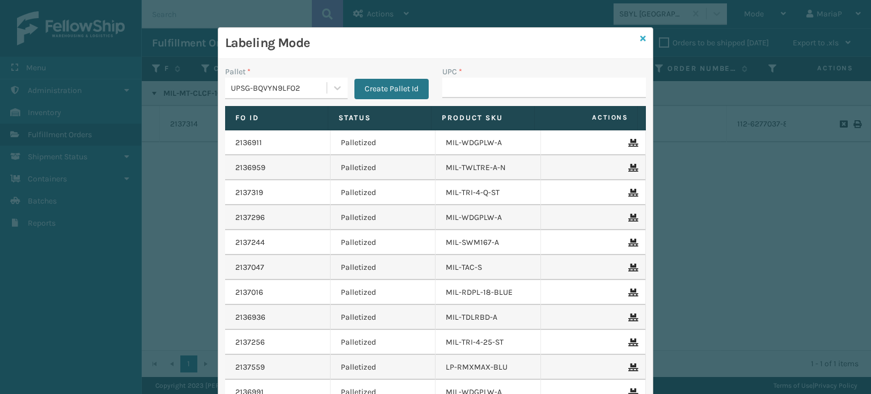
click at [640, 40] on icon at bounding box center [643, 39] width 6 height 8
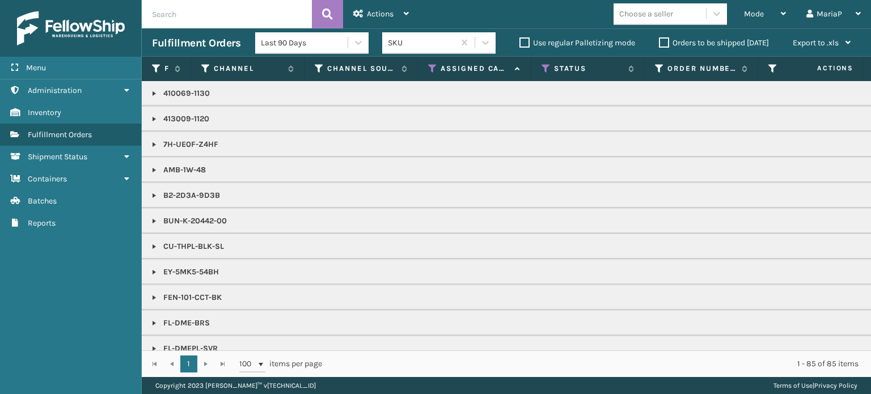
click at [218, 11] on input "text" at bounding box center [227, 14] width 170 height 28
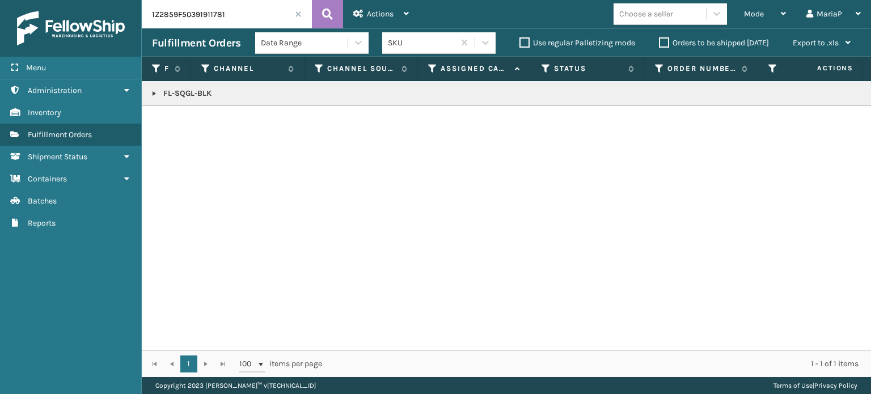
click at [240, 20] on input "1Z2859F50391911781" at bounding box center [227, 14] width 170 height 28
click at [246, 18] on input "1ZXH04530306897356" at bounding box center [227, 14] width 170 height 28
click at [247, 18] on input "1ZXH04530306897356" at bounding box center [227, 14] width 170 height 28
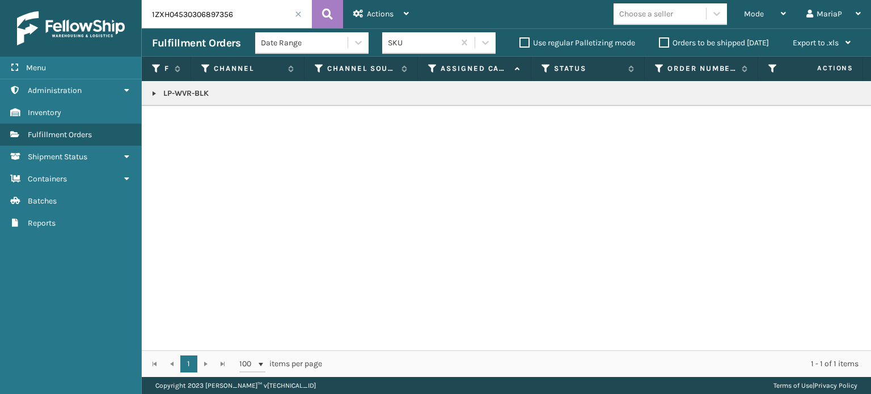
click at [247, 18] on input "1ZXH04530306897356" at bounding box center [227, 14] width 170 height 28
click at [257, 20] on input "1ZXH04530300944038" at bounding box center [227, 14] width 170 height 28
type input "810090930916"
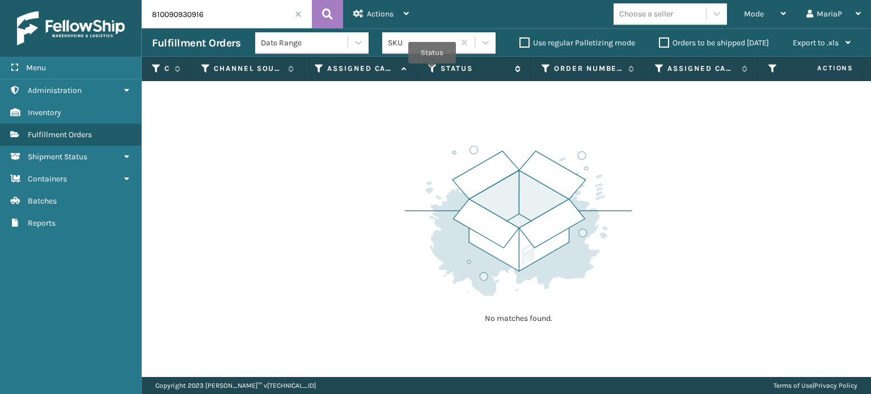
click at [429, 70] on icon at bounding box center [432, 69] width 9 height 10
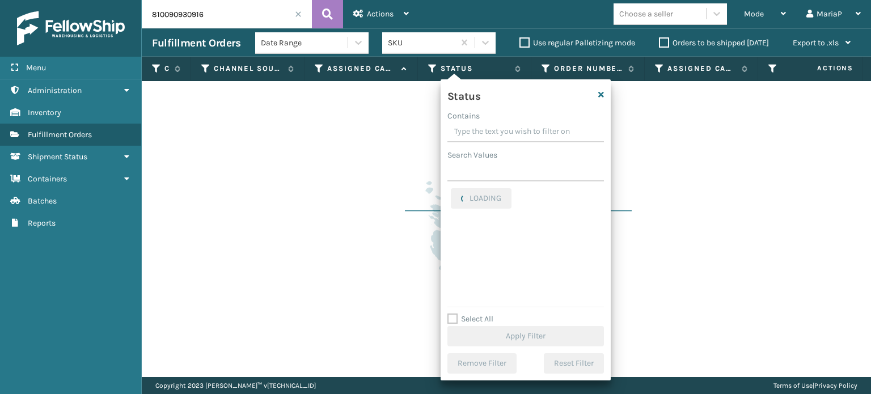
click at [299, 15] on span at bounding box center [298, 14] width 7 height 7
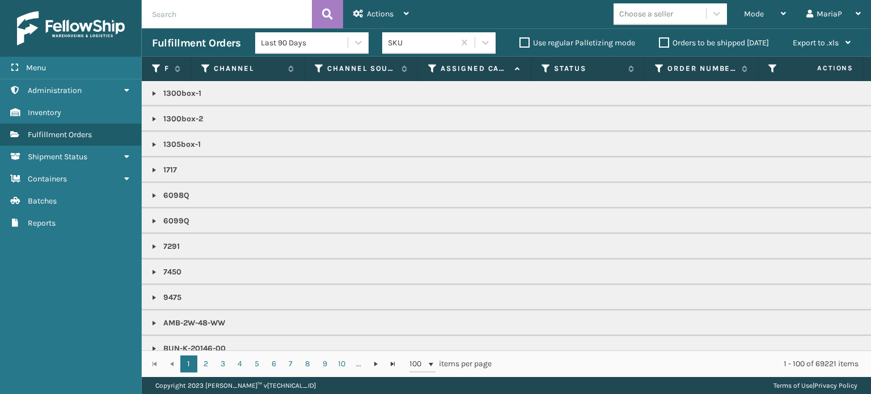
click at [254, 1] on input "text" at bounding box center [227, 14] width 170 height 28
click at [257, 9] on input "text" at bounding box center [227, 14] width 170 height 28
type input "1Z2859F50391911781"
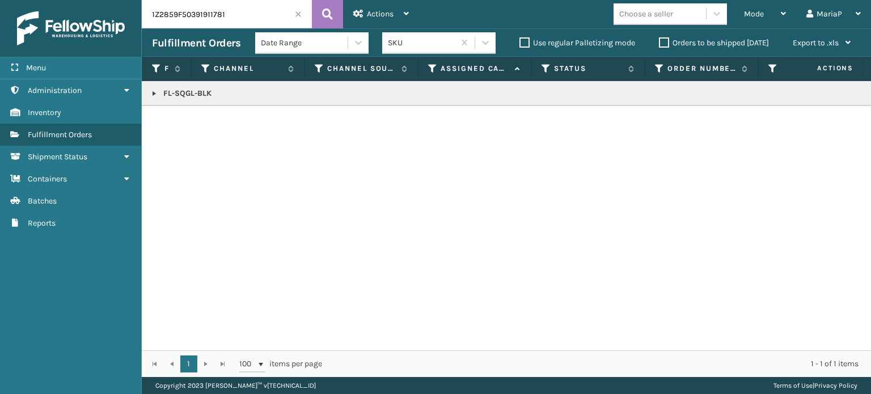
click at [299, 12] on span at bounding box center [298, 14] width 7 height 7
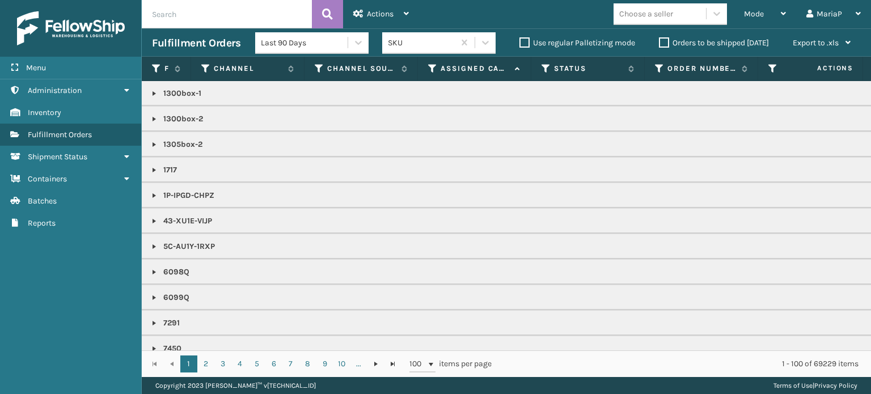
click at [270, 23] on input "text" at bounding box center [227, 14] width 170 height 28
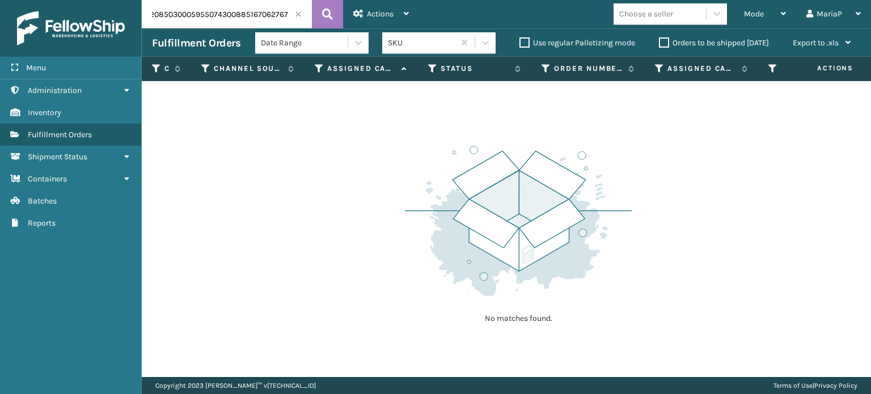
click at [239, 9] on input "9622085030005955074300885167062767" at bounding box center [227, 14] width 170 height 28
click at [238, 9] on input "9622085030005955074300885167062767" at bounding box center [227, 14] width 170 height 28
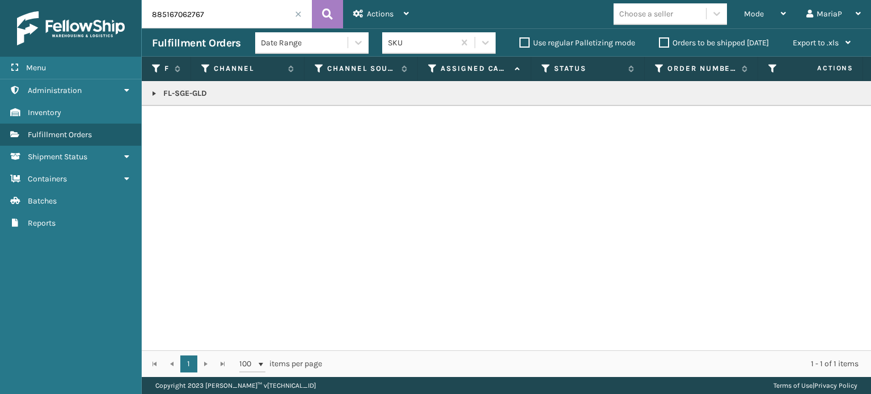
click at [225, 12] on input "885167062767" at bounding box center [227, 14] width 170 height 28
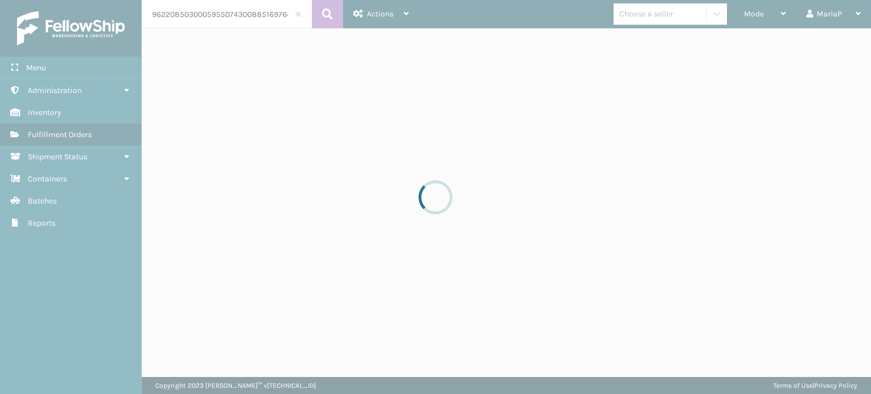
scroll to position [0, 16]
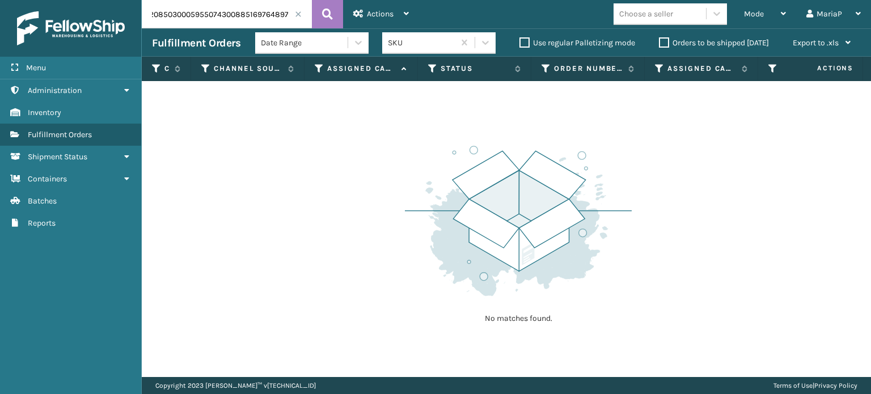
click at [237, 19] on input "9622085030005955074300885169764897" at bounding box center [227, 14] width 170 height 28
type input "885169764897"
